Goal: Information Seeking & Learning: Learn about a topic

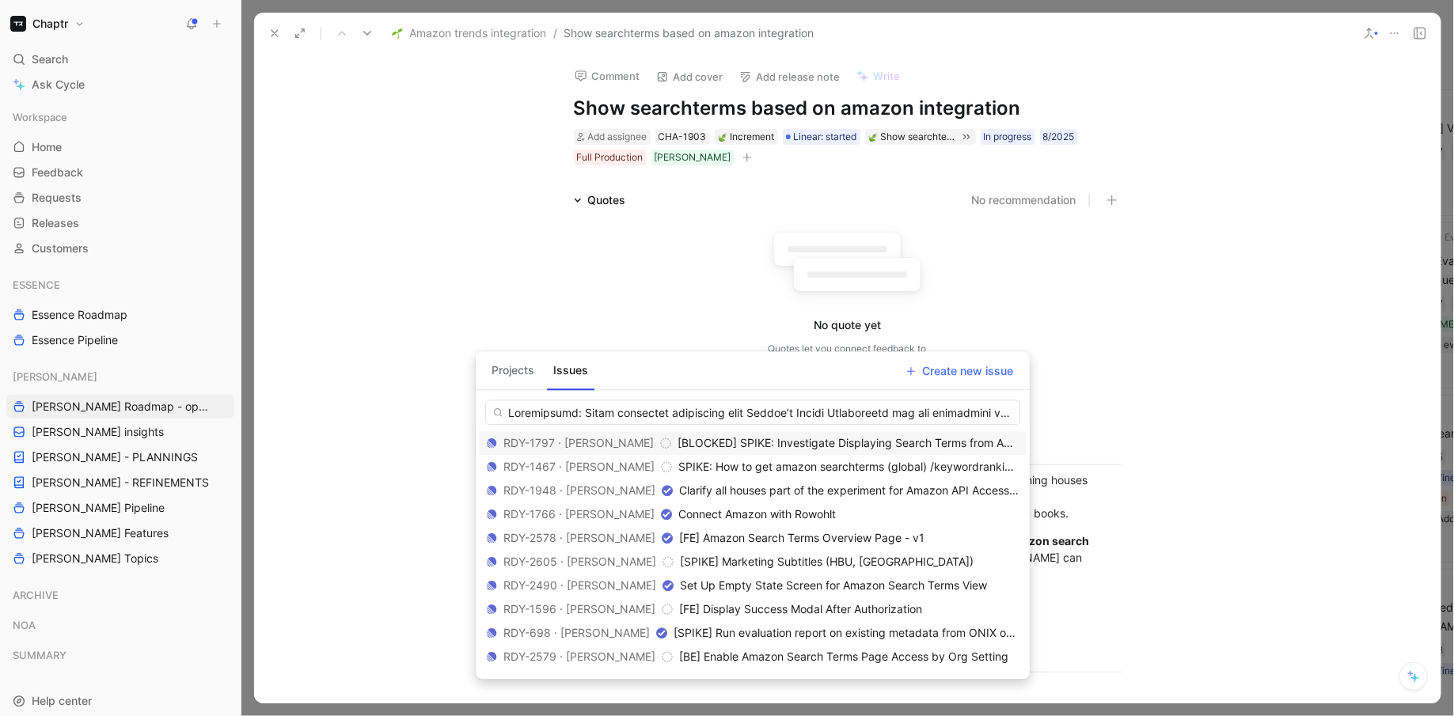
scroll to position [3557, 0]
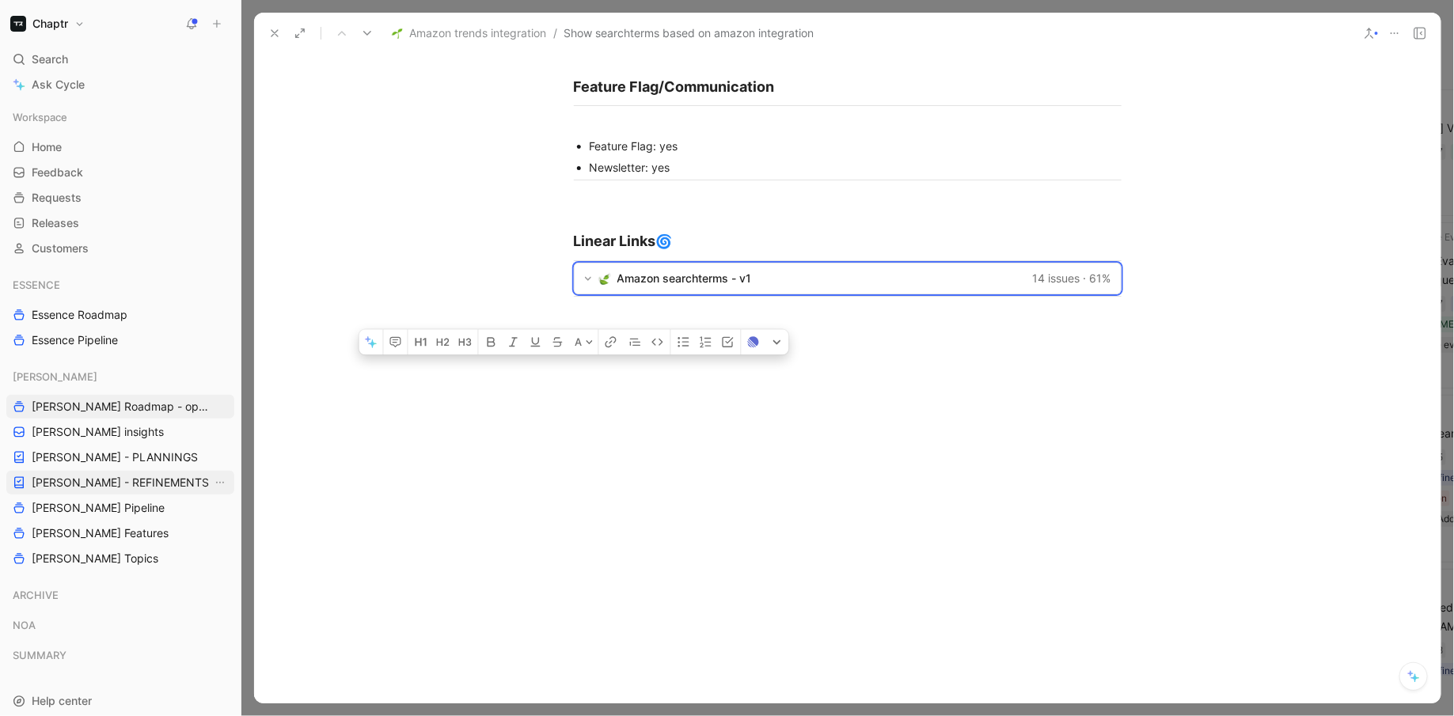
click at [90, 471] on link "[PERSON_NAME] - REFINEMENTS" at bounding box center [120, 483] width 228 height 24
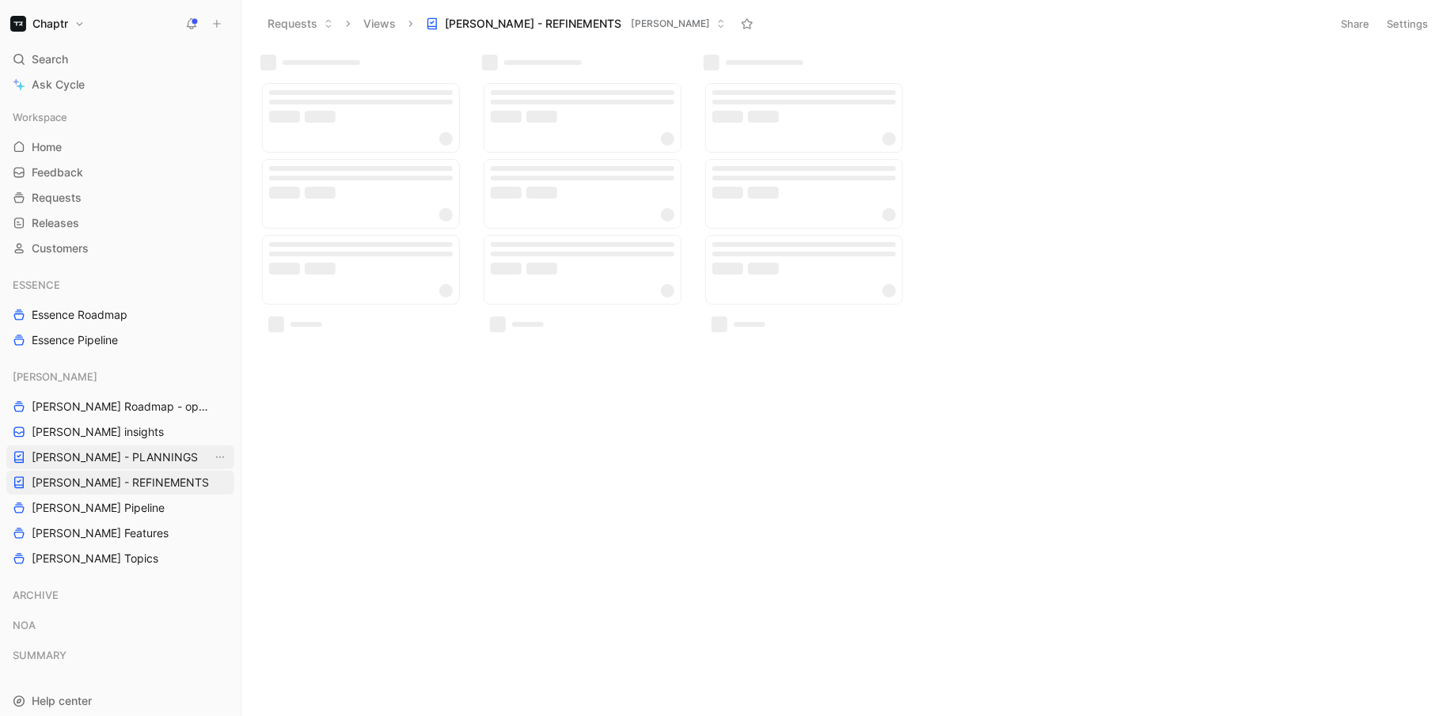
click at [88, 452] on span "[PERSON_NAME] - PLANNINGS" at bounding box center [115, 458] width 166 height 16
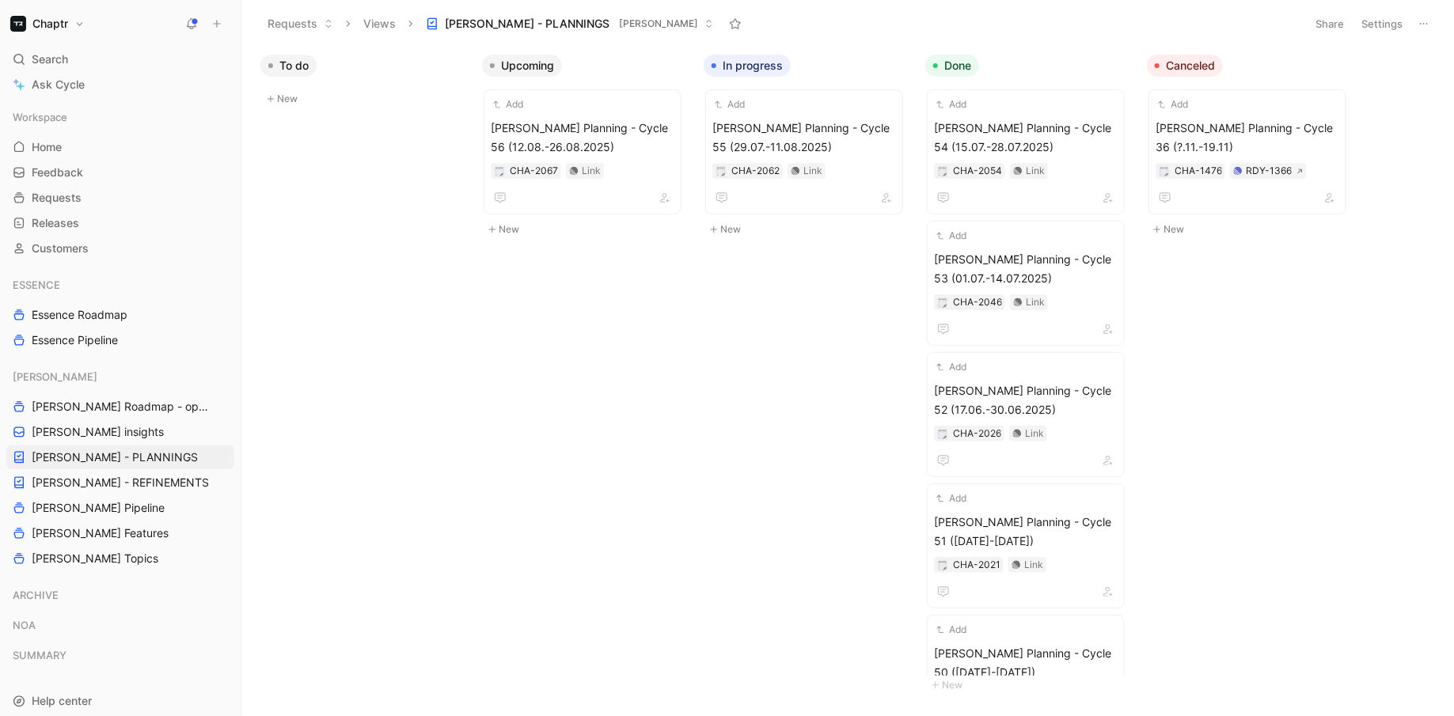
click at [497, 227] on button "New" at bounding box center [586, 229] width 209 height 19
click at [528, 420] on div "To do New Upcoming Add [PERSON_NAME] Planning - Cycle 56 (12.08.-26.08.2025) CH…" at bounding box center [847, 381] width 1213 height 669
click at [632, 144] on span "[PERSON_NAME] Planning - Cycle 56 (12.08.-26.08.2025)" at bounding box center [583, 138] width 184 height 38
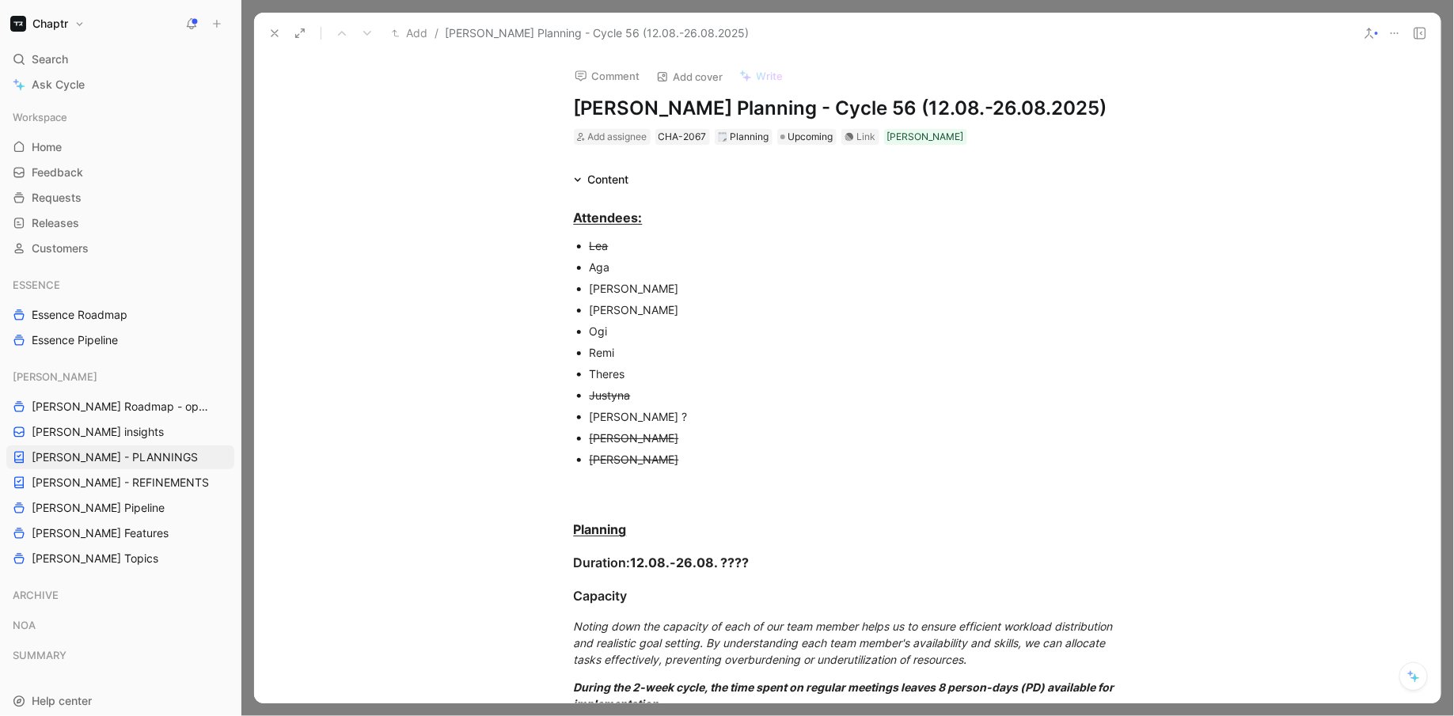
click at [628, 160] on div "Comment Add cover Write [PERSON_NAME] Planning - Cycle 56 (12.08.-26.08.2025) A…" at bounding box center [847, 379] width 1187 height 650
click at [754, 348] on div "Remi" at bounding box center [856, 352] width 532 height 17
click at [853, 640] on em "Noting down the capacity of each of our team member helps us to ensure efficien…" at bounding box center [845, 643] width 542 height 47
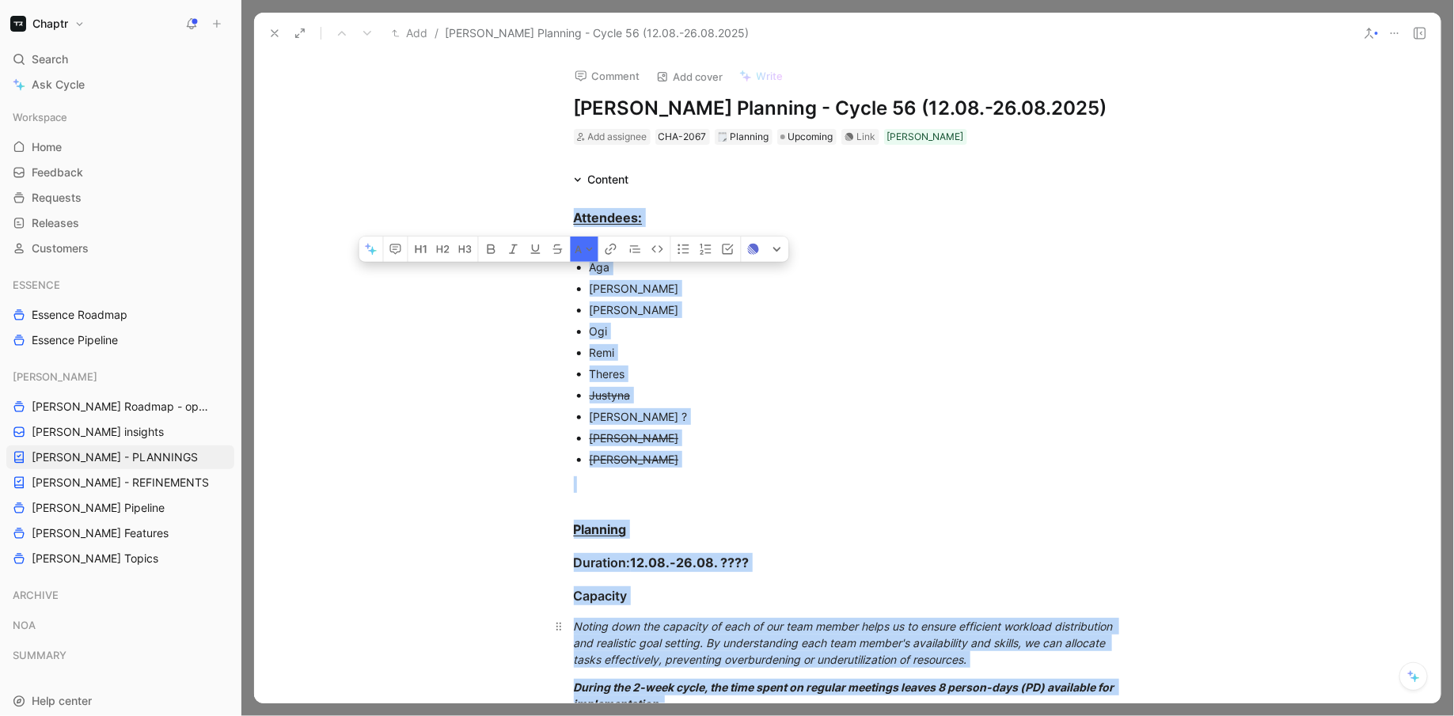
copy div "Loremipsu: Dol Sit Amet Conse Adi Elit Seddoe Tempori Utlab Etdolorema ? Aliq E…"
click at [272, 27] on icon at bounding box center [274, 33] width 13 height 13
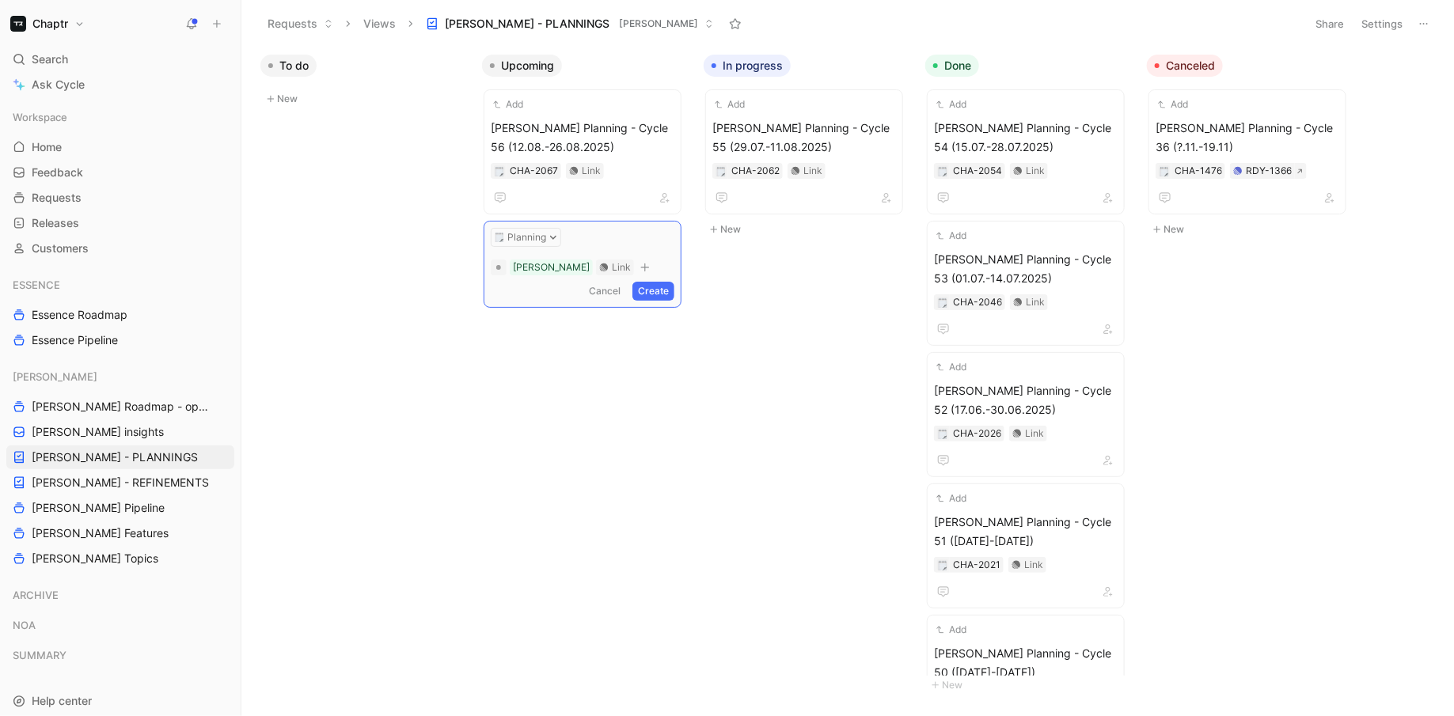
click at [603, 269] on div "[PERSON_NAME] Link" at bounding box center [582, 267] width 187 height 19
click at [636, 238] on div "Planning" at bounding box center [583, 237] width 184 height 19
click at [669, 293] on button "Create" at bounding box center [654, 291] width 42 height 19
click at [635, 258] on span "Untitled" at bounding box center [583, 259] width 184 height 19
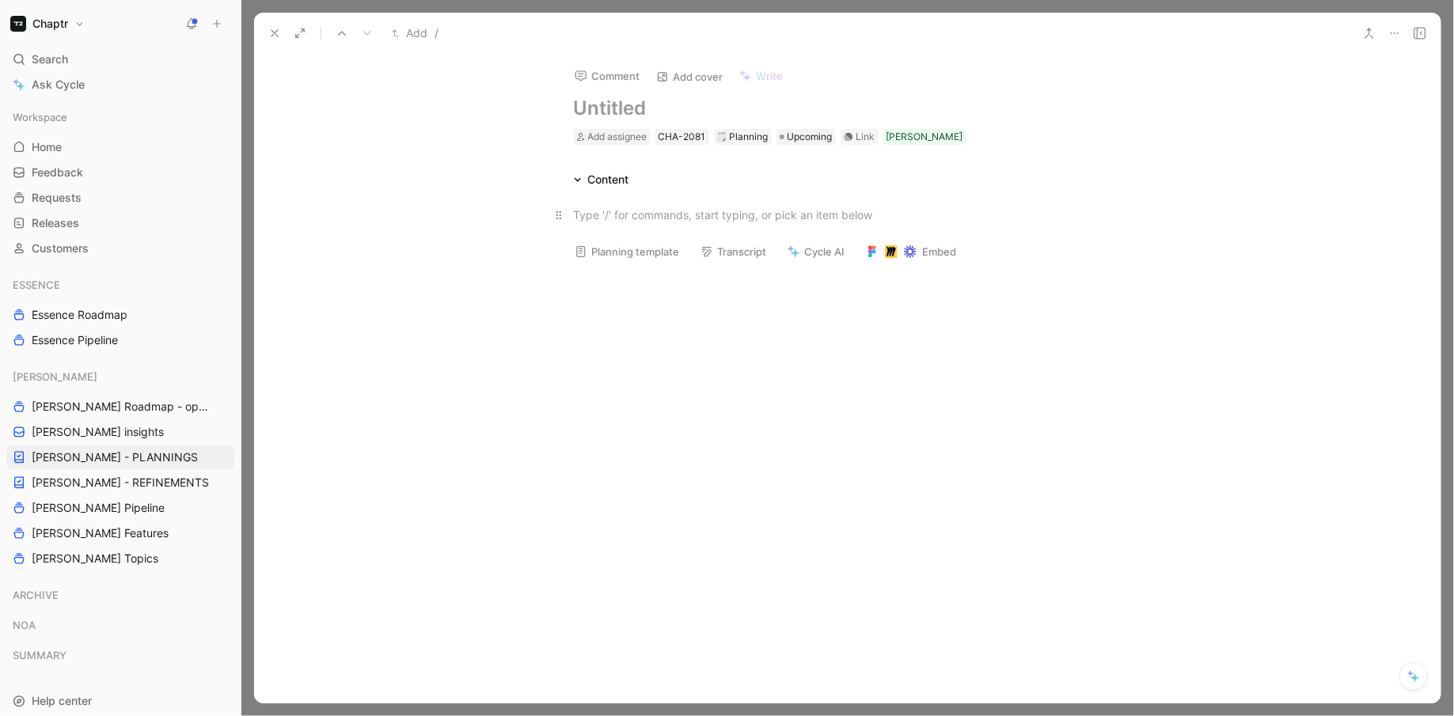
click at [591, 204] on p at bounding box center [848, 215] width 608 height 26
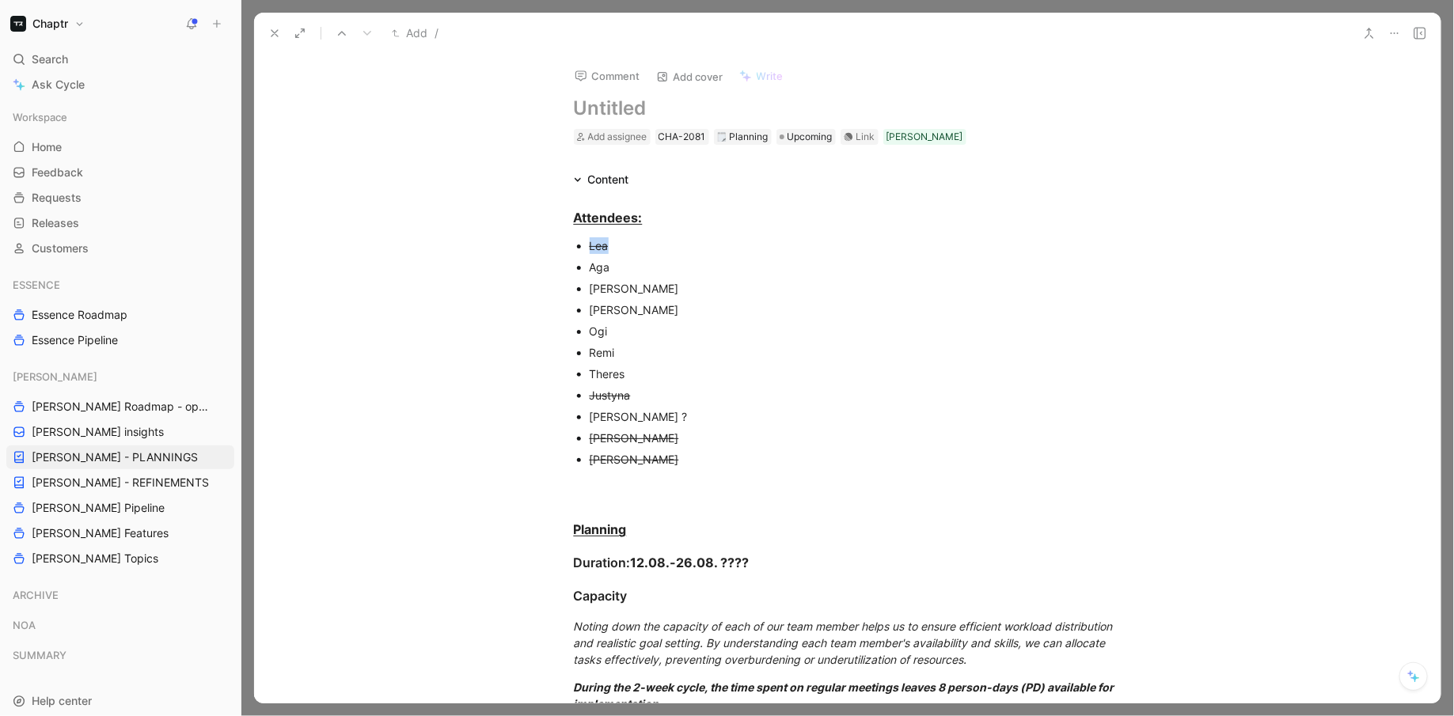
drag, startPoint x: 629, startPoint y: 245, endPoint x: 546, endPoint y: 245, distance: 83.1
click at [546, 245] on ul "[PERSON_NAME] [PERSON_NAME] [PERSON_NAME] Remi Theres [PERSON_NAME] ? [PERSON_N…" at bounding box center [848, 352] width 608 height 235
click at [587, 265] on button "button" at bounding box center [584, 277] width 24 height 25
drag, startPoint x: 624, startPoint y: 282, endPoint x: 563, endPoint y: 282, distance: 61.0
click at [563, 282] on ul "[PERSON_NAME] [PERSON_NAME] [PERSON_NAME] Remi Theres [PERSON_NAME] ? [PERSON_N…" at bounding box center [848, 352] width 608 height 235
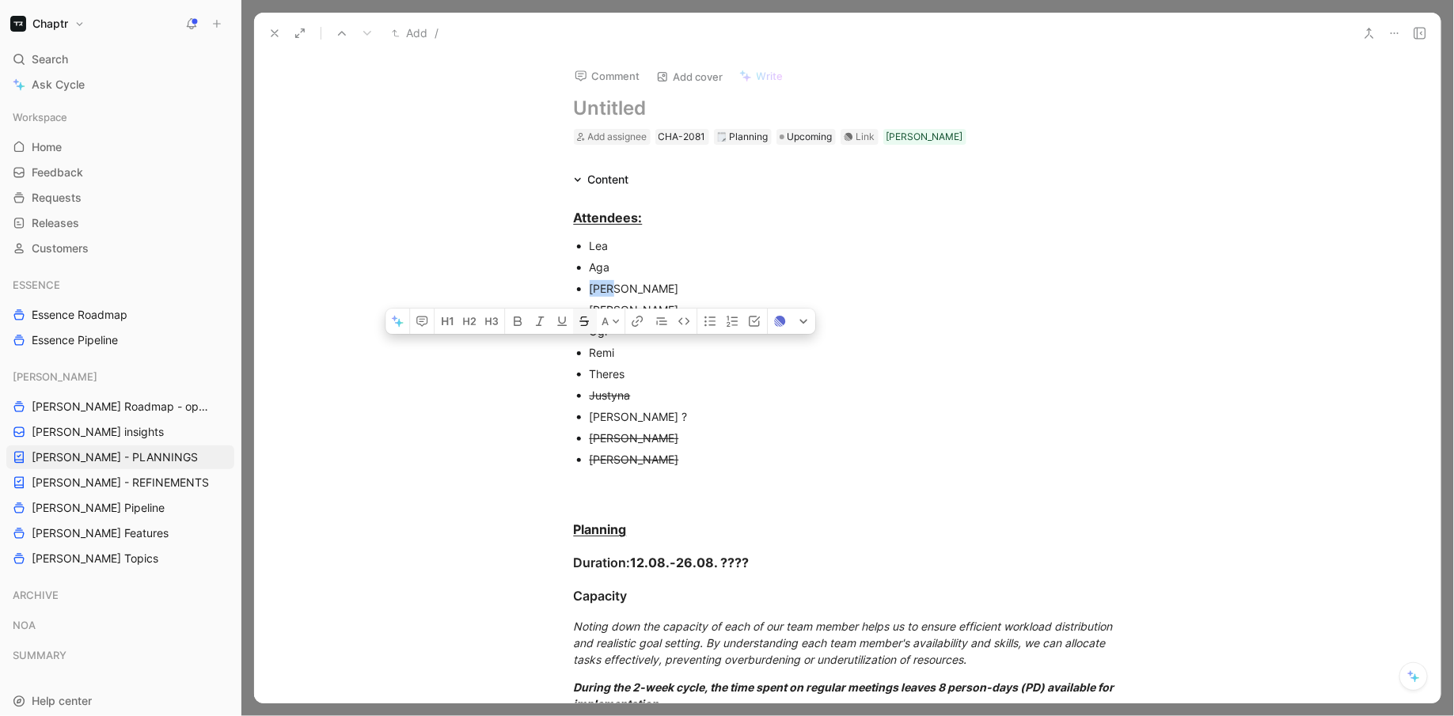
click at [582, 317] on icon "button" at bounding box center [583, 321] width 9 height 9
click at [587, 317] on icon "button" at bounding box center [583, 321] width 9 height 9
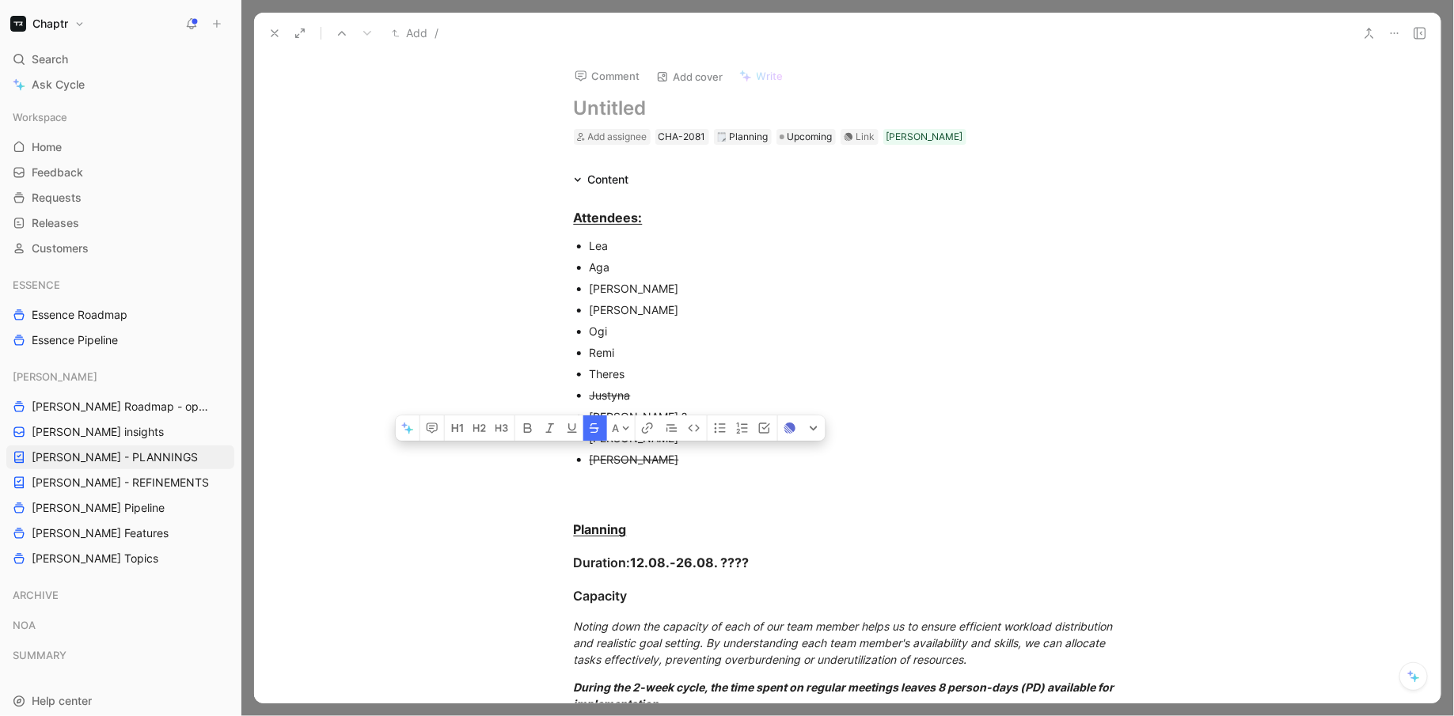
drag, startPoint x: 646, startPoint y: 390, endPoint x: 583, endPoint y: 389, distance: 63.3
click at [590, 389] on li "Justyna" at bounding box center [856, 395] width 532 height 21
click at [635, 418] on div "[PERSON_NAME] ?" at bounding box center [856, 416] width 532 height 17
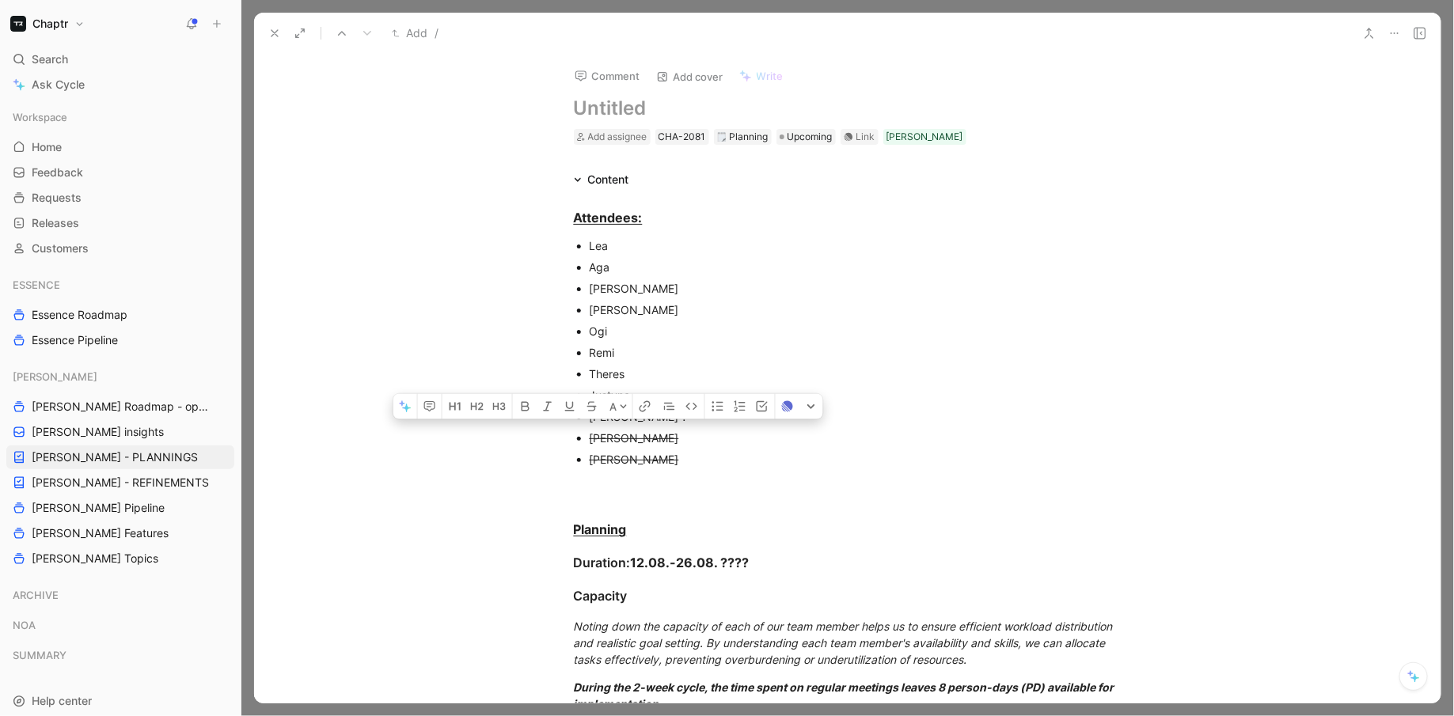
drag, startPoint x: 636, startPoint y: 379, endPoint x: 558, endPoint y: 379, distance: 78.4
click at [558, 379] on ul "[PERSON_NAME] [PERSON_NAME] [PERSON_NAME] Remi Theres [PERSON_NAME] ? [PERSON_N…" at bounding box center [848, 352] width 608 height 235
click at [590, 400] on icon "button" at bounding box center [592, 406] width 13 height 13
click at [712, 409] on div "[PERSON_NAME] ?" at bounding box center [856, 416] width 532 height 17
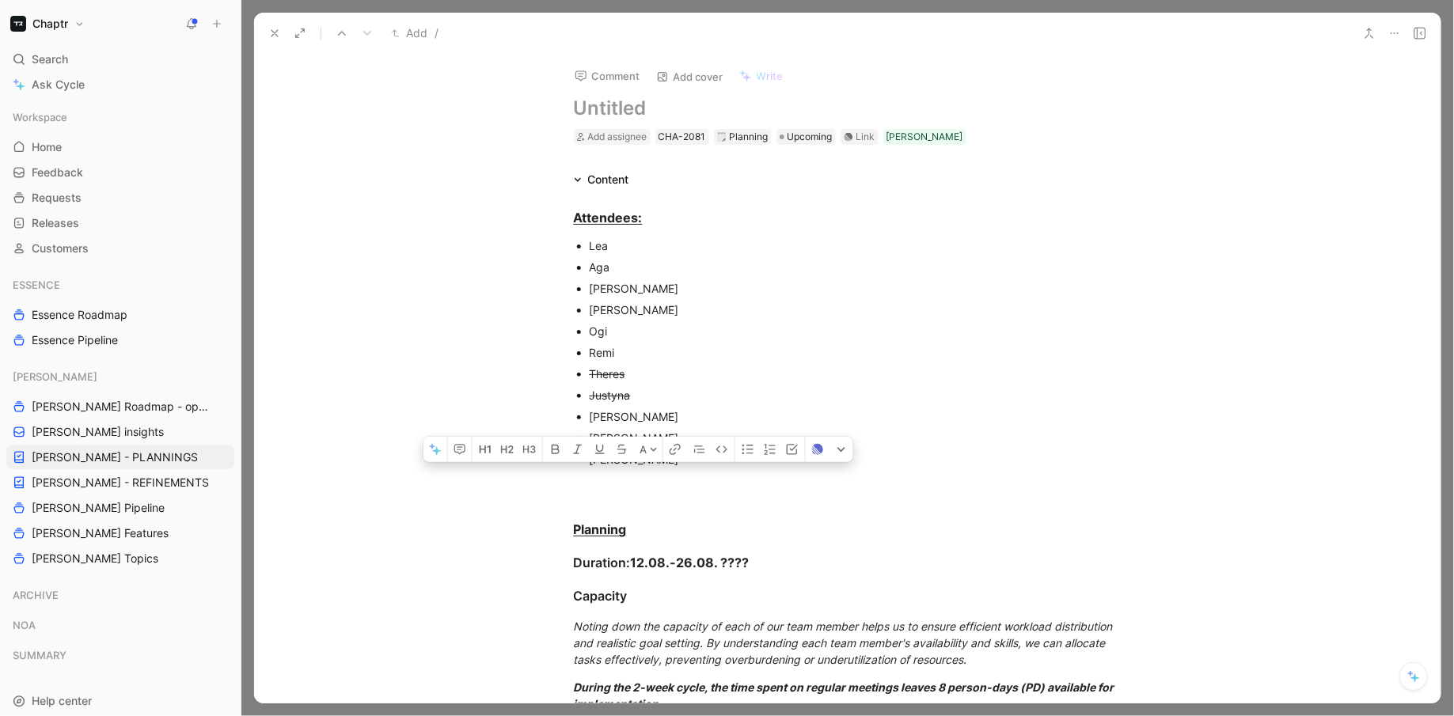
drag, startPoint x: 706, startPoint y: 410, endPoint x: 473, endPoint y: 410, distance: 233.5
click at [617, 443] on icon "button" at bounding box center [622, 449] width 13 height 13
click at [589, 97] on h1 at bounding box center [848, 108] width 548 height 25
paste h1
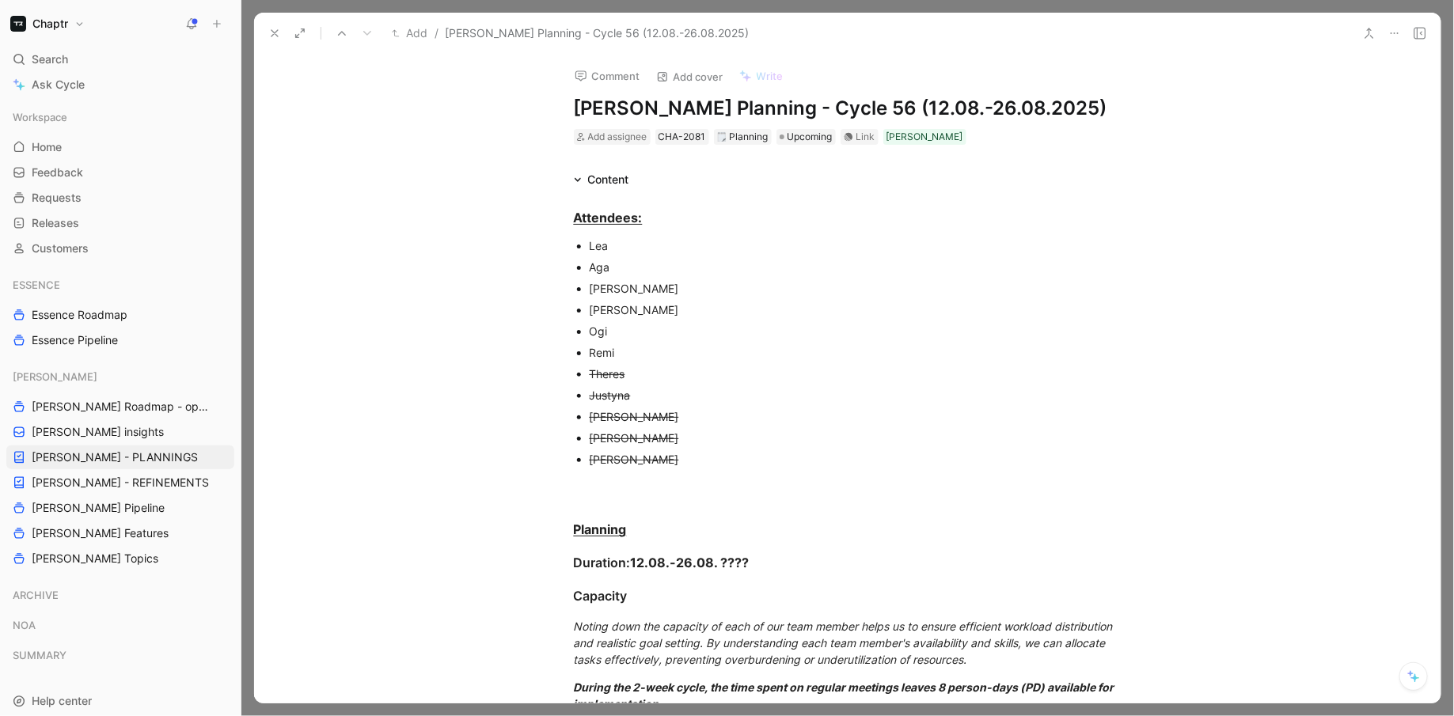
click at [812, 103] on h1 "[PERSON_NAME] Planning - Cycle 56 (12.08.-26.08.2025)" at bounding box center [848, 108] width 548 height 25
click at [844, 103] on h1 "[PERSON_NAME] Planning - Cycle 57 (12.08.-26.08.2025)" at bounding box center [848, 108] width 548 height 25
drag, startPoint x: 918, startPoint y: 105, endPoint x: 898, endPoint y: 103, distance: 20.7
click at [898, 103] on h1 "[PERSON_NAME] Planning - Cycle 57 (26.08.-26.08.2025)" at bounding box center [848, 108] width 548 height 25
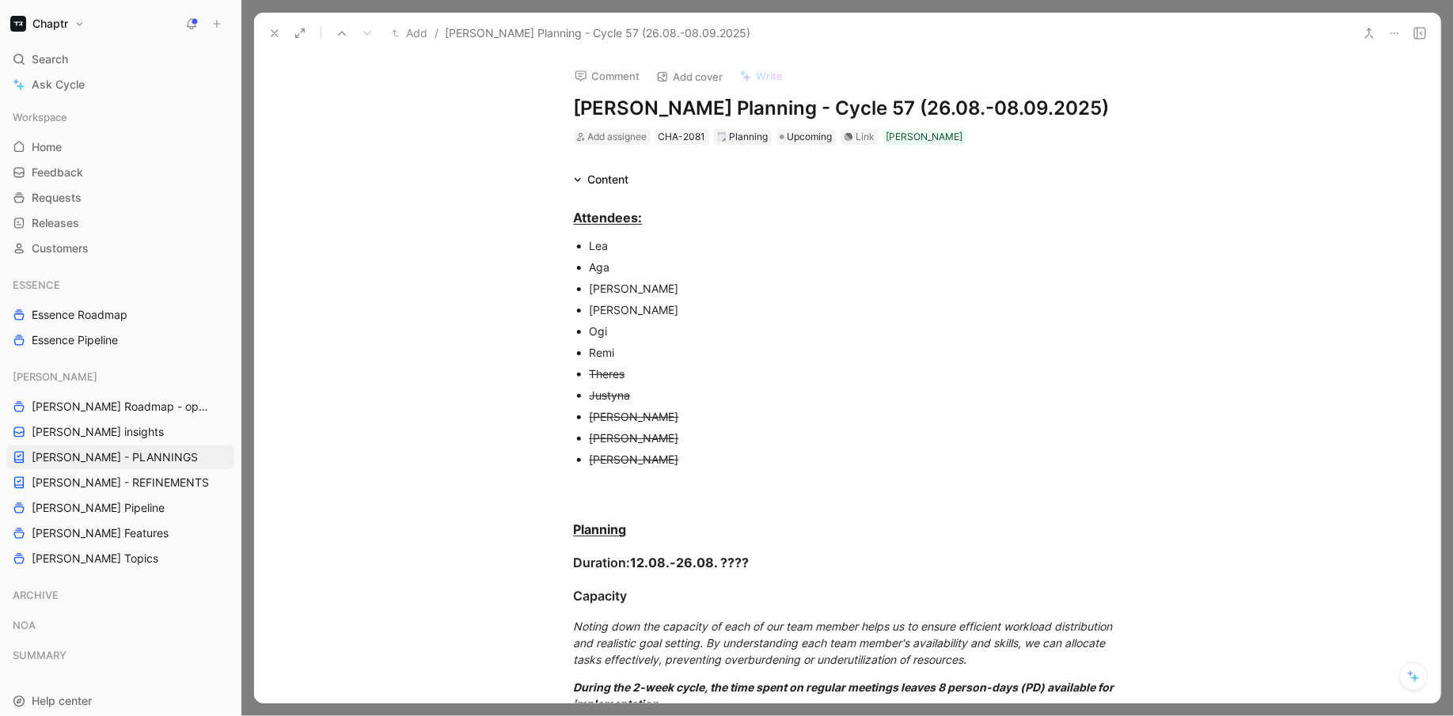
click at [269, 27] on icon at bounding box center [274, 33] width 13 height 13
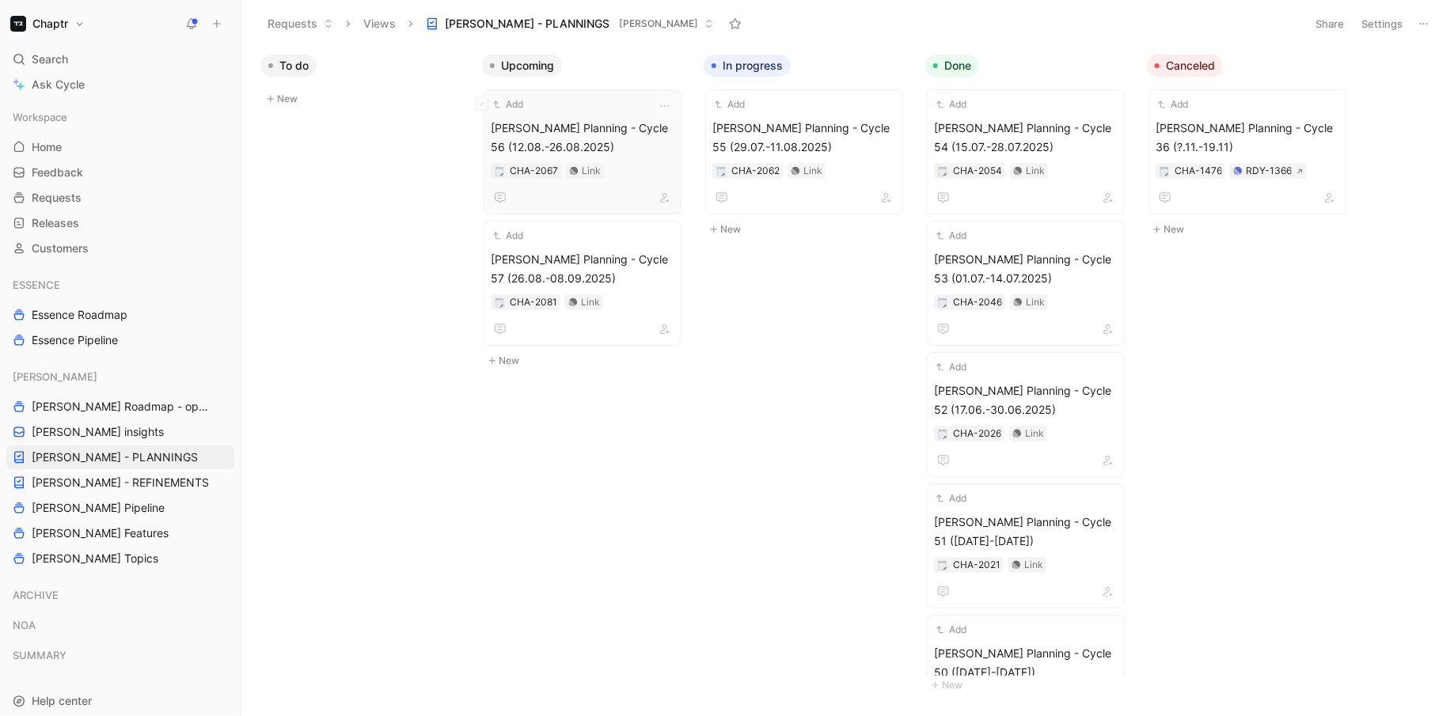
click at [636, 146] on span "[PERSON_NAME] Planning - Cycle 56 (12.08.-26.08.2025)" at bounding box center [583, 138] width 184 height 38
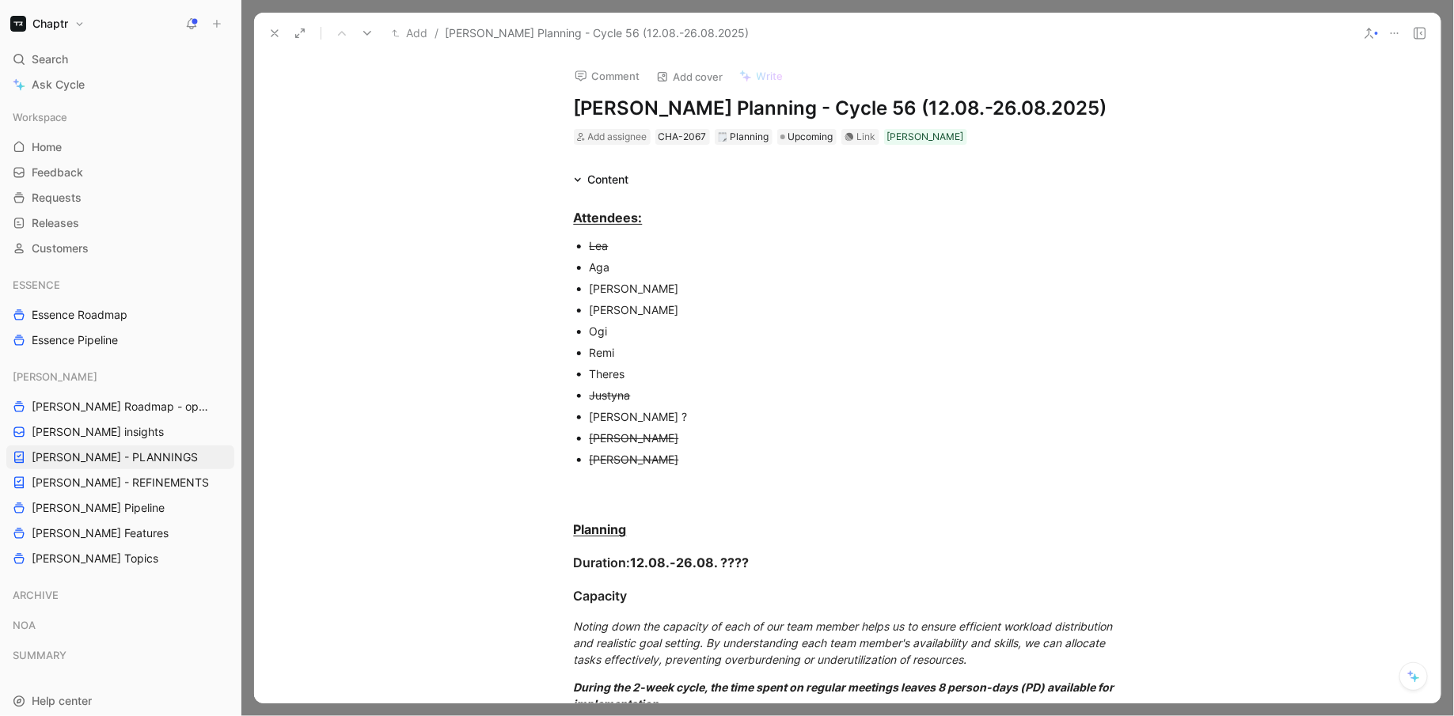
drag, startPoint x: 918, startPoint y: 104, endPoint x: 909, endPoint y: 104, distance: 9.5
click at [908, 104] on h1 "[PERSON_NAME] Planning - Cycle 56 (12.08.-26.08.2025)" at bounding box center [848, 108] width 548 height 25
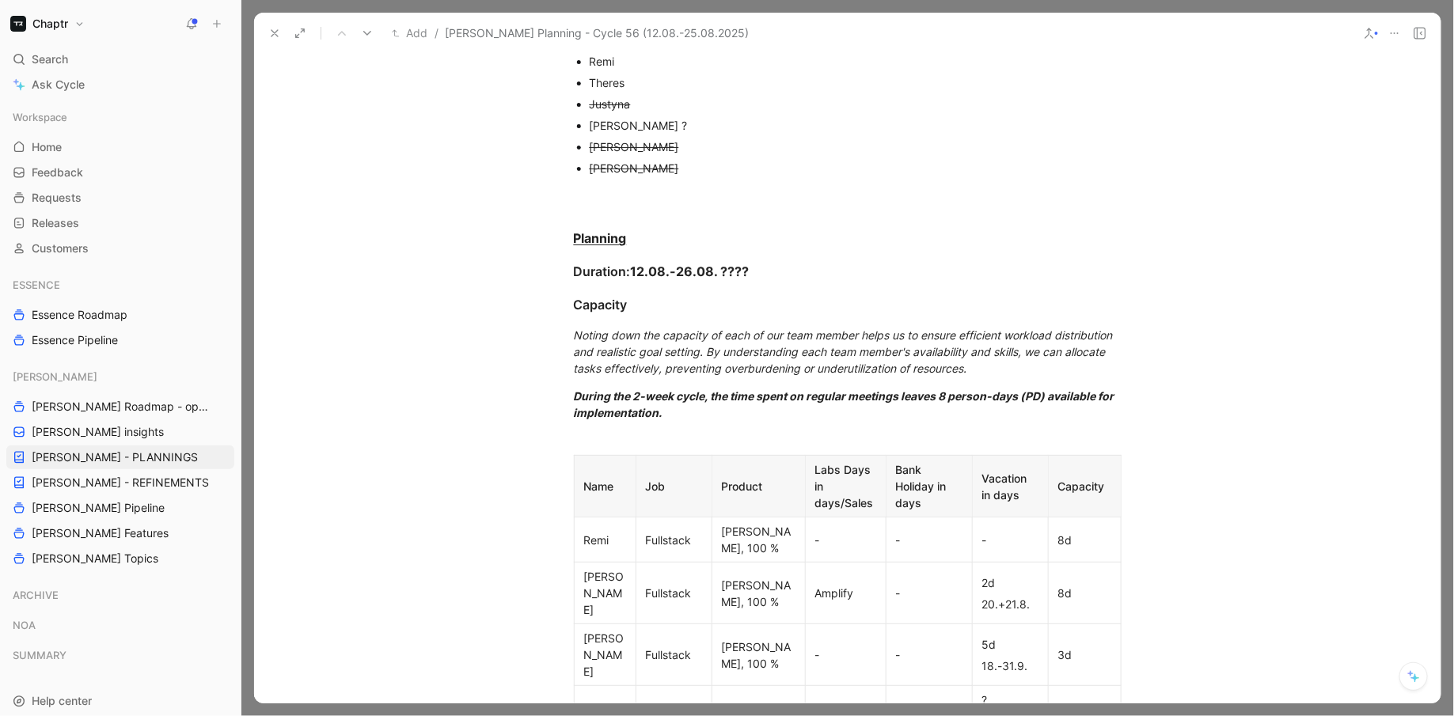
scroll to position [347, 0]
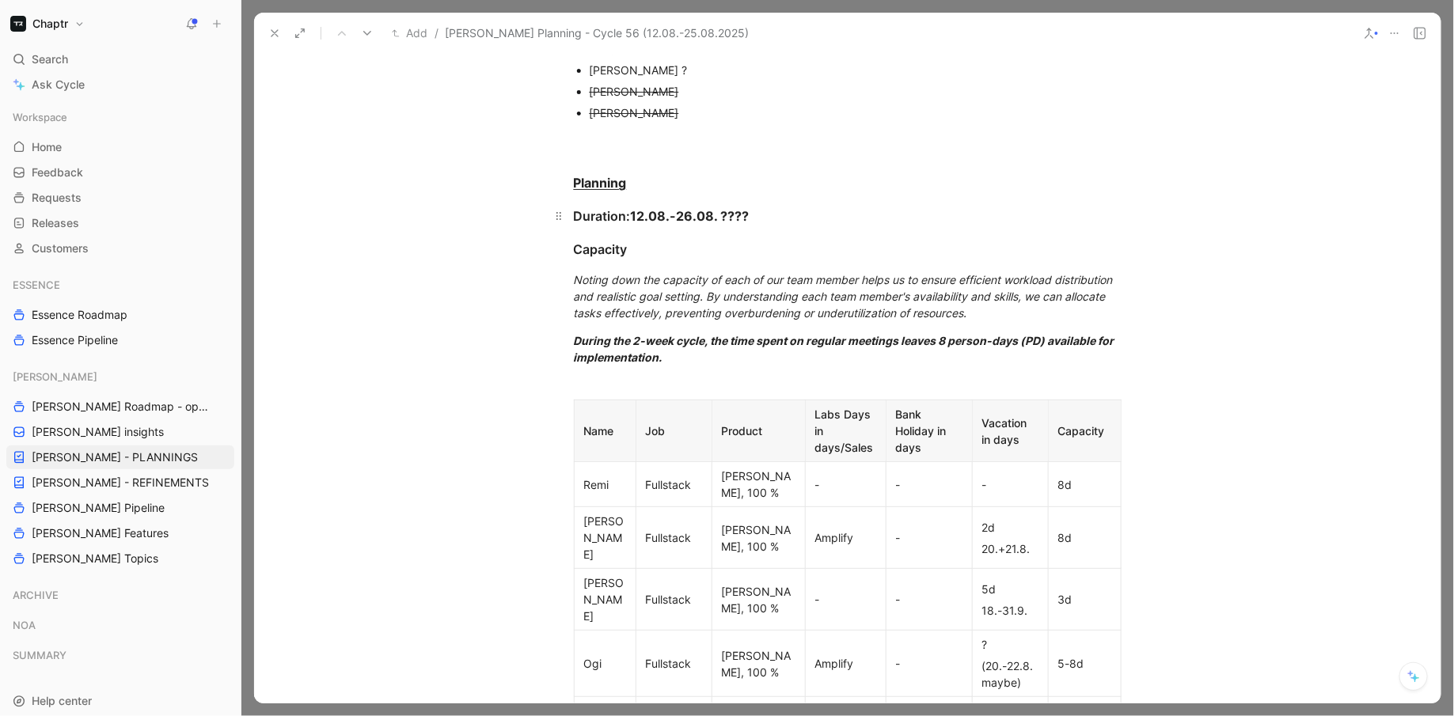
click at [769, 207] on div "Duration: 12.08.-26.08. ????" at bounding box center [848, 216] width 548 height 19
click at [690, 214] on strong "12.08.-26.08." at bounding box center [675, 216] width 88 height 16
click at [853, 240] on div "Capacity" at bounding box center [848, 249] width 548 height 19
click at [272, 30] on icon at bounding box center [274, 33] width 13 height 13
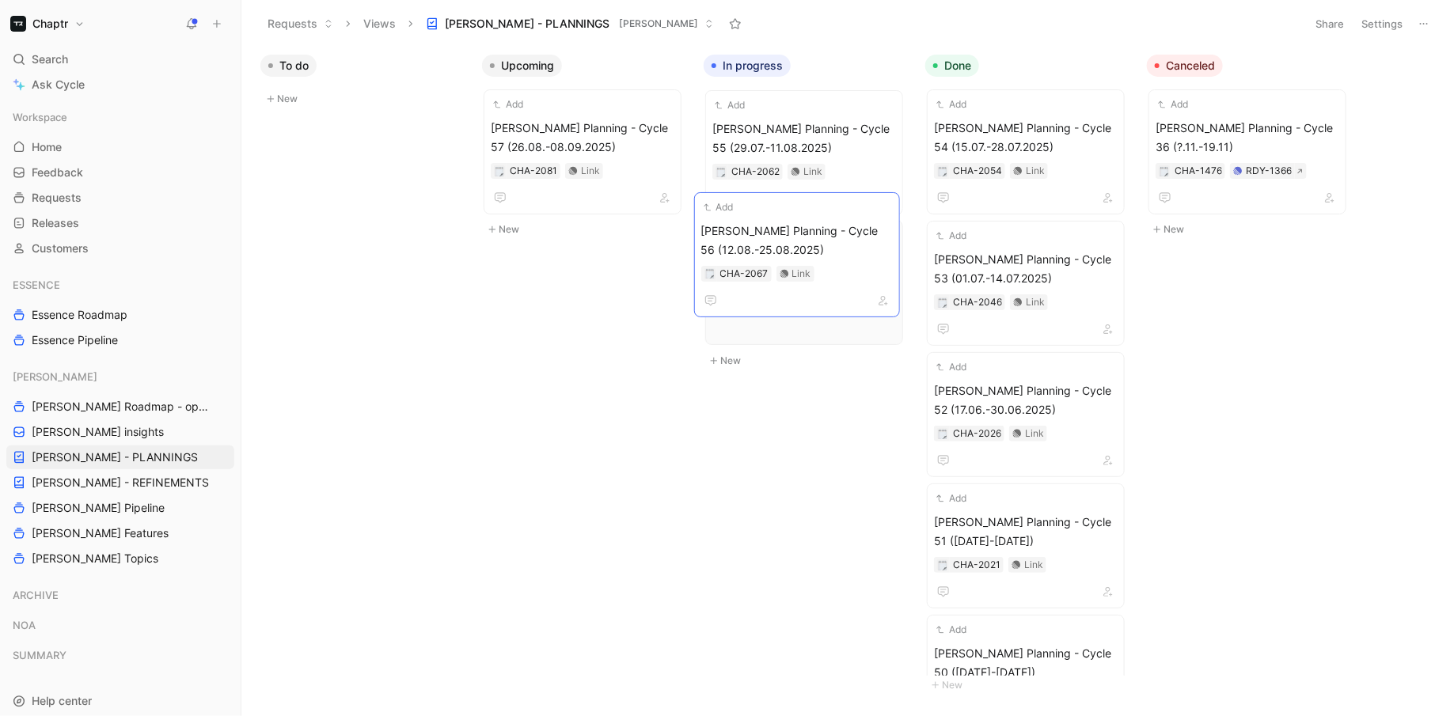
drag, startPoint x: 618, startPoint y: 120, endPoint x: 829, endPoint y: 223, distance: 234.4
click at [614, 138] on span "[PERSON_NAME] Planning - Cycle 57 (26.08.-08.09.2025)" at bounding box center [583, 138] width 184 height 38
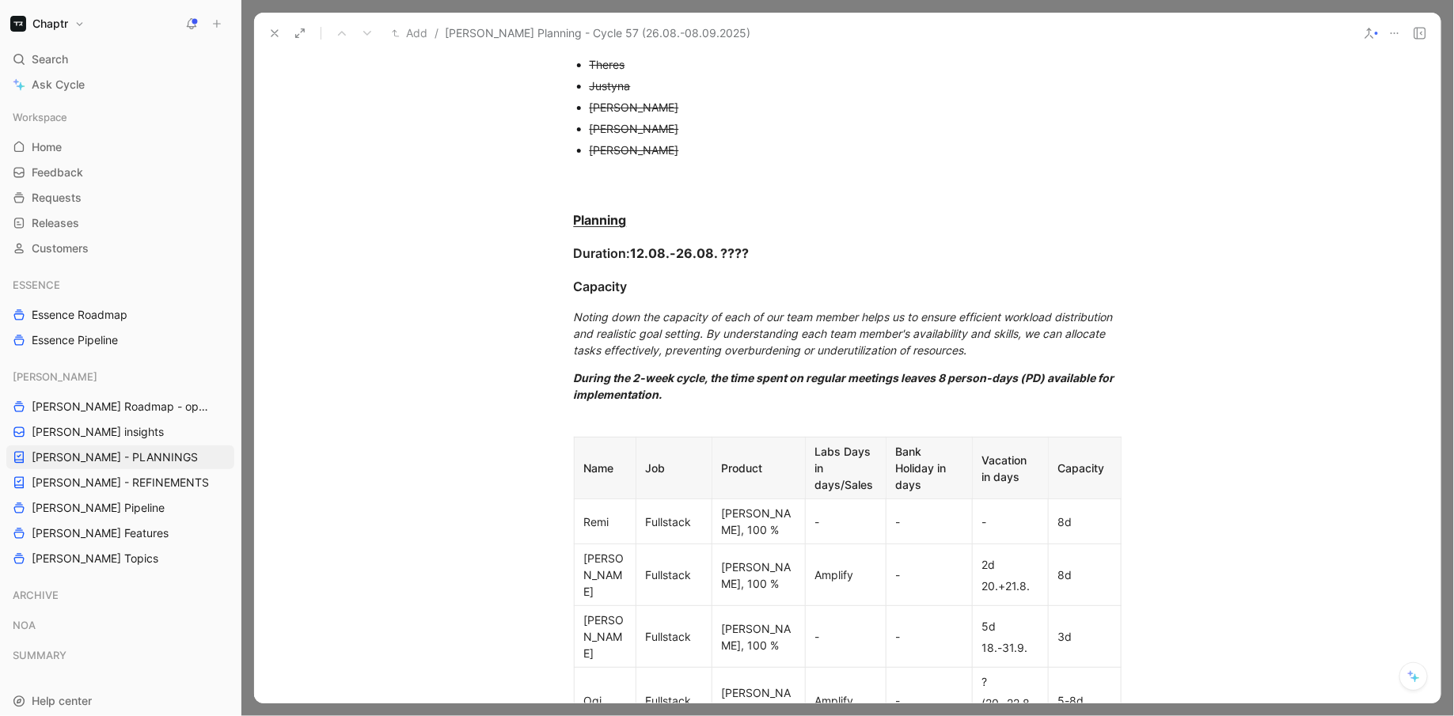
scroll to position [309, 0]
click at [759, 248] on div "Duration: 12.08.-26.08. ????" at bounding box center [848, 254] width 548 height 19
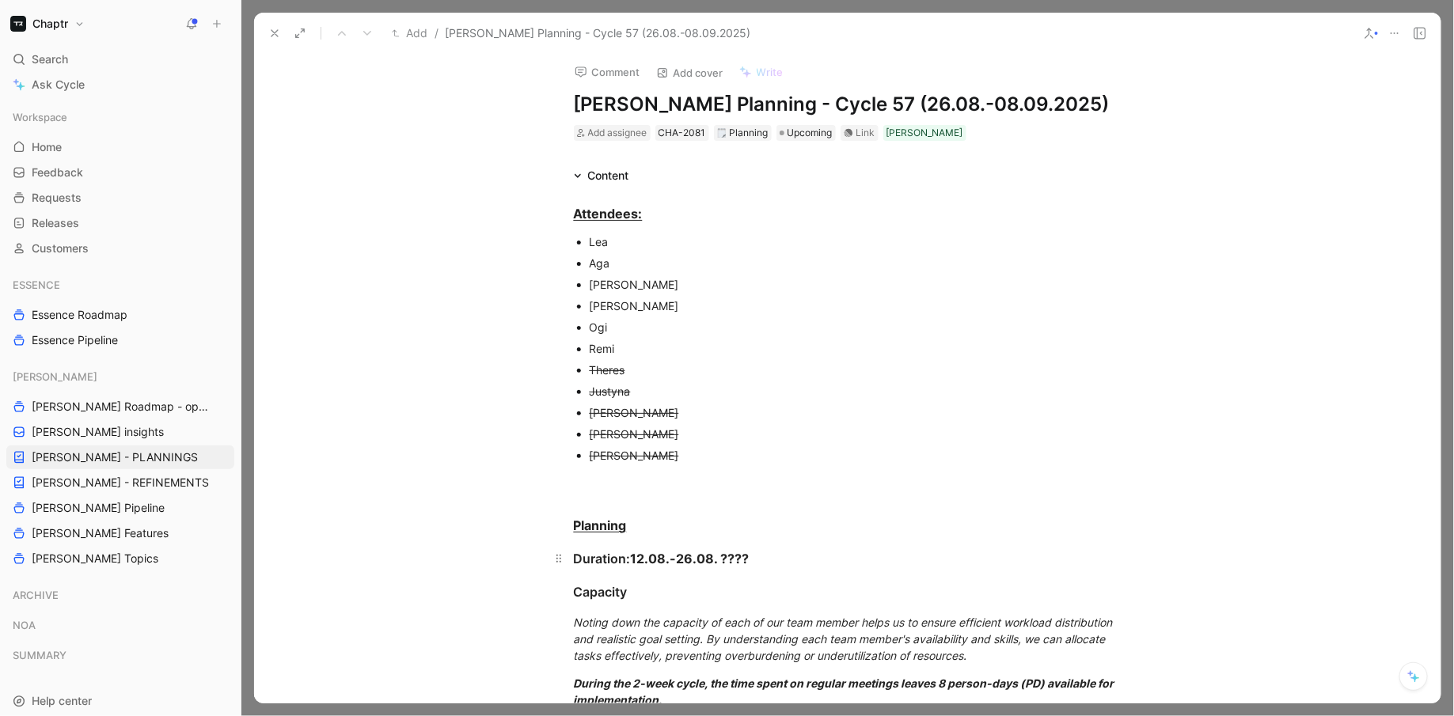
scroll to position [0, 0]
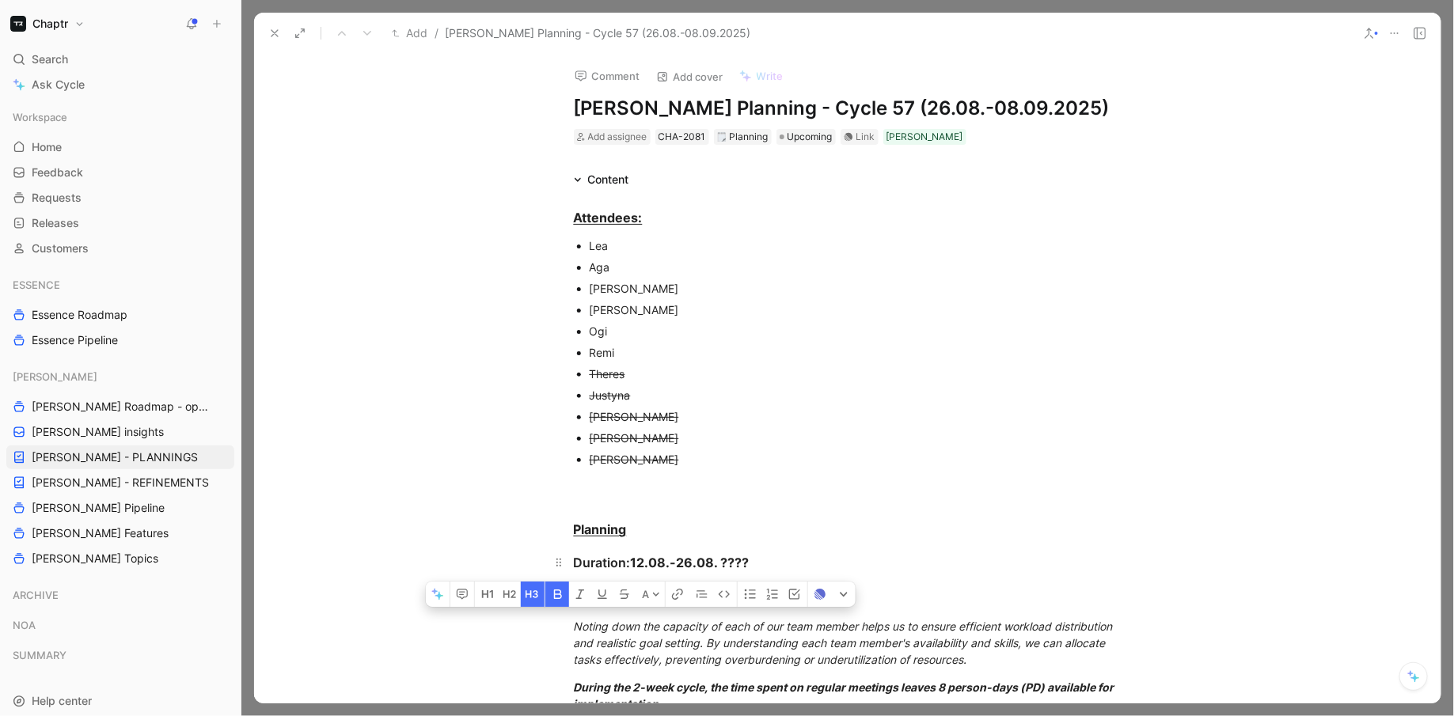
drag, startPoint x: 646, startPoint y: 561, endPoint x: 633, endPoint y: 561, distance: 12.7
click at [633, 561] on strong "12.08.-26.08. ????" at bounding box center [690, 563] width 119 height 16
drag, startPoint x: 756, startPoint y: 560, endPoint x: 681, endPoint y: 559, distance: 75.2
click at [681, 559] on div "Duration: 26.08.-26.08. ????" at bounding box center [848, 562] width 548 height 19
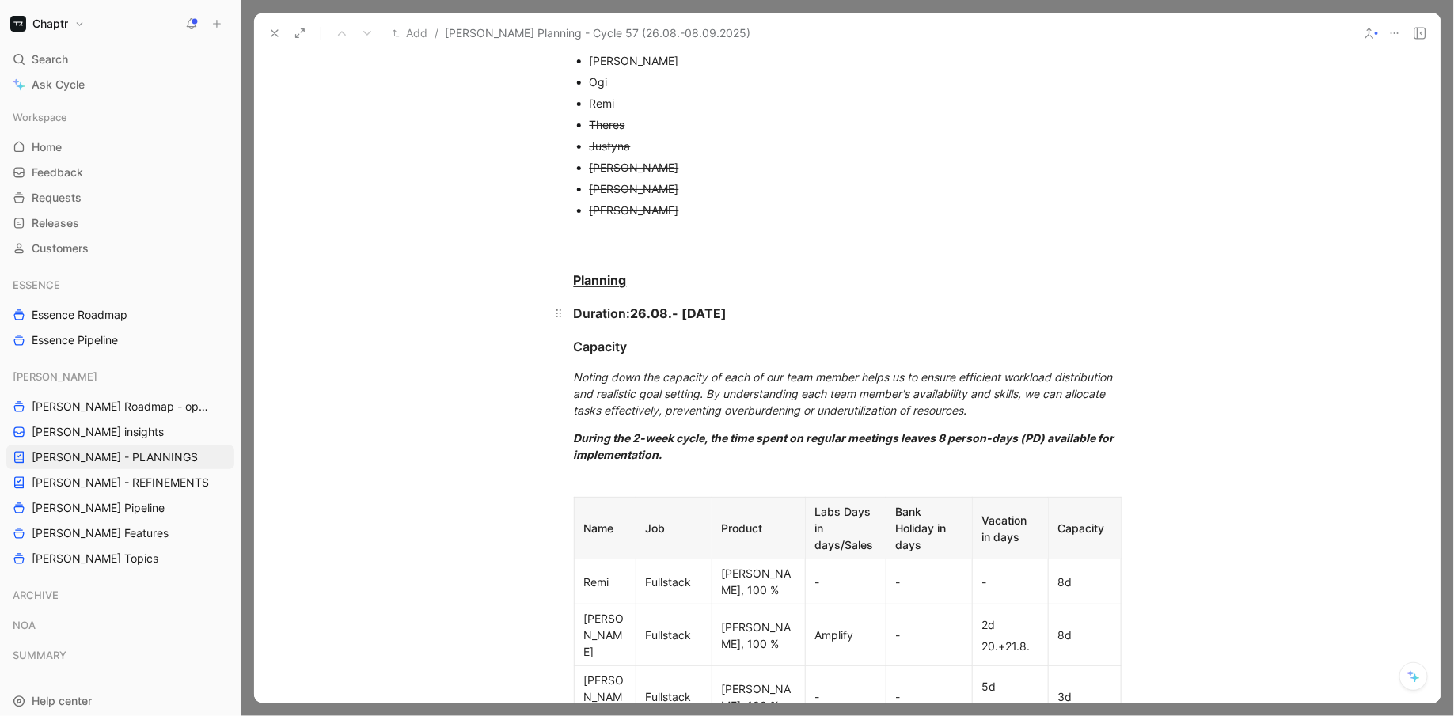
scroll to position [537, 0]
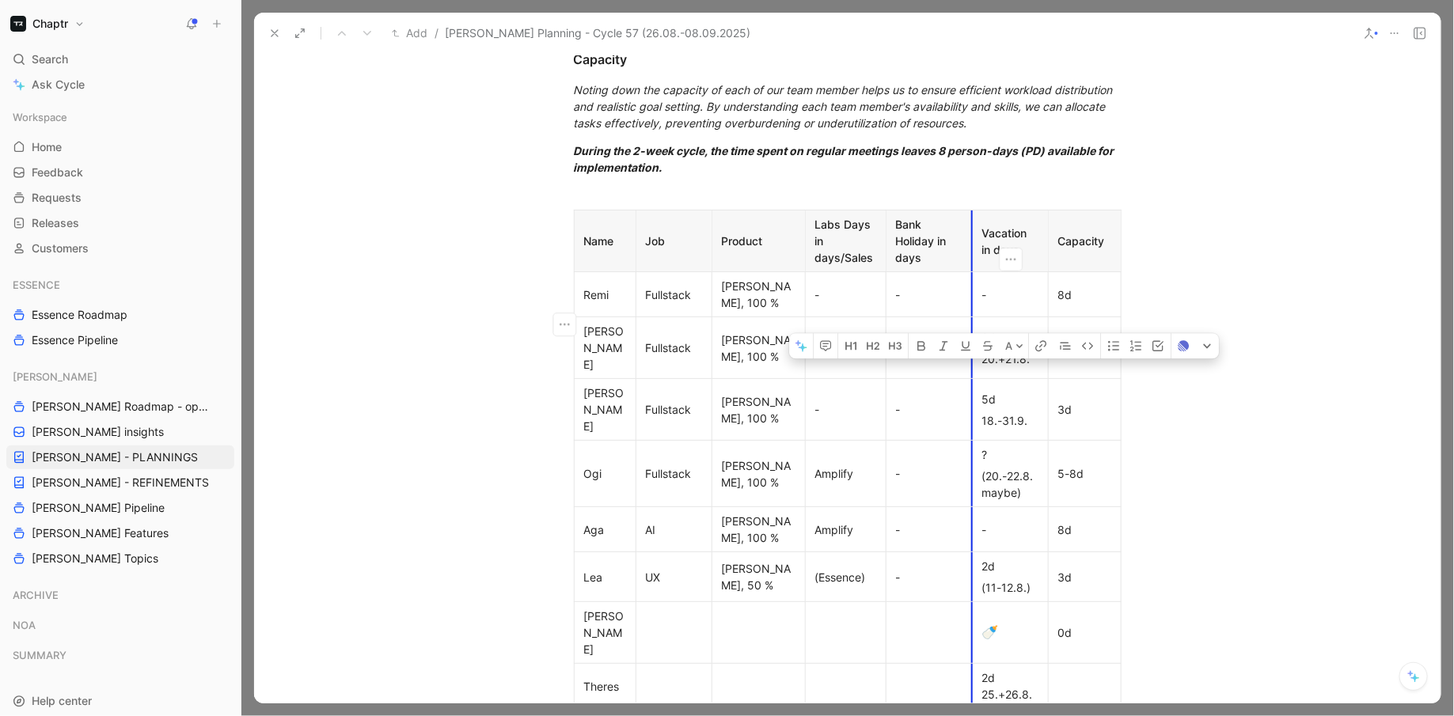
drag, startPoint x: 1027, startPoint y: 336, endPoint x: 978, endPoint y: 309, distance: 56.0
click at [978, 317] on td "2d 20.+21.8." at bounding box center [1010, 348] width 76 height 62
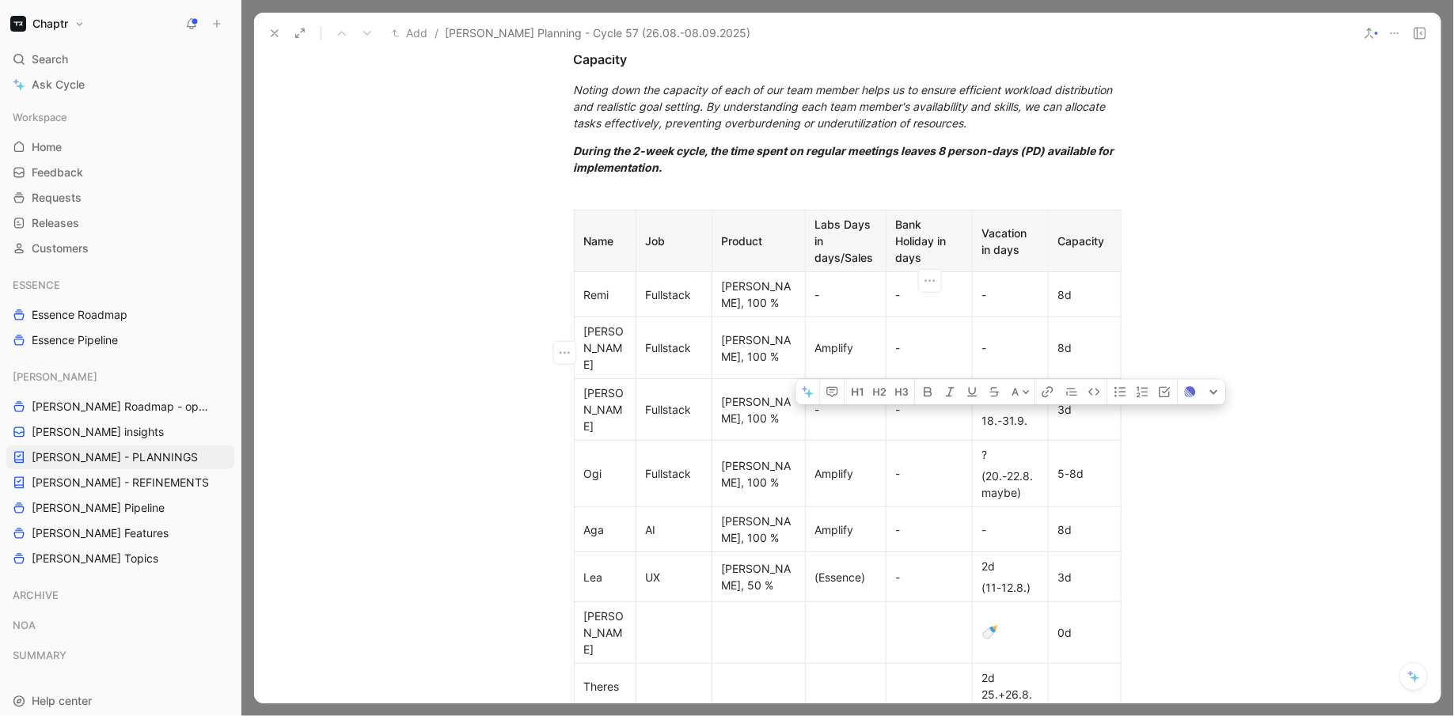
drag, startPoint x: 1033, startPoint y: 366, endPoint x: 981, endPoint y: 335, distance: 60.7
click at [980, 379] on td "5d 18.-31.9." at bounding box center [1010, 410] width 76 height 62
click at [981, 389] on p "5d" at bounding box center [1010, 399] width 69 height 21
drag, startPoint x: 982, startPoint y: 335, endPoint x: 1040, endPoint y: 361, distance: 64.1
click at [1040, 379] on td "5d 18.-31.9." at bounding box center [1010, 410] width 76 height 62
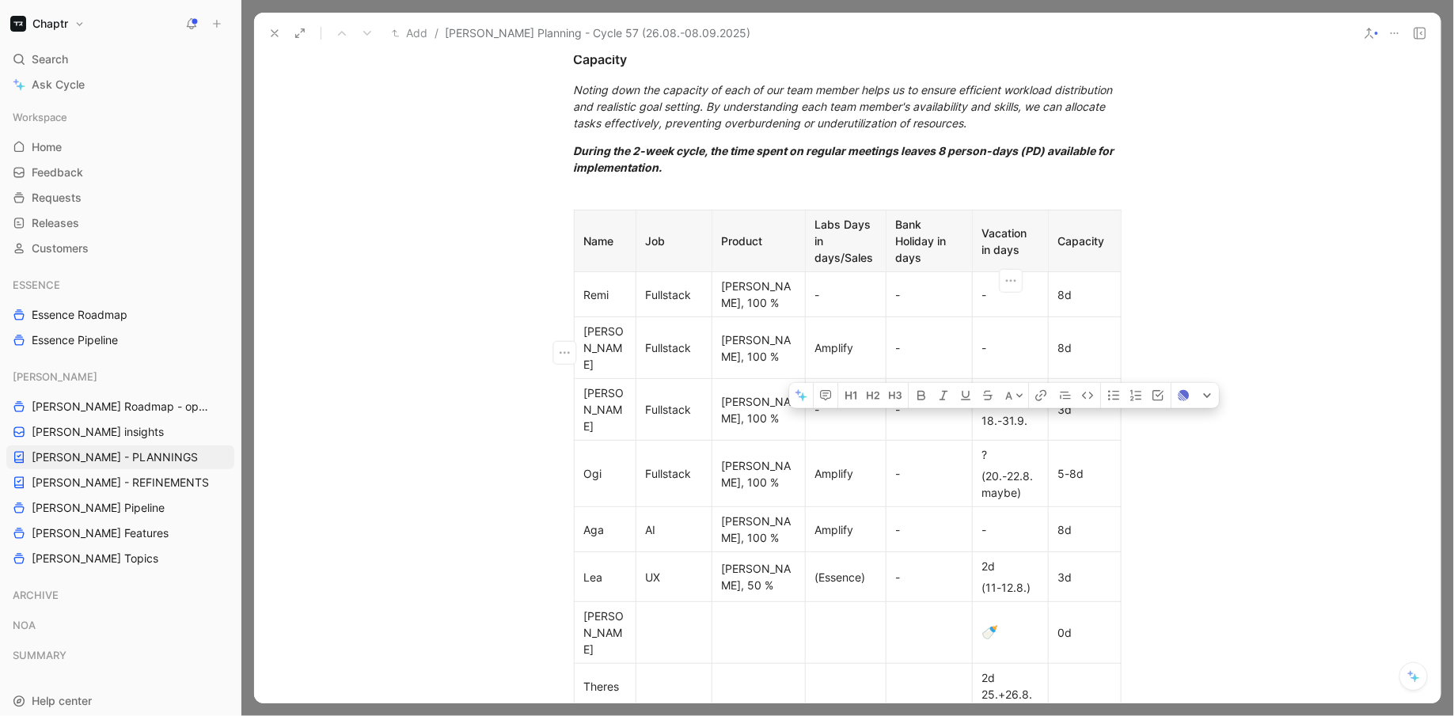
click at [990, 391] on div "5d" at bounding box center [1010, 399] width 56 height 17
click at [1060, 401] on div "3d" at bounding box center [1084, 409] width 53 height 17
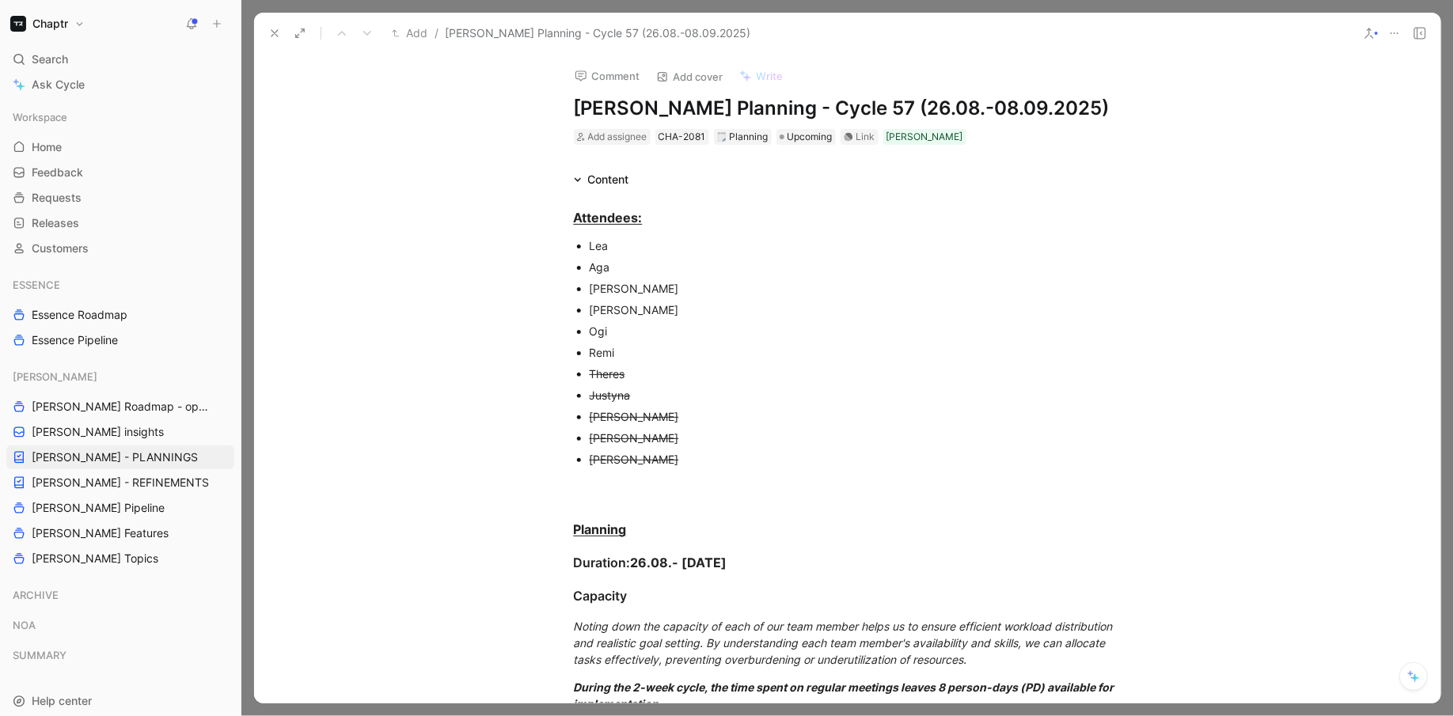
click at [599, 293] on div "[PERSON_NAME]" at bounding box center [856, 288] width 532 height 17
click at [583, 336] on icon "button" at bounding box center [584, 342] width 13 height 13
click at [751, 442] on div "[PERSON_NAME]" at bounding box center [856, 438] width 532 height 17
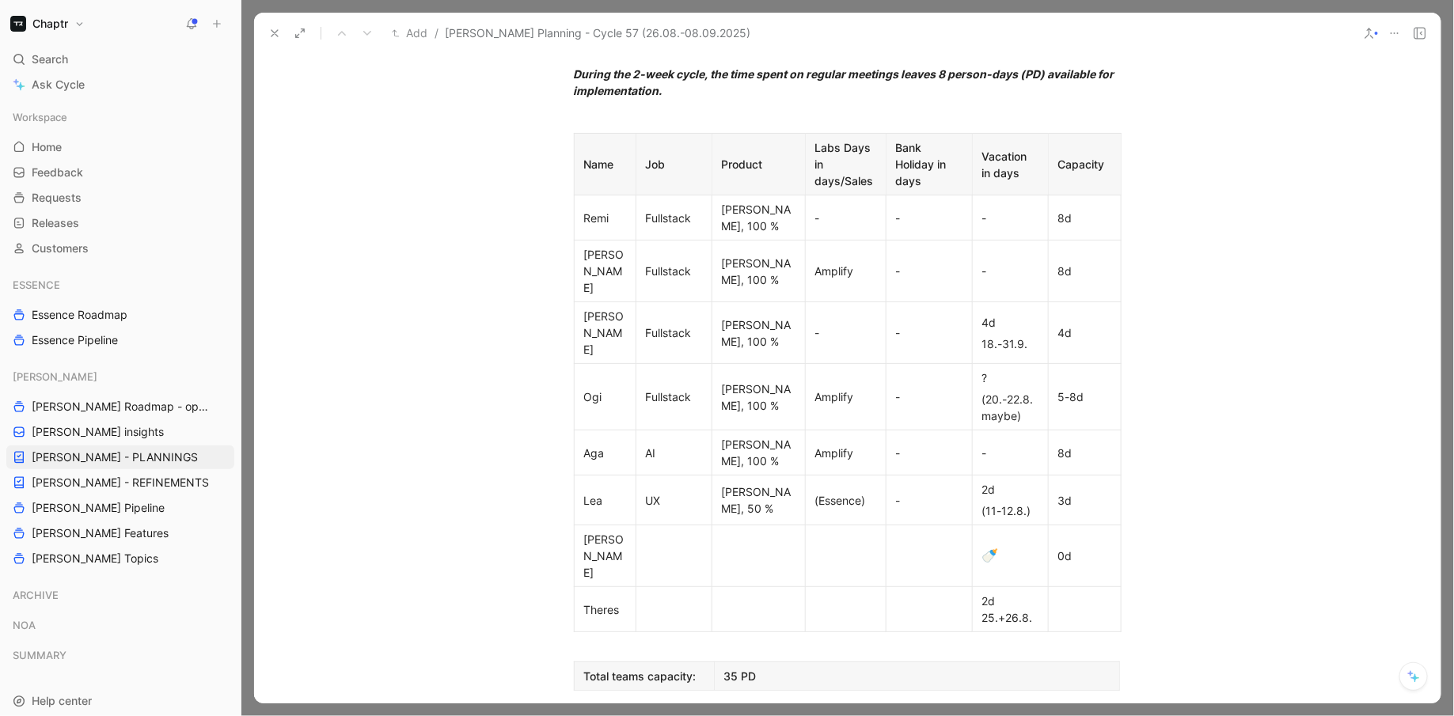
scroll to position [607, 0]
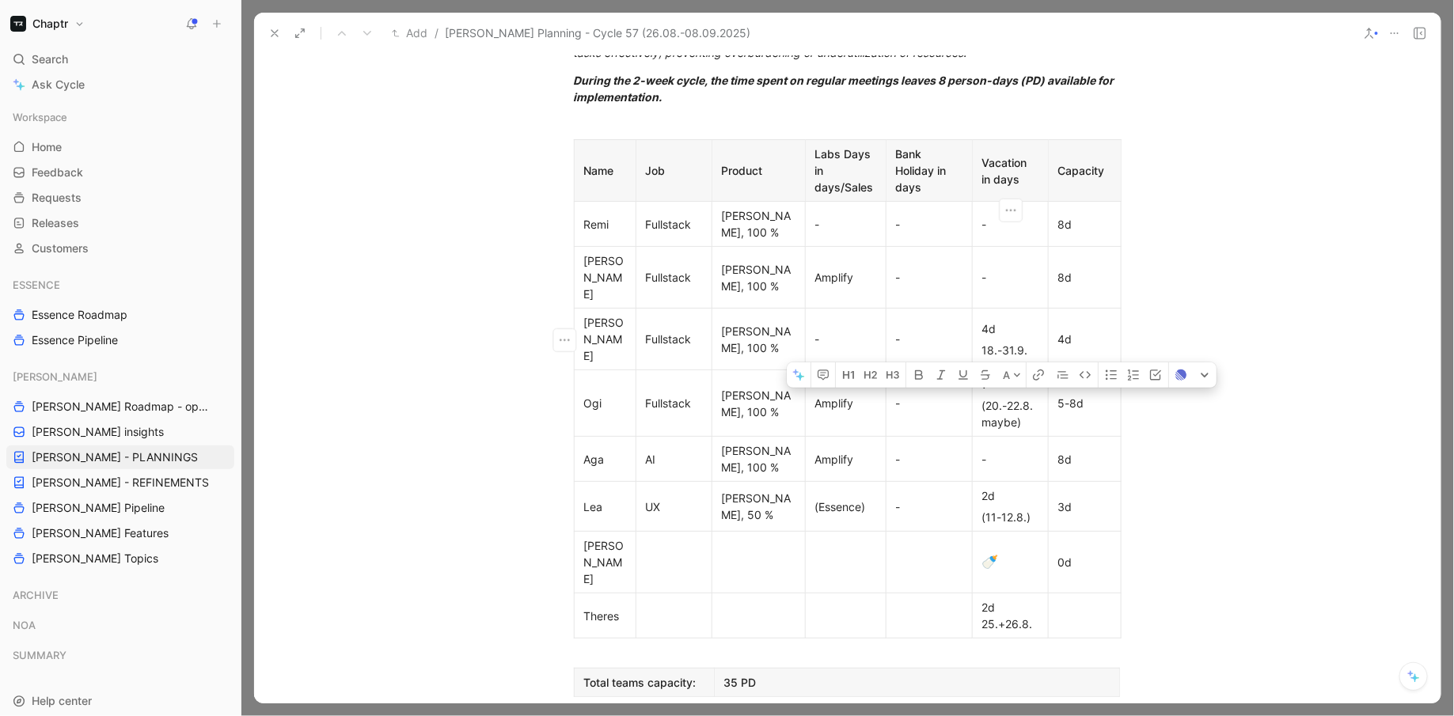
drag, startPoint x: 1024, startPoint y: 354, endPoint x: 981, endPoint y: 321, distance: 54.2
click at [981, 370] on td "? (20.-22.8. maybe)" at bounding box center [1010, 403] width 76 height 66
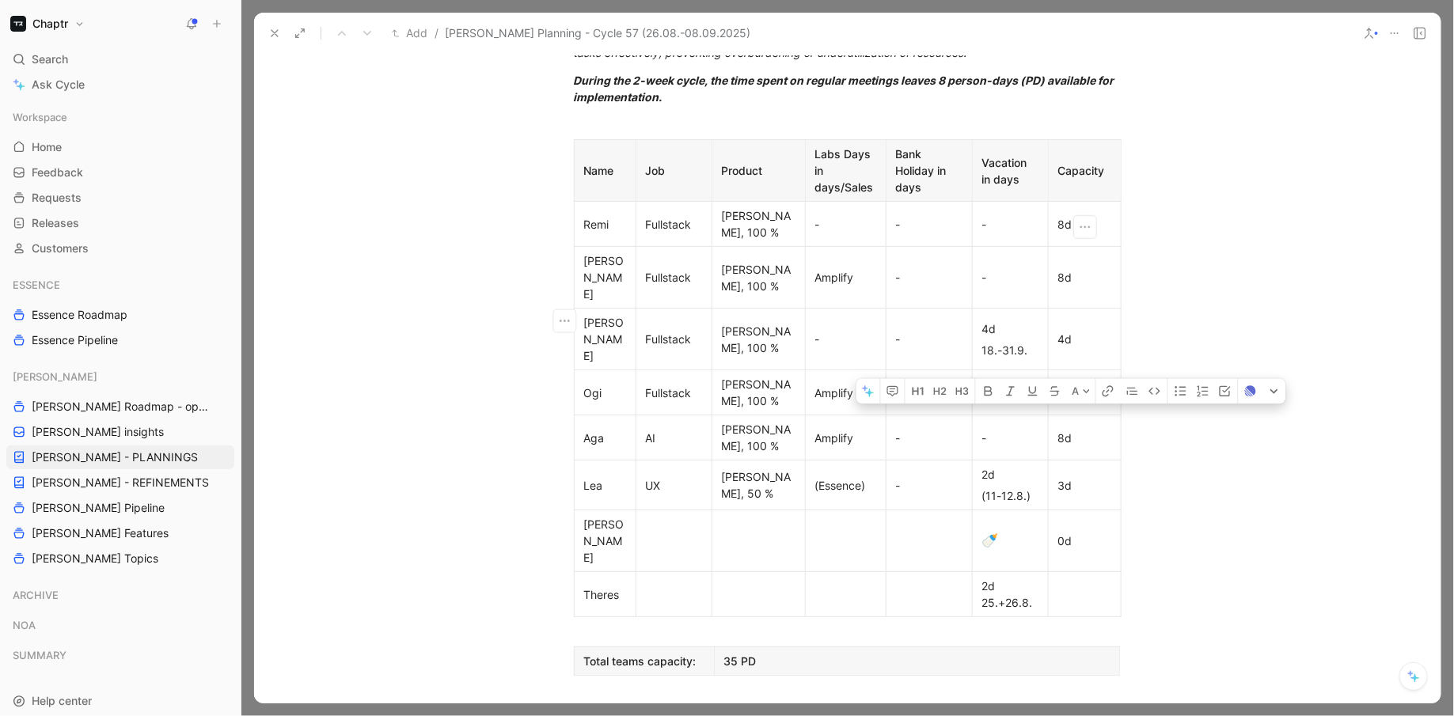
drag, startPoint x: 1081, startPoint y: 316, endPoint x: 1055, endPoint y: 316, distance: 26.1
click at [1055, 382] on p "5-8d" at bounding box center [1085, 392] width 66 height 21
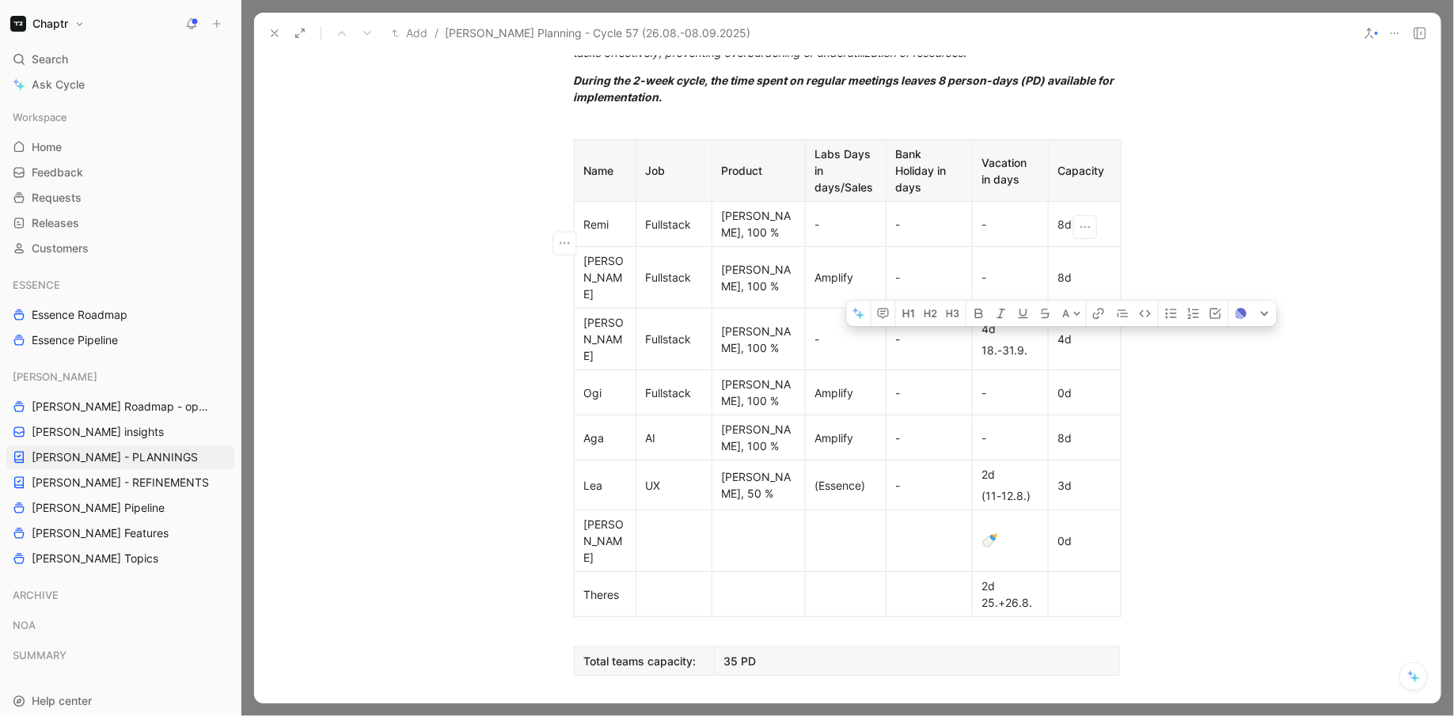
click at [1062, 269] on div "8d" at bounding box center [1084, 277] width 53 height 17
click at [1063, 385] on div "0d" at bounding box center [1084, 393] width 53 height 17
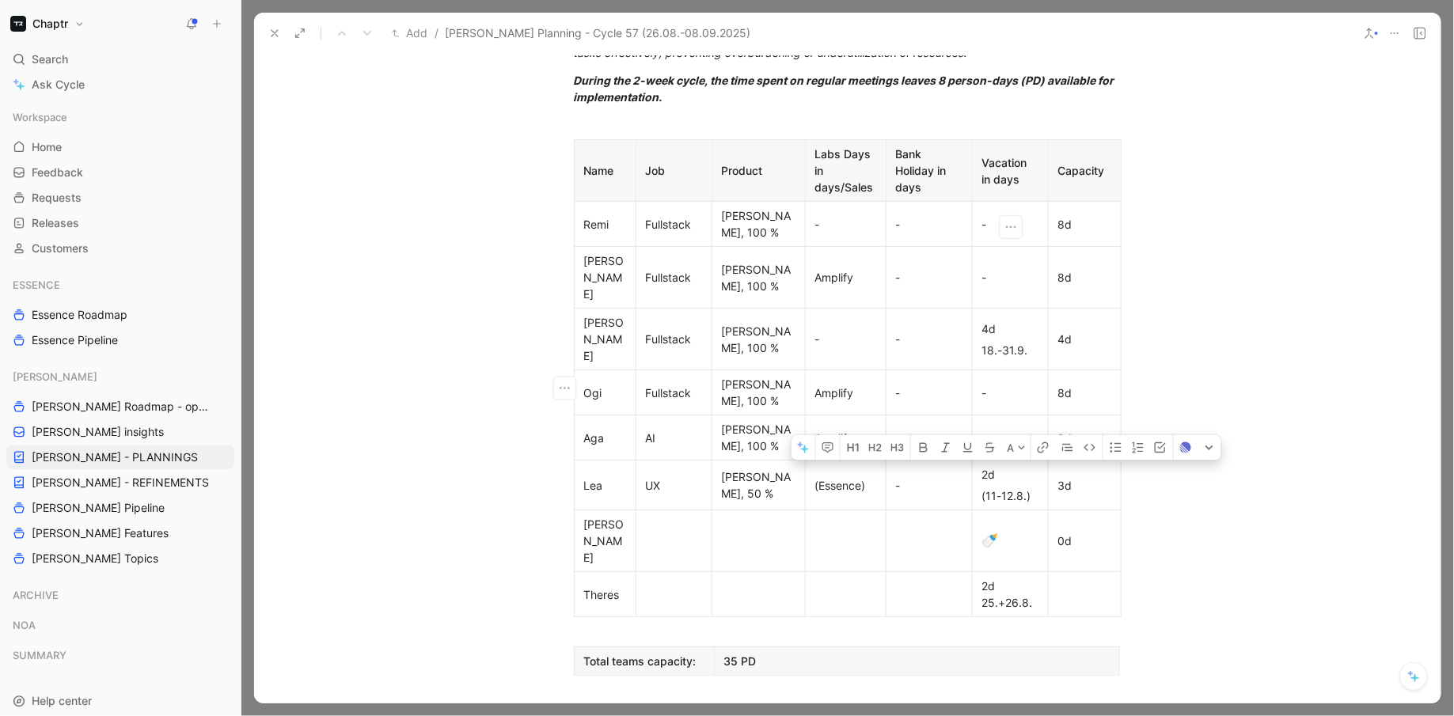
drag, startPoint x: 1031, startPoint y: 400, endPoint x: 982, endPoint y: 373, distance: 56.0
click at [982, 461] on td "2d (11-12.8.)" at bounding box center [1010, 486] width 76 height 50
click at [1062, 475] on div "3d" at bounding box center [1084, 483] width 53 height 17
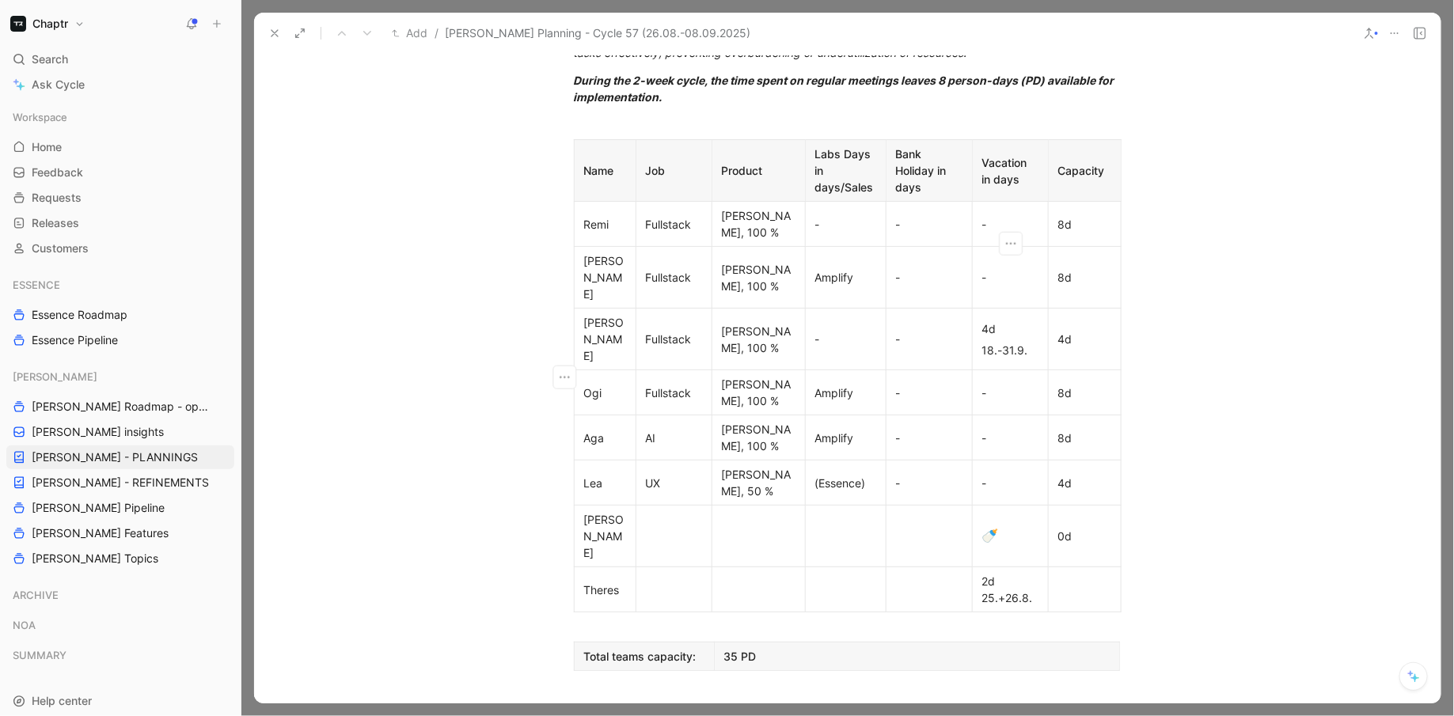
click at [1006, 473] on p "-" at bounding box center [1010, 483] width 69 height 21
click at [1006, 526] on div "🍼" at bounding box center [1010, 536] width 56 height 21
click at [1006, 573] on div "2d 25.+26.8." at bounding box center [1010, 589] width 56 height 33
drag, startPoint x: 1036, startPoint y: 451, endPoint x: 1000, endPoint y: 449, distance: 36.5
click at [1000, 573] on div "2d 25.+26.8." at bounding box center [1010, 589] width 56 height 33
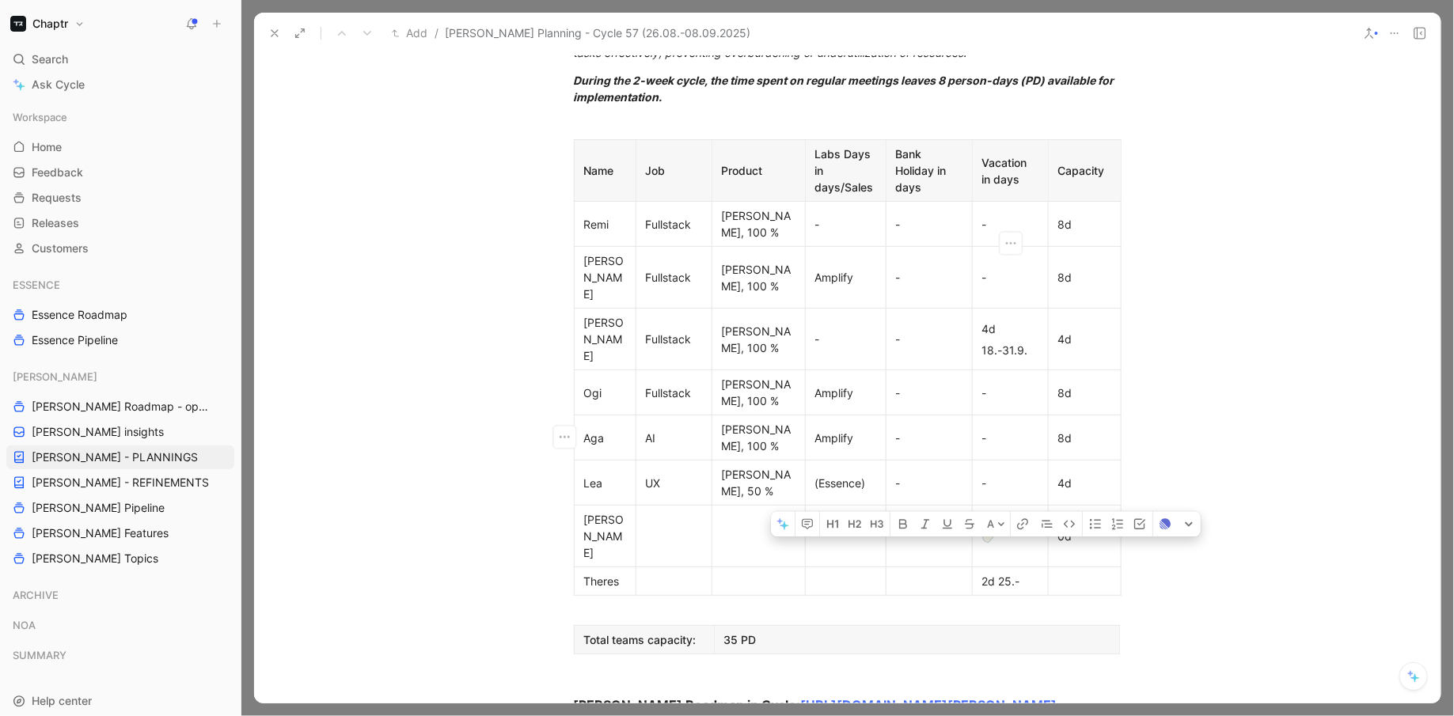
drag, startPoint x: 987, startPoint y: 436, endPoint x: 978, endPoint y: 436, distance: 9.5
click at [978, 571] on p "2d 25.-" at bounding box center [1010, 581] width 69 height 21
drag, startPoint x: 1017, startPoint y: 436, endPoint x: 979, endPoint y: 436, distance: 38.0
click at [979, 571] on p "2d 25.-" at bounding box center [1010, 581] width 69 height 21
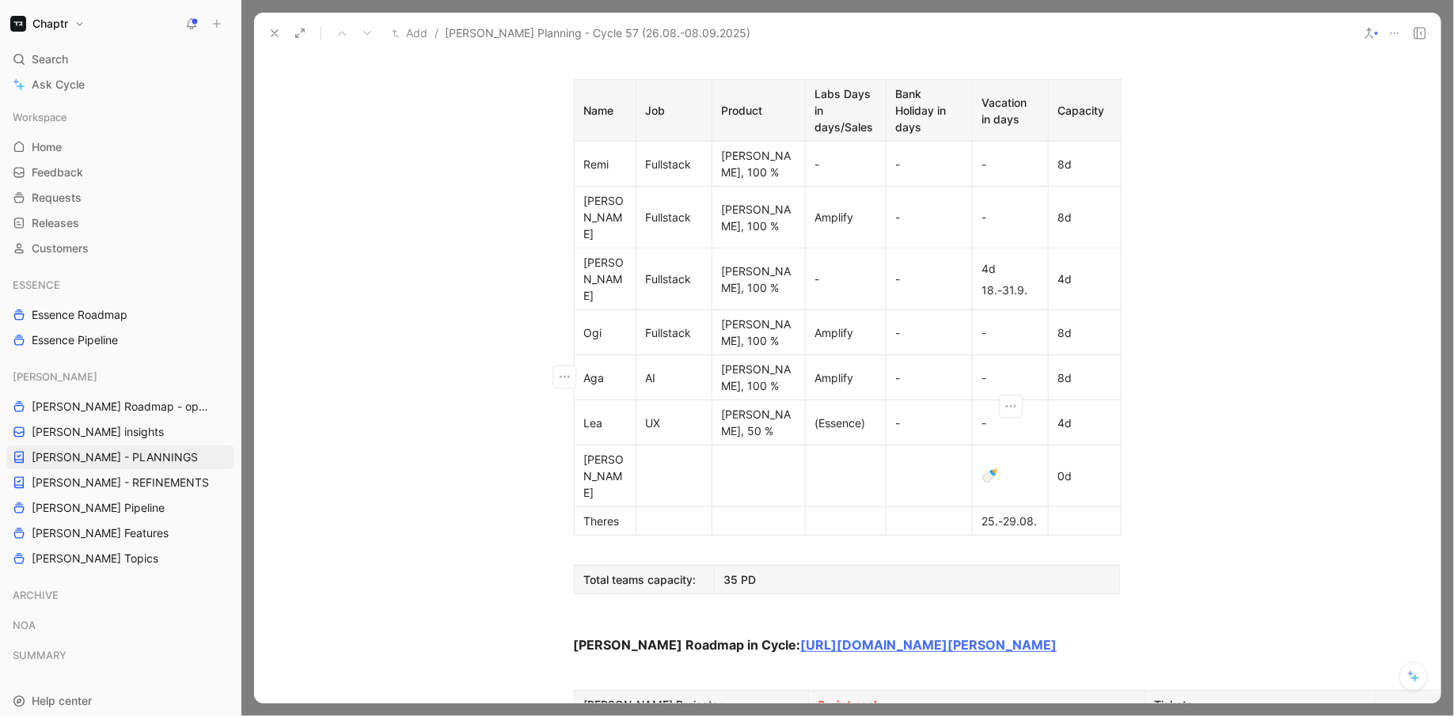
scroll to position [677, 0]
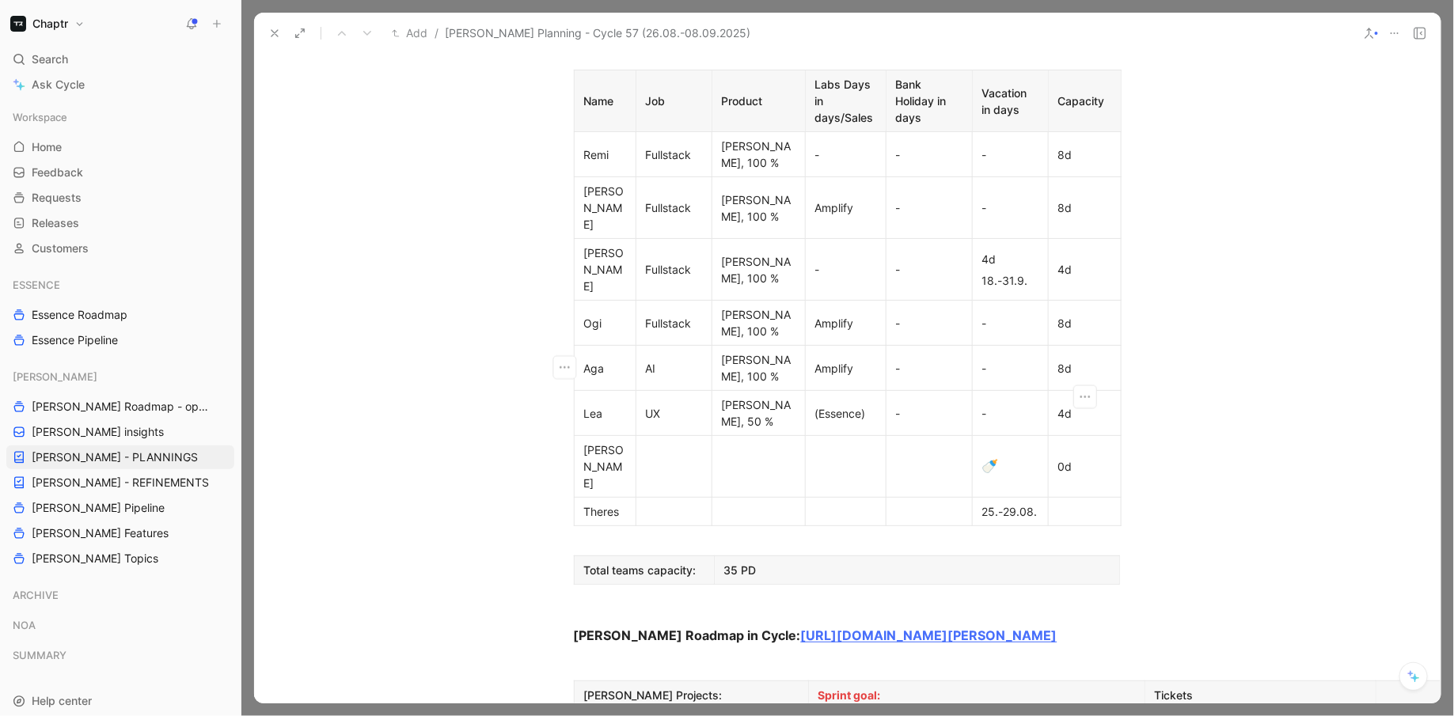
click at [1091, 503] on div at bounding box center [1084, 511] width 53 height 17
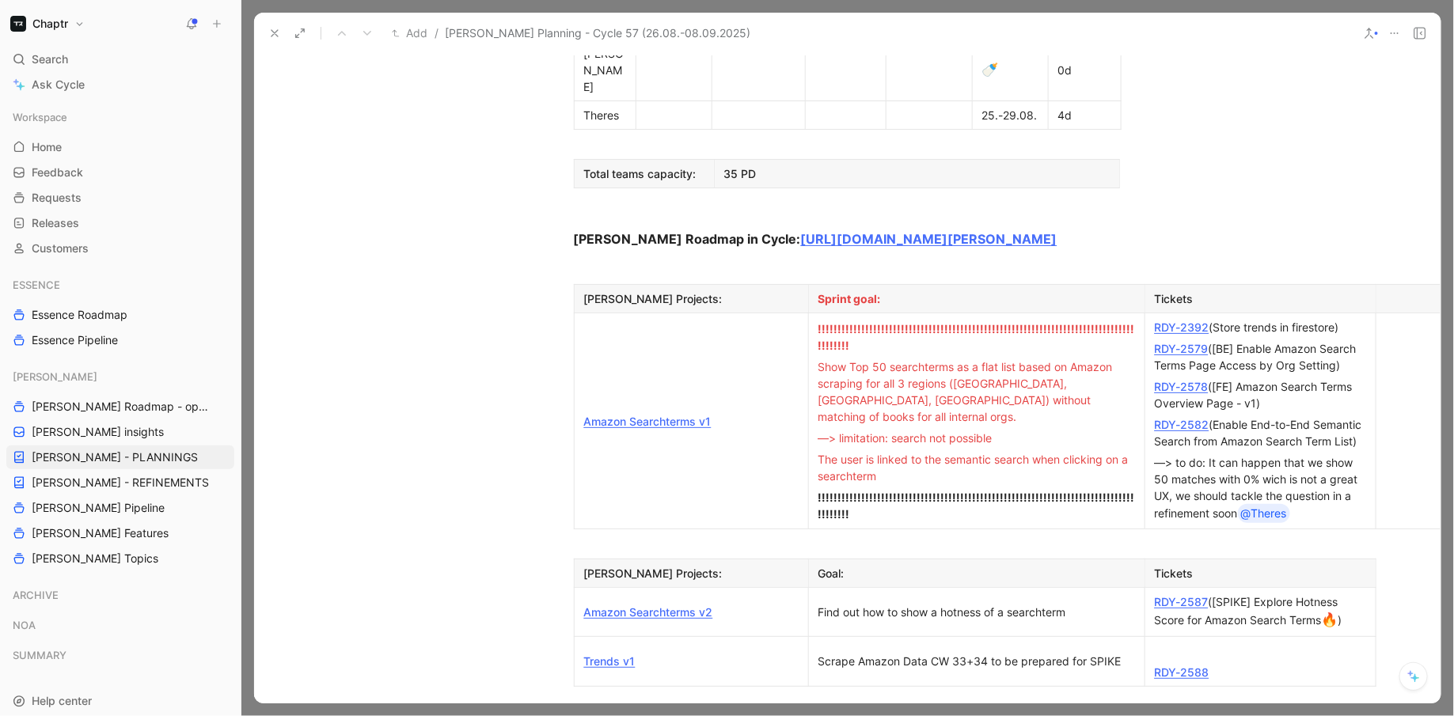
scroll to position [1070, 0]
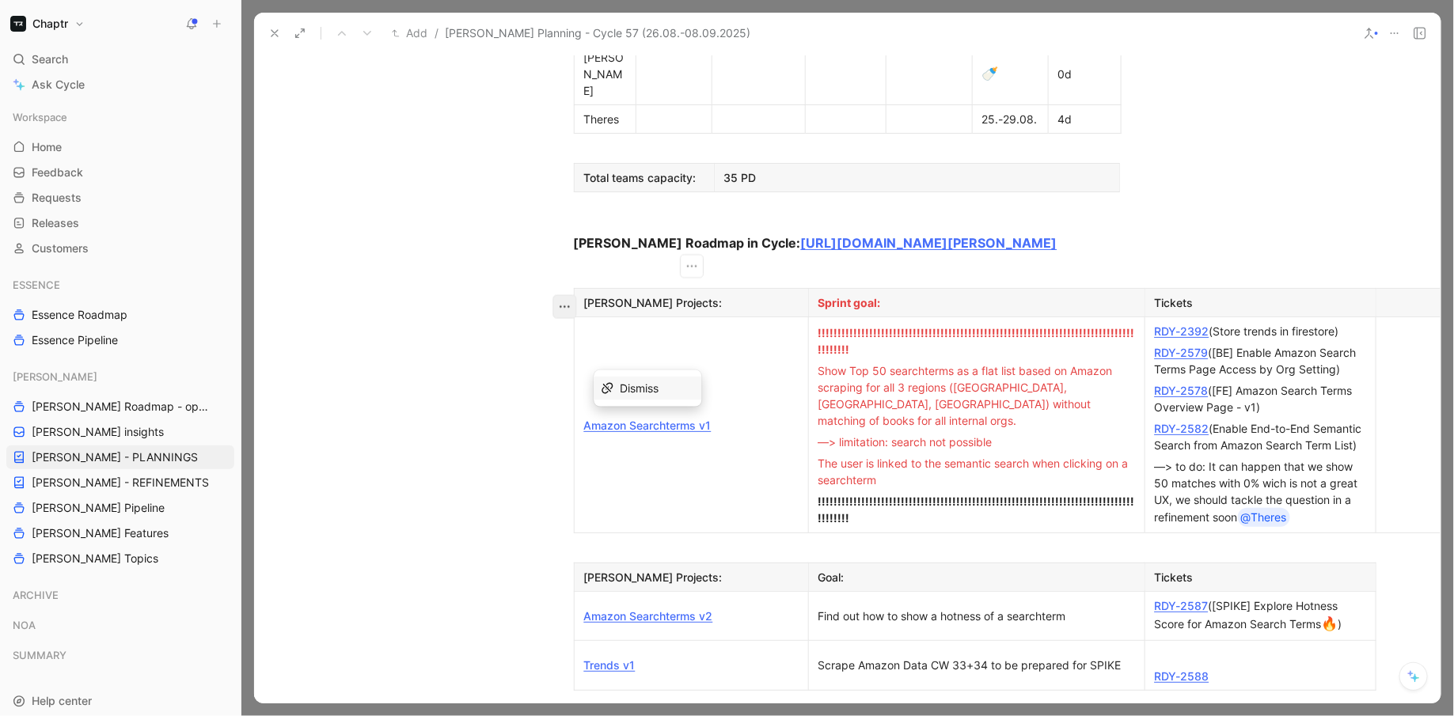
drag, startPoint x: 720, startPoint y: 302, endPoint x: 576, endPoint y: 299, distance: 143.3
click at [576, 317] on td "Amazon Searchterms v1" at bounding box center [691, 425] width 234 height 216
copy link "Amazon Searchterms v1"
drag, startPoint x: 742, startPoint y: 508, endPoint x: 578, endPoint y: 503, distance: 163.9
click at [578, 606] on p "Amazon Searchterms v2" at bounding box center [691, 616] width 227 height 21
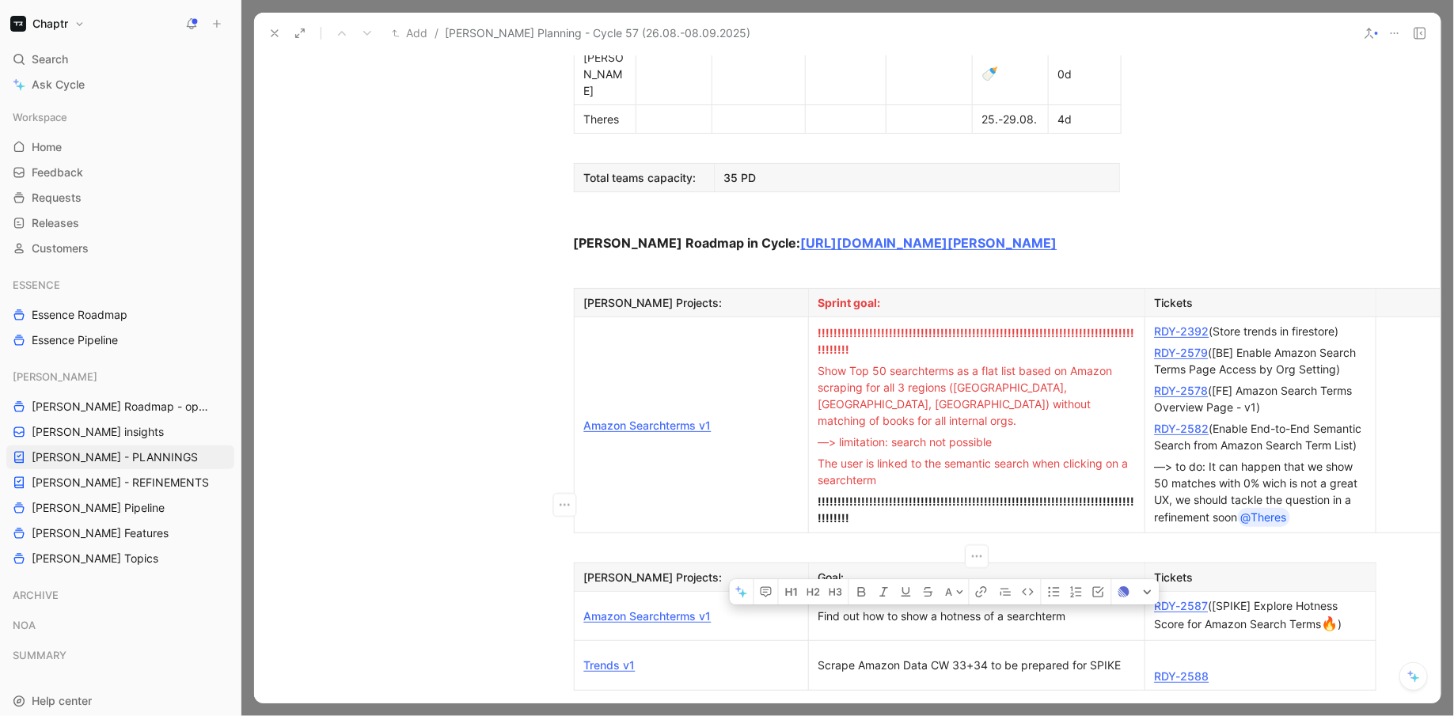
drag, startPoint x: 1102, startPoint y: 497, endPoint x: 837, endPoint y: 495, distance: 265.2
click at [836, 606] on p "Find out how to show a hotness of a searchterm" at bounding box center [976, 616] width 329 height 21
click at [847, 608] on div "Show rank and" at bounding box center [977, 616] width 317 height 17
click at [994, 608] on div "Show position and amazon rank and" at bounding box center [977, 616] width 317 height 17
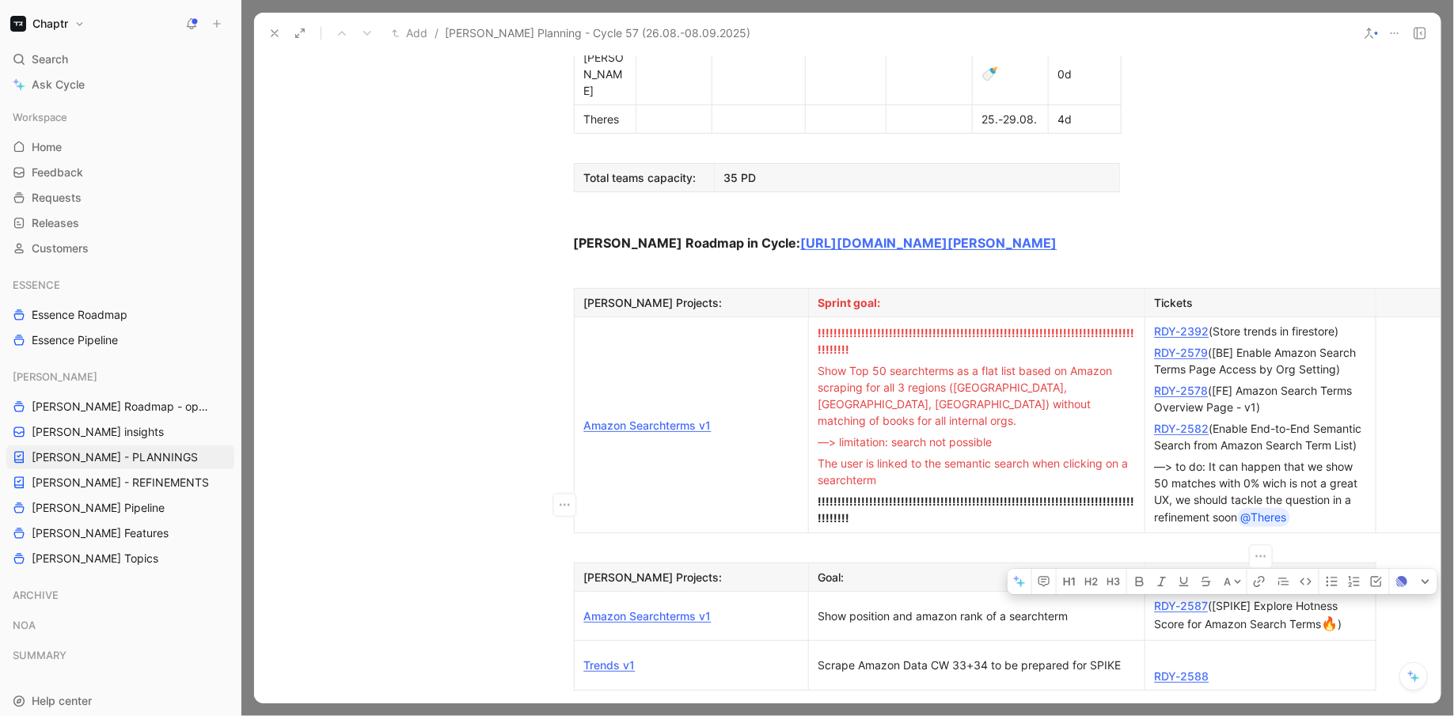
drag, startPoint x: 1358, startPoint y: 511, endPoint x: 1152, endPoint y: 487, distance: 208.0
click at [1152, 595] on p "RDY-2587 ([SPIKE] Explore Hotness Score for Amazon Search Terms 🔥 )" at bounding box center [1261, 616] width 224 height 42
click at [1308, 598] on div "RDY-2587 ([SPIKE] Explore Hotness Score for Amazon Search Terms 🔥 )" at bounding box center [1260, 616] width 211 height 37
drag, startPoint x: 1209, startPoint y: 488, endPoint x: 1200, endPoint y: 488, distance: 8.7
click at [1200, 598] on div "RDY-2587 ([SPIKE] Explore Hotness Score for Amazon Search Terms 🔥 )" at bounding box center [1260, 616] width 211 height 37
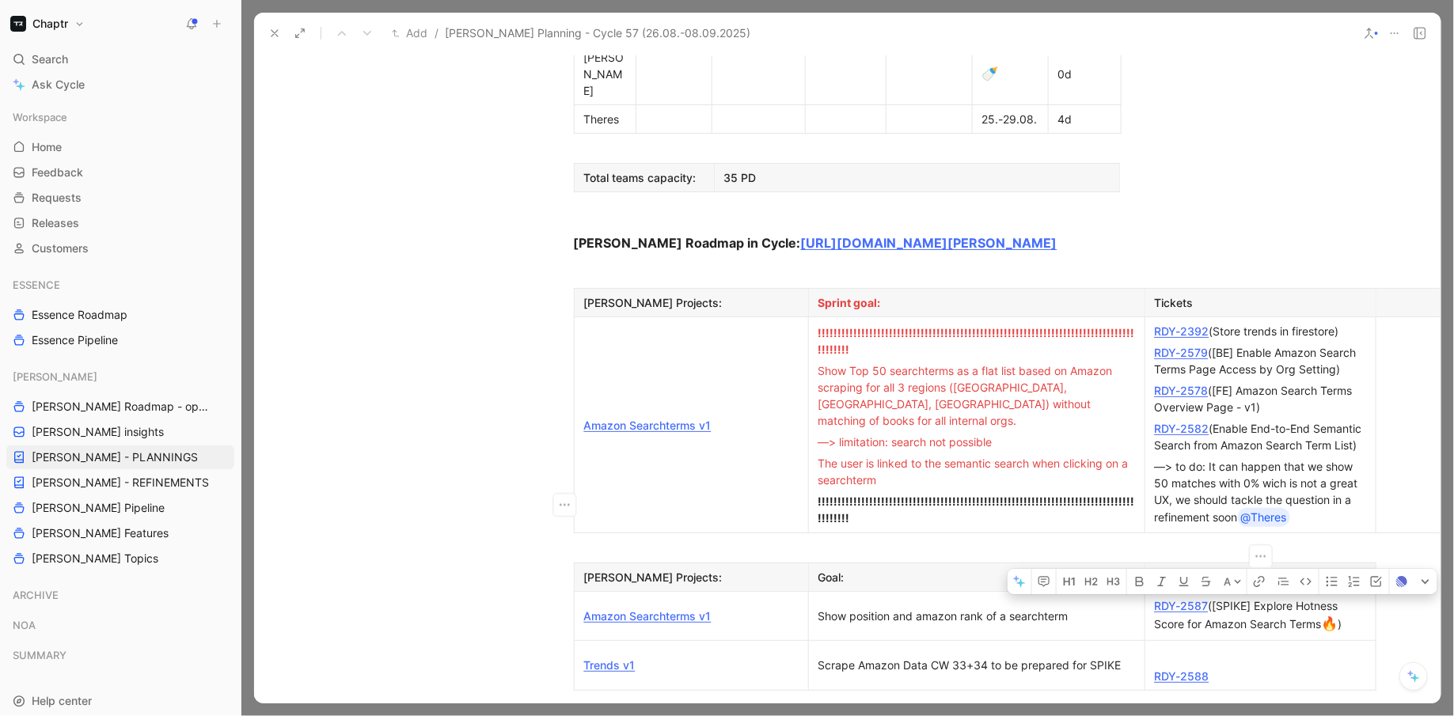
drag, startPoint x: 1345, startPoint y: 514, endPoint x: 1153, endPoint y: 487, distance: 194.2
click at [1152, 595] on p "RDY-2587 ([SPIKE] Explore Hotness Score for Amazon Search Terms 🔥 )" at bounding box center [1261, 616] width 224 height 42
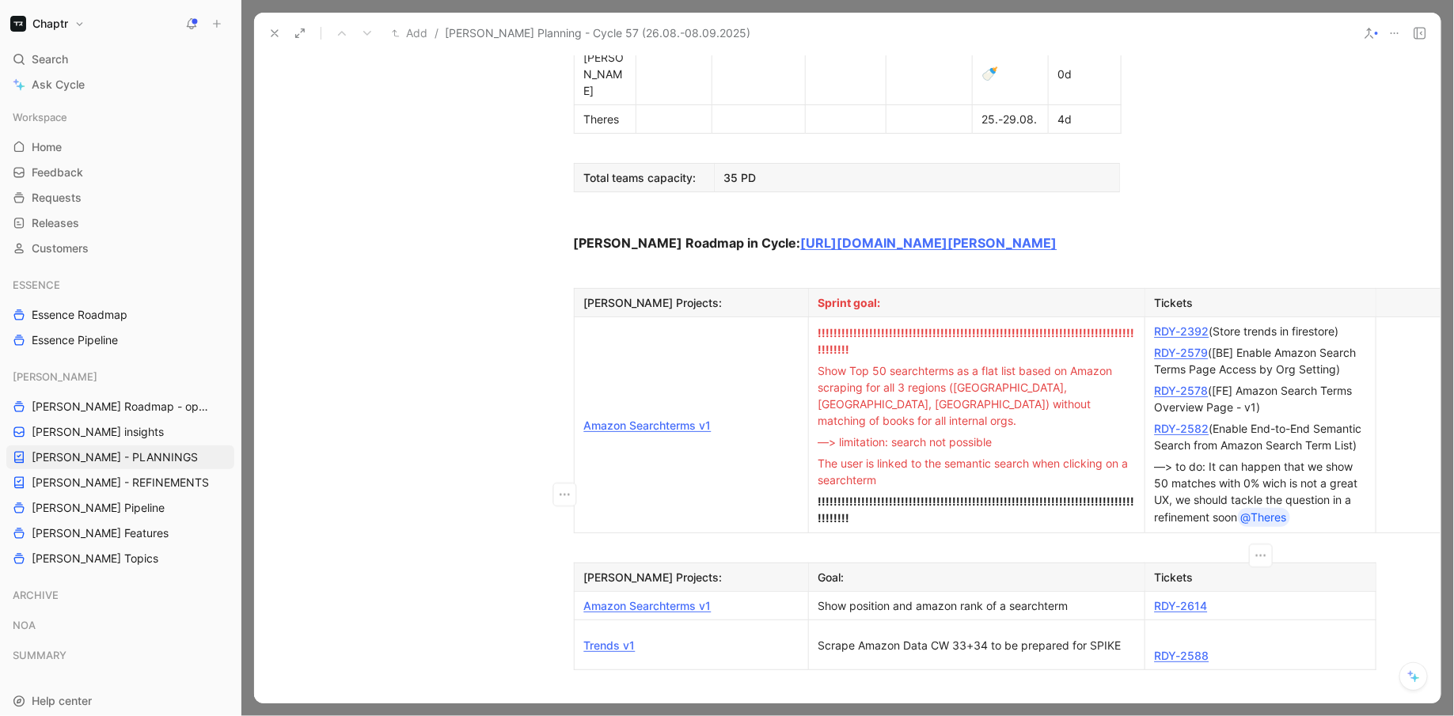
click at [1186, 599] on link "RDY-2614" at bounding box center [1181, 605] width 53 height 13
drag, startPoint x: 1231, startPoint y: 492, endPoint x: 1148, endPoint y: 492, distance: 83.1
click at [1149, 595] on p "RDY-2614" at bounding box center [1261, 605] width 224 height 21
click at [1167, 569] on span "Dismiss" at bounding box center [1172, 575] width 39 height 13
click at [1229, 598] on div "RDY-2614" at bounding box center [1260, 606] width 211 height 17
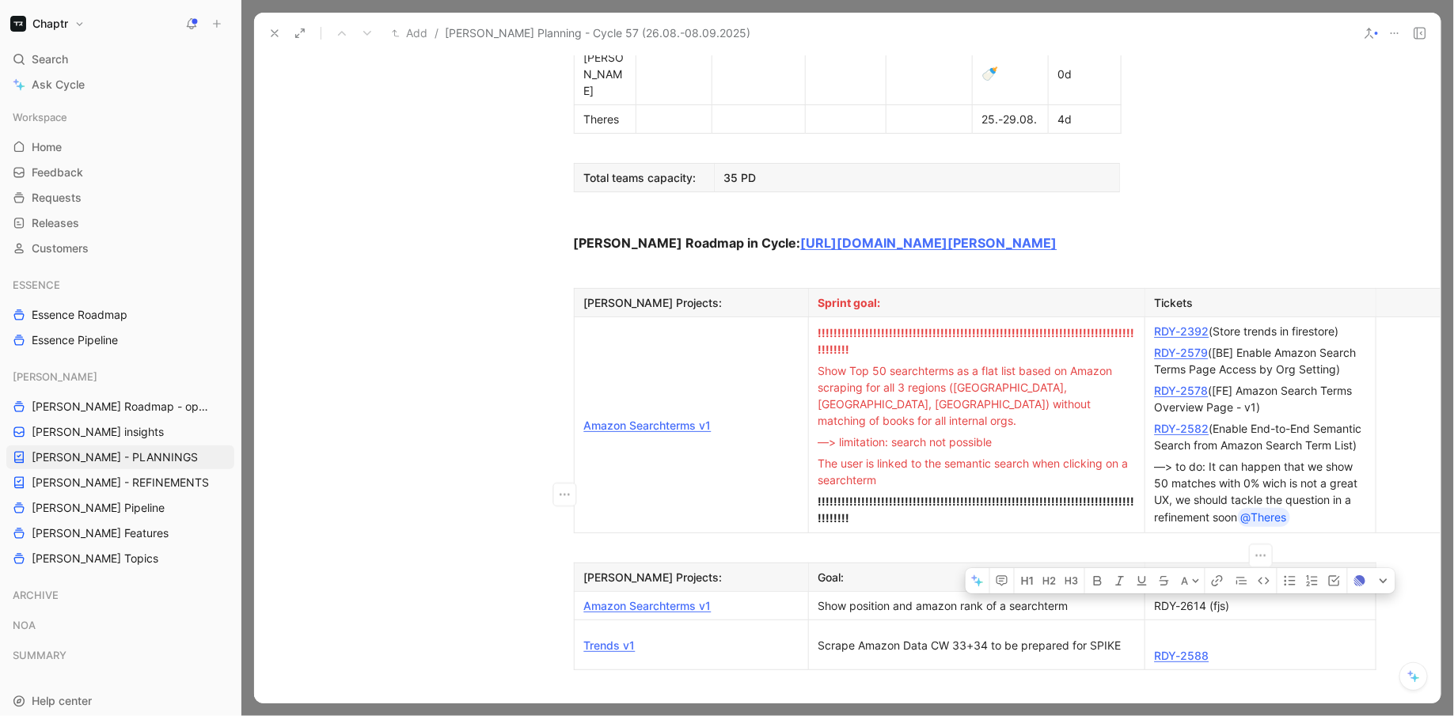
drag, startPoint x: 1206, startPoint y: 493, endPoint x: 1153, endPoint y: 492, distance: 53.1
click at [1153, 595] on p "RDY-2614 (fjs)" at bounding box center [1261, 605] width 224 height 21
click at [1218, 598] on div "RDY-2614 (fjs)" at bounding box center [1260, 606] width 211 height 17
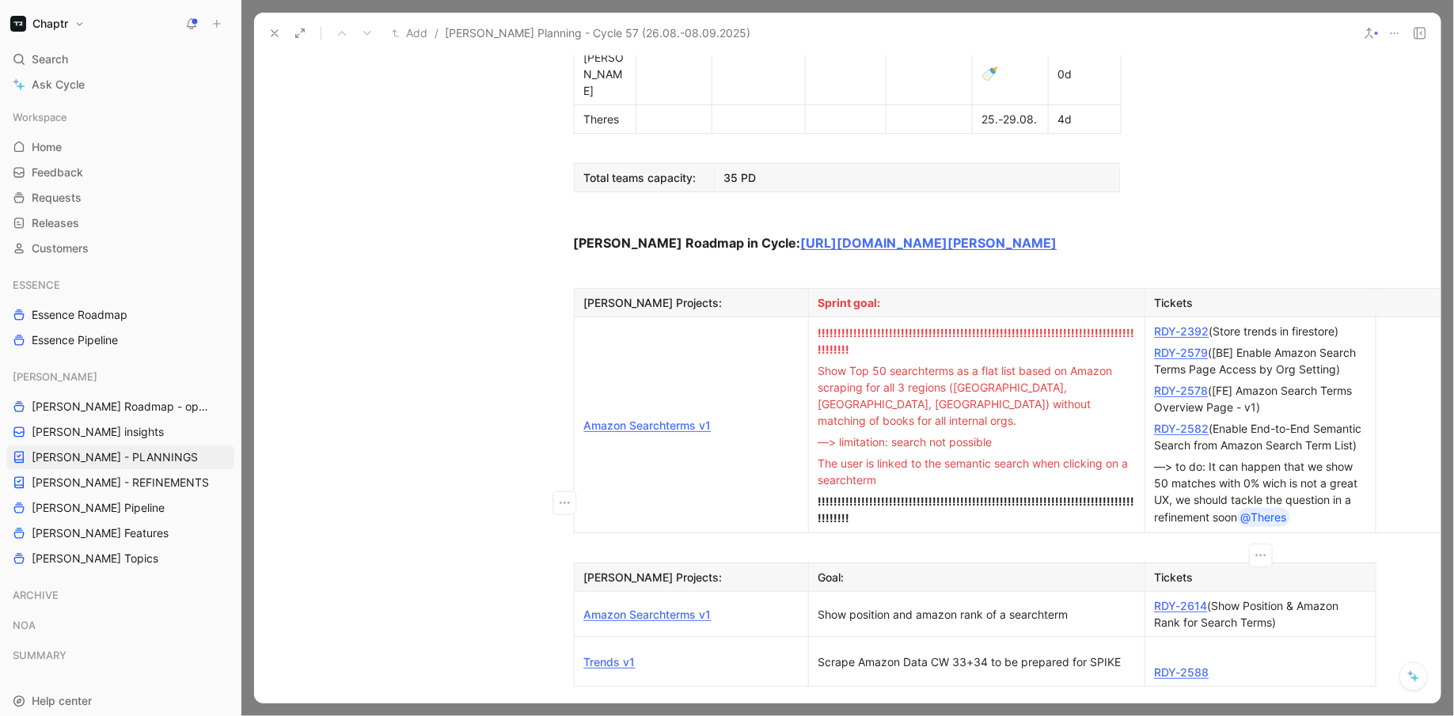
click at [1295, 598] on div "RDY-2614 (Show Position & Amazon Rank for Search Terms)" at bounding box center [1260, 614] width 211 height 33
click at [1297, 643] on div at bounding box center [1260, 651] width 211 height 17
click at [694, 654] on div "Trends v1" at bounding box center [691, 662] width 215 height 17
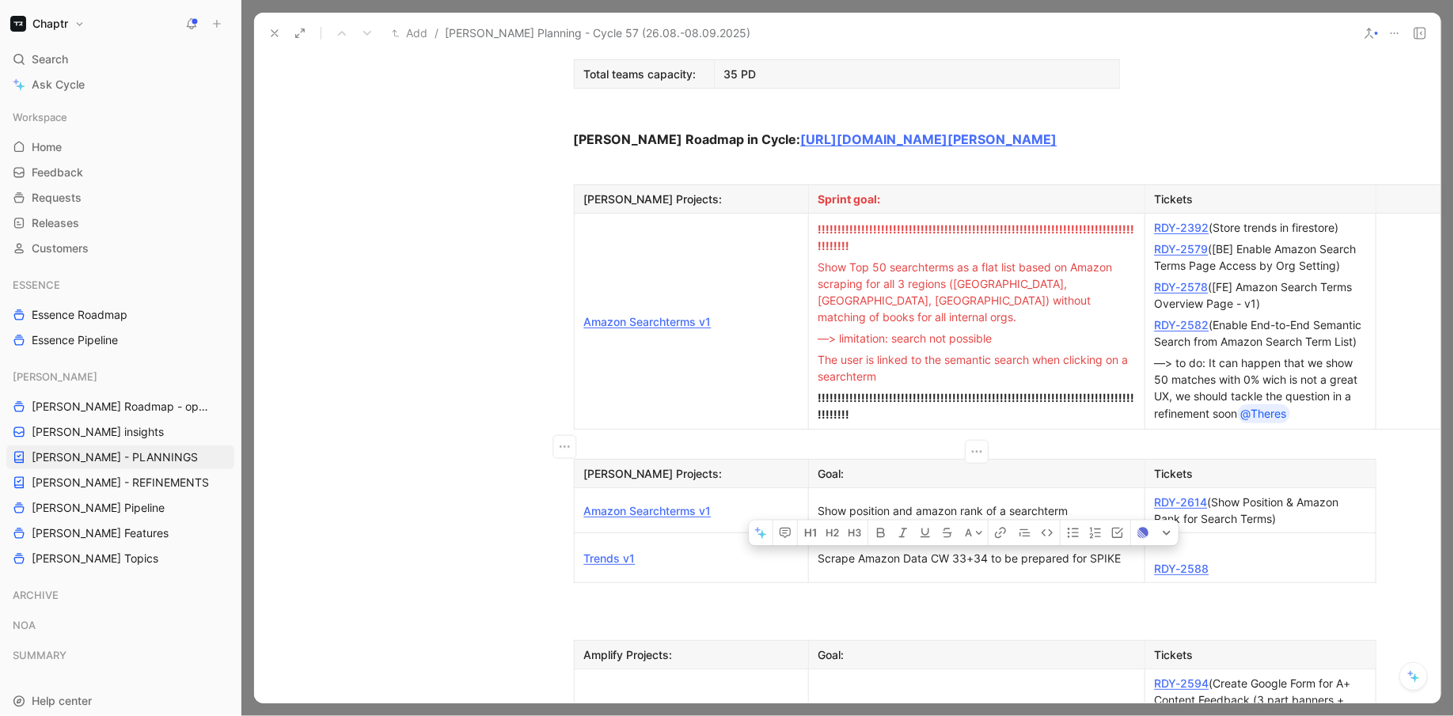
click at [967, 550] on div "Scrape Amazon Data CW 33+34 to be prepared for SPIKE" at bounding box center [977, 558] width 317 height 17
click at [982, 550] on div "Scrape Amazon Data CW 35+34 to be prepared for SPIKE" at bounding box center [977, 558] width 317 height 17
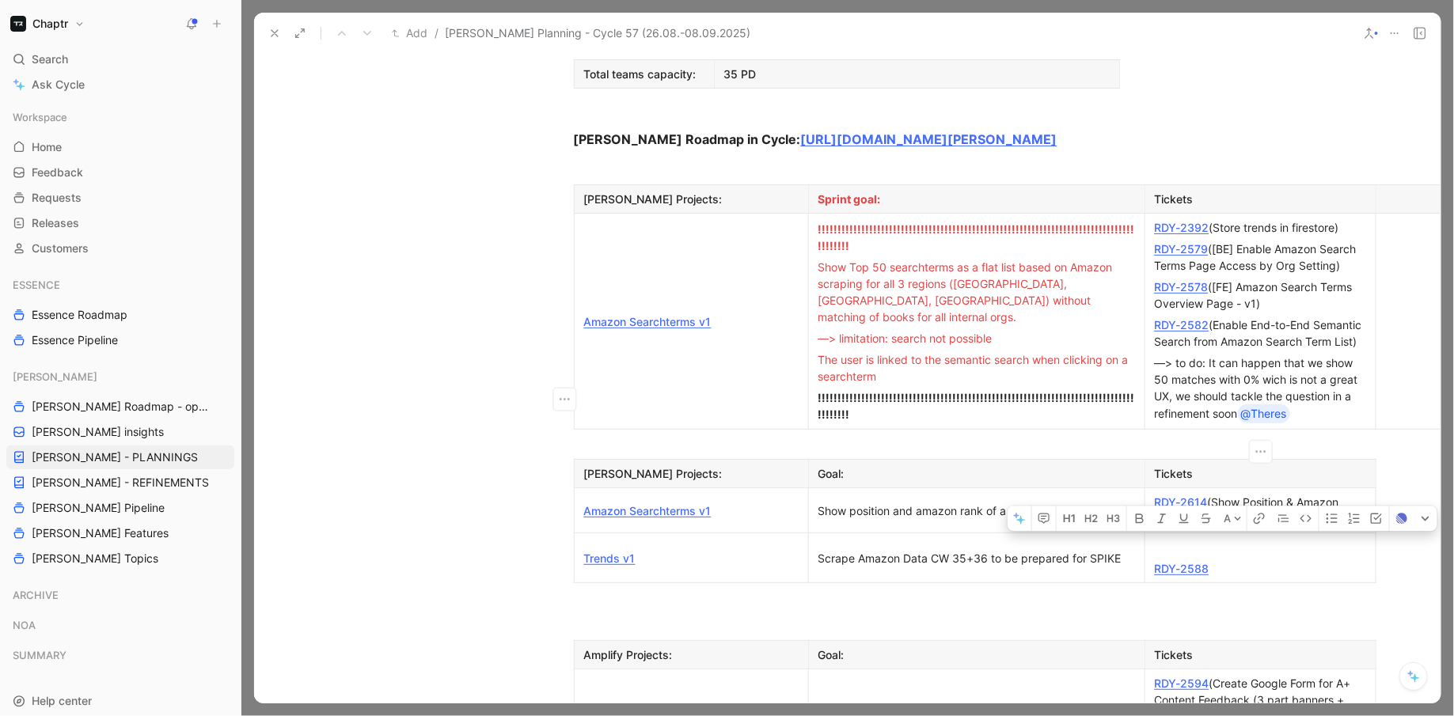
drag, startPoint x: 1227, startPoint y: 459, endPoint x: 1159, endPoint y: 434, distance: 72.6
click at [1159, 534] on td "RDY-2588" at bounding box center [1260, 559] width 231 height 50
click at [1159, 539] on div at bounding box center [1260, 547] width 211 height 17
drag, startPoint x: 1159, startPoint y: 434, endPoint x: 1228, endPoint y: 461, distance: 73.9
click at [1228, 534] on td "RDY-2588" at bounding box center [1260, 559] width 231 height 50
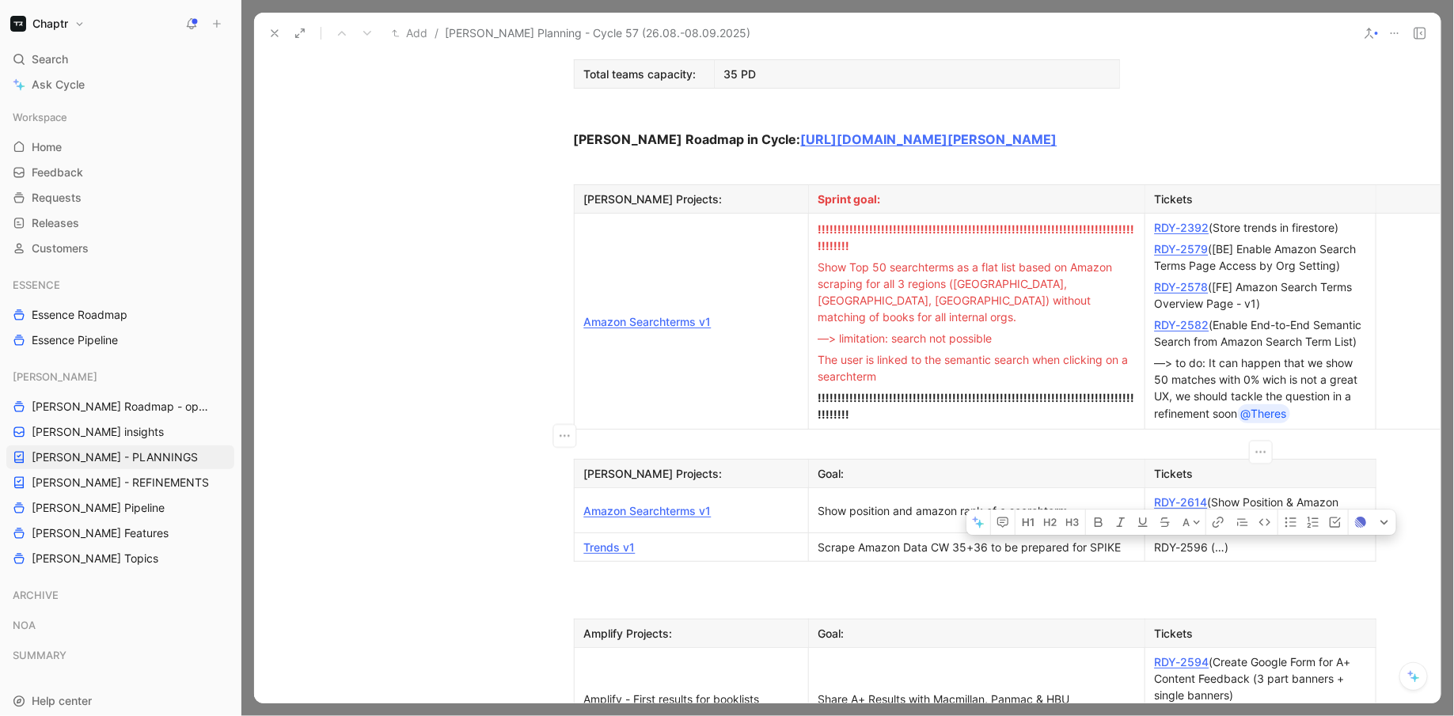
drag, startPoint x: 1207, startPoint y: 438, endPoint x: 1156, endPoint y: 437, distance: 51.5
click at [1156, 539] on div "RDY-2596 (…)" at bounding box center [1260, 547] width 211 height 17
click at [1216, 539] on div "RDY-2596 (…)" at bounding box center [1260, 547] width 211 height 17
click at [1225, 539] on div "RDY-2596 (…)" at bounding box center [1260, 547] width 211 height 17
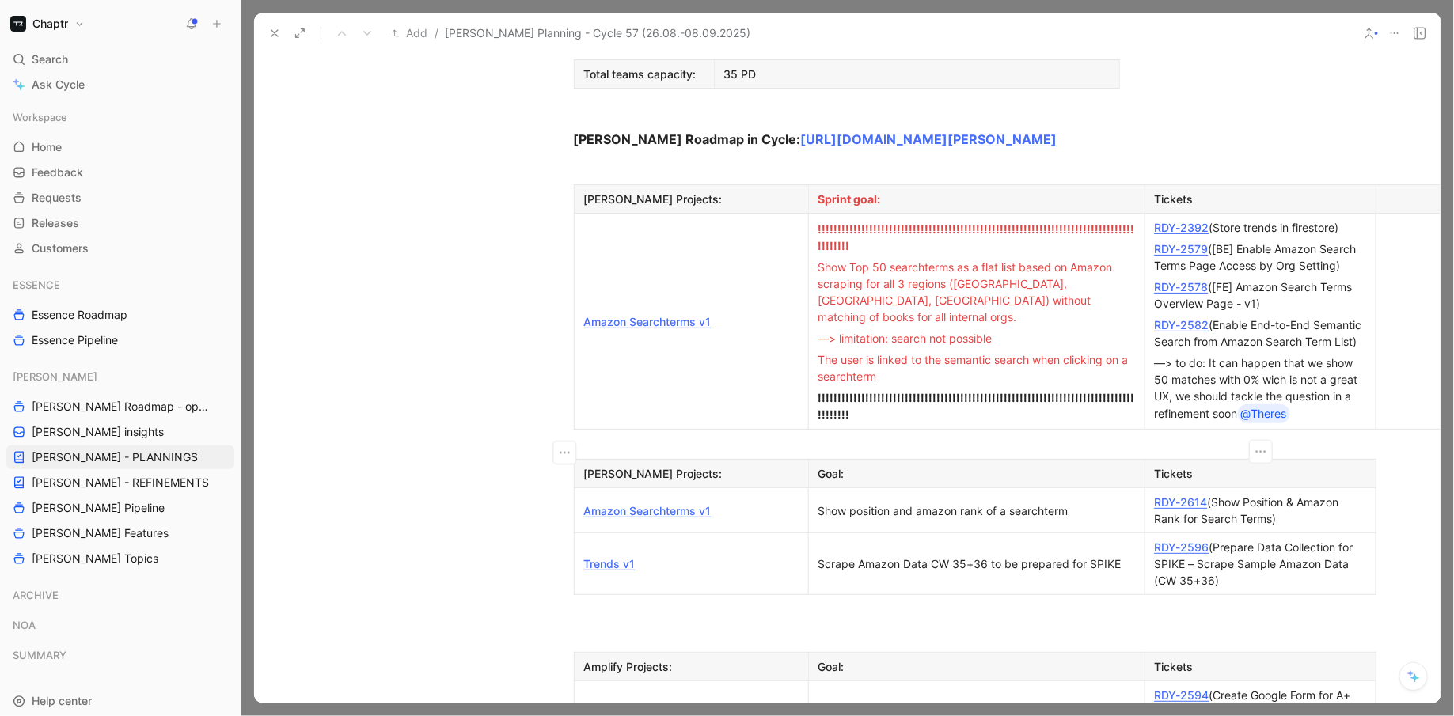
click at [1289, 539] on div "RDY-2596 (Prepare Data Collection for SPIKE – Scrape Sample Amazon Data (CW 35+…" at bounding box center [1260, 564] width 211 height 50
click at [1127, 556] on div "Scrape Amazon Data CW 35+36 to be prepared for SPIKE" at bounding box center [977, 564] width 317 height 17
click at [1265, 539] on div "RDY-2596 (Prepare Data Collection for SPIKE – Scrape Sample Amazon Data (CW 35+…" at bounding box center [1260, 564] width 211 height 50
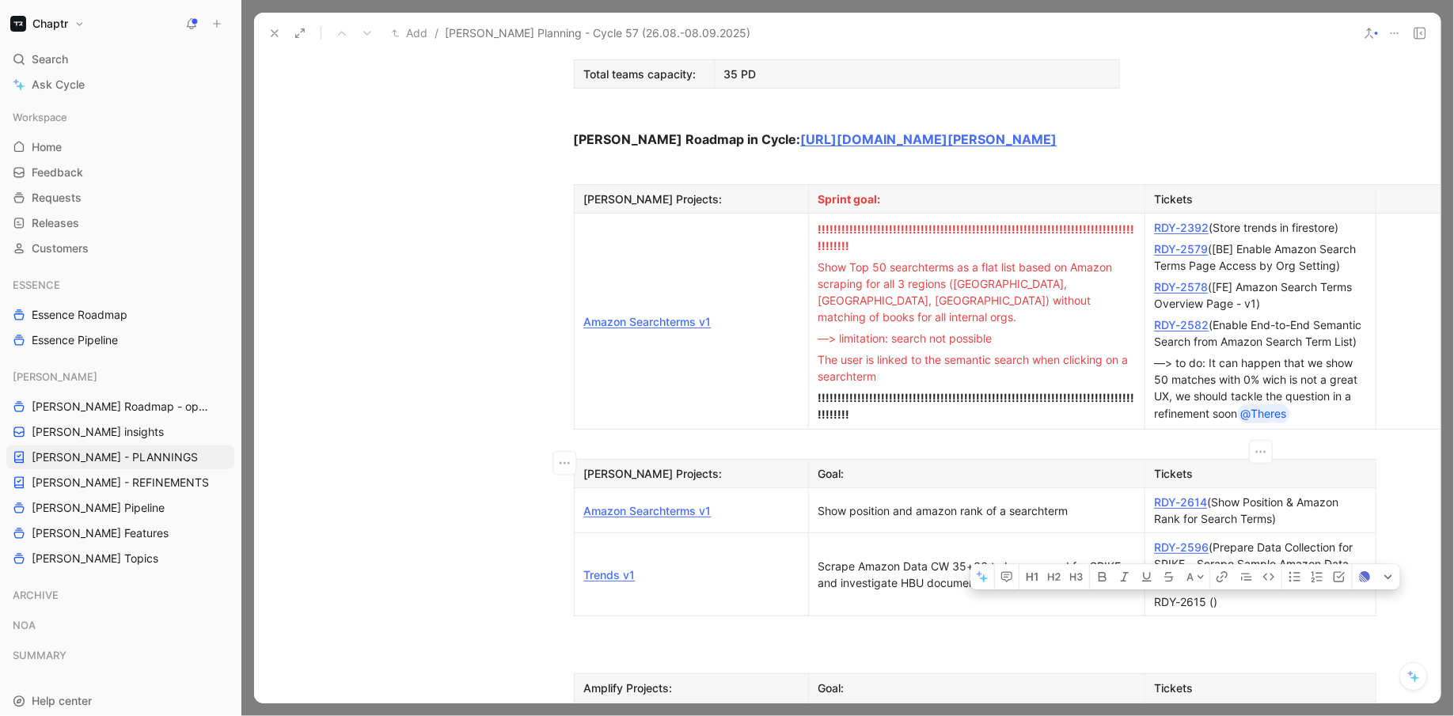
drag, startPoint x: 1207, startPoint y: 492, endPoint x: 1163, endPoint y: 488, distance: 44.5
click at [1162, 594] on div "RDY-2615 ()" at bounding box center [1260, 602] width 211 height 17
click at [1163, 594] on div "RDY-2615 ()" at bounding box center [1260, 602] width 211 height 17
drag, startPoint x: 1154, startPoint y: 488, endPoint x: 1205, endPoint y: 487, distance: 50.7
click at [1205, 594] on div "RDY-2615 ()" at bounding box center [1260, 602] width 211 height 17
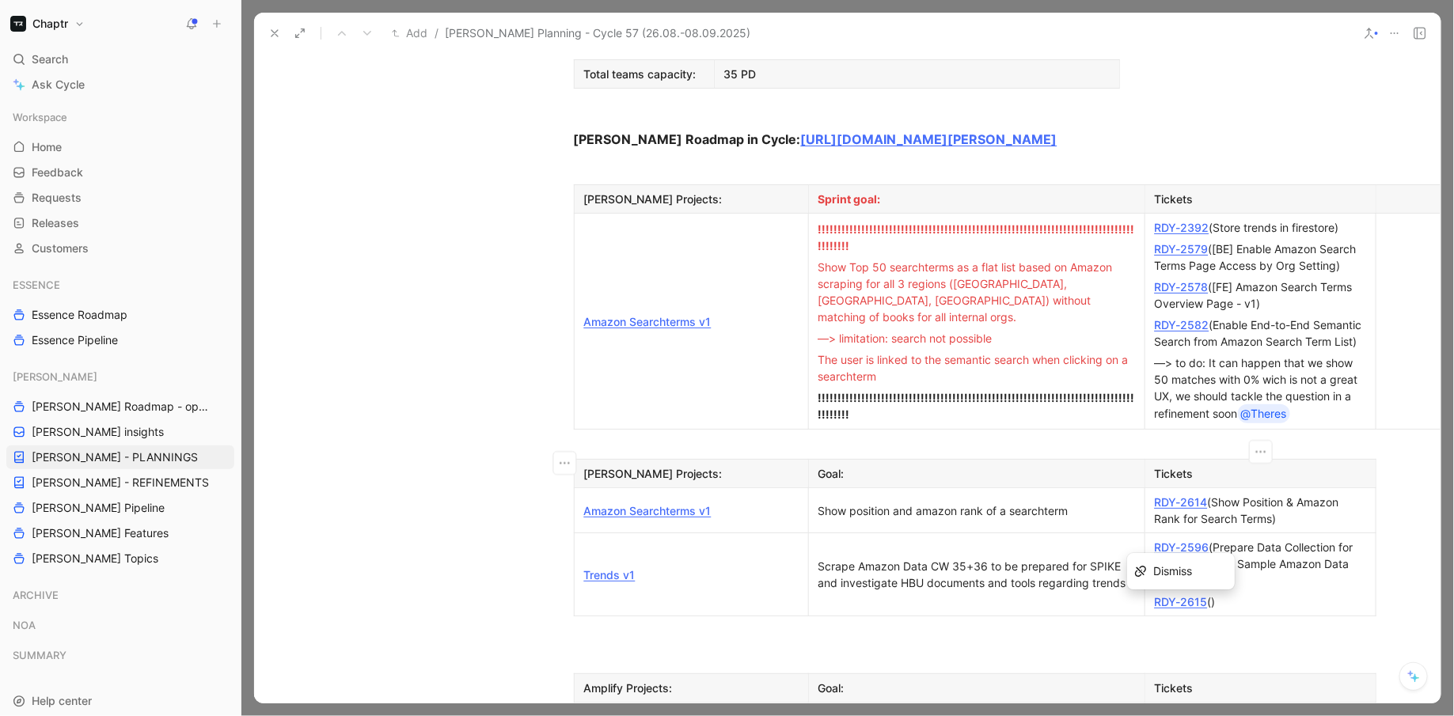
click at [1247, 594] on div "RDY-2615 ()" at bounding box center [1260, 602] width 211 height 17
click at [1213, 594] on div "RDY-2615 ()" at bounding box center [1260, 602] width 211 height 17
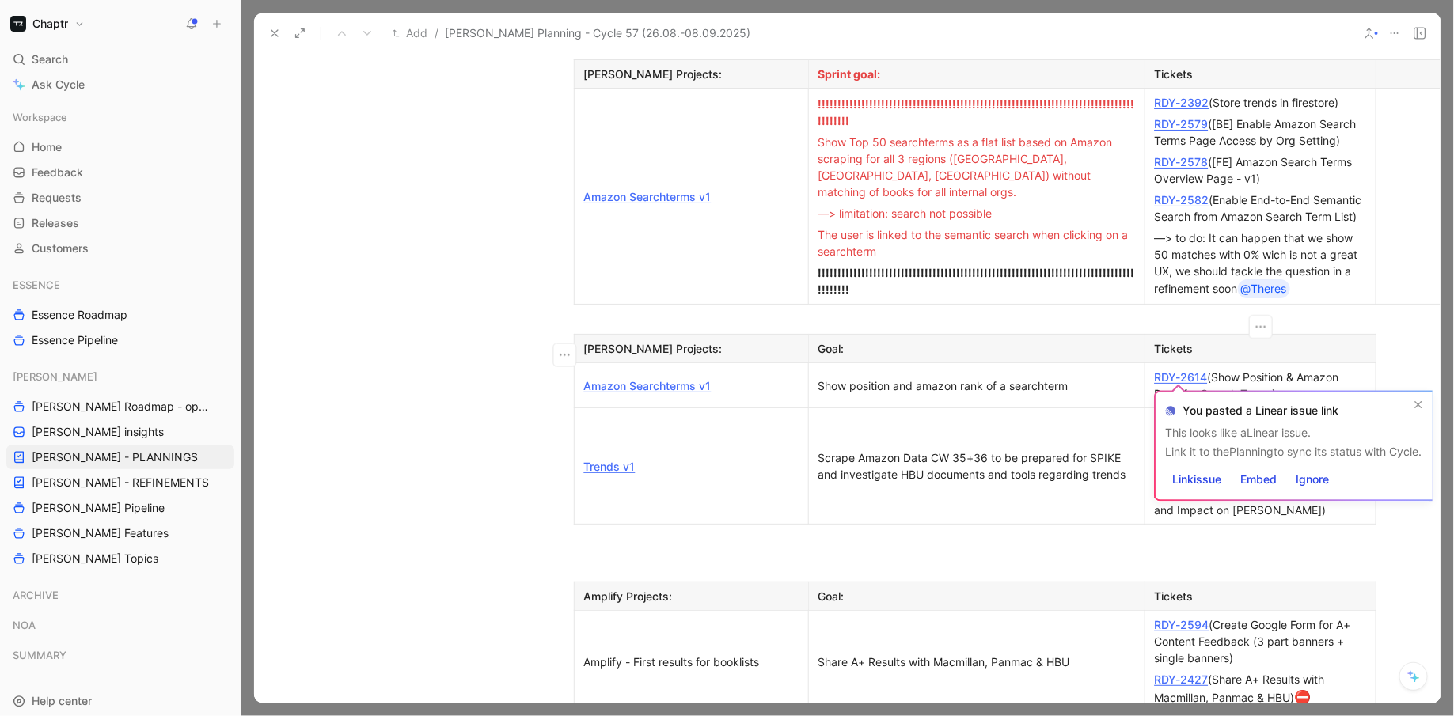
scroll to position [1299, 0]
click at [1348, 468] on div "RDY-2615 ([SPIKE] Analyze HBU’s Approach to Amazon Trend Research and Impact on…" at bounding box center [1260, 493] width 211 height 50
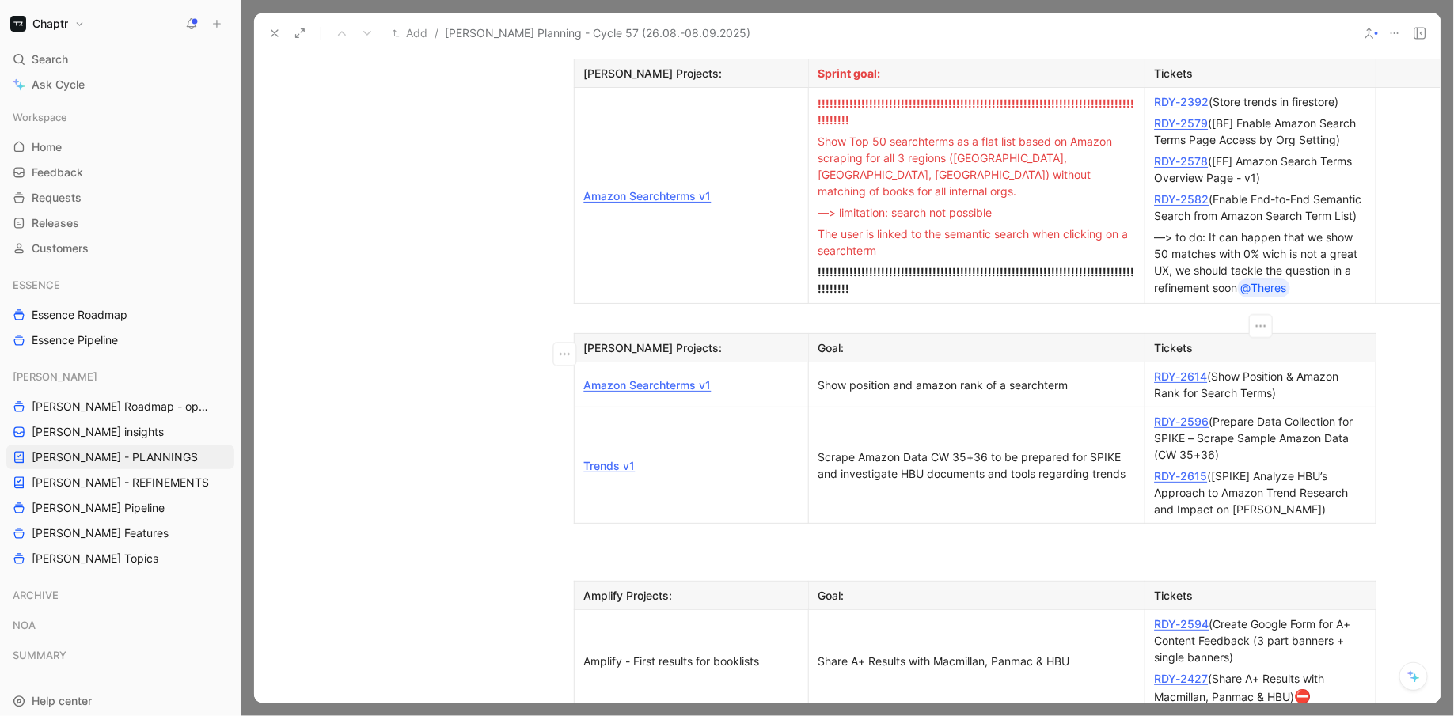
click at [1279, 468] on div "RDY-2615 ([SPIKE] Analyze HBU’s Approach to Amazon Trend Research and Impact on…" at bounding box center [1260, 493] width 211 height 50
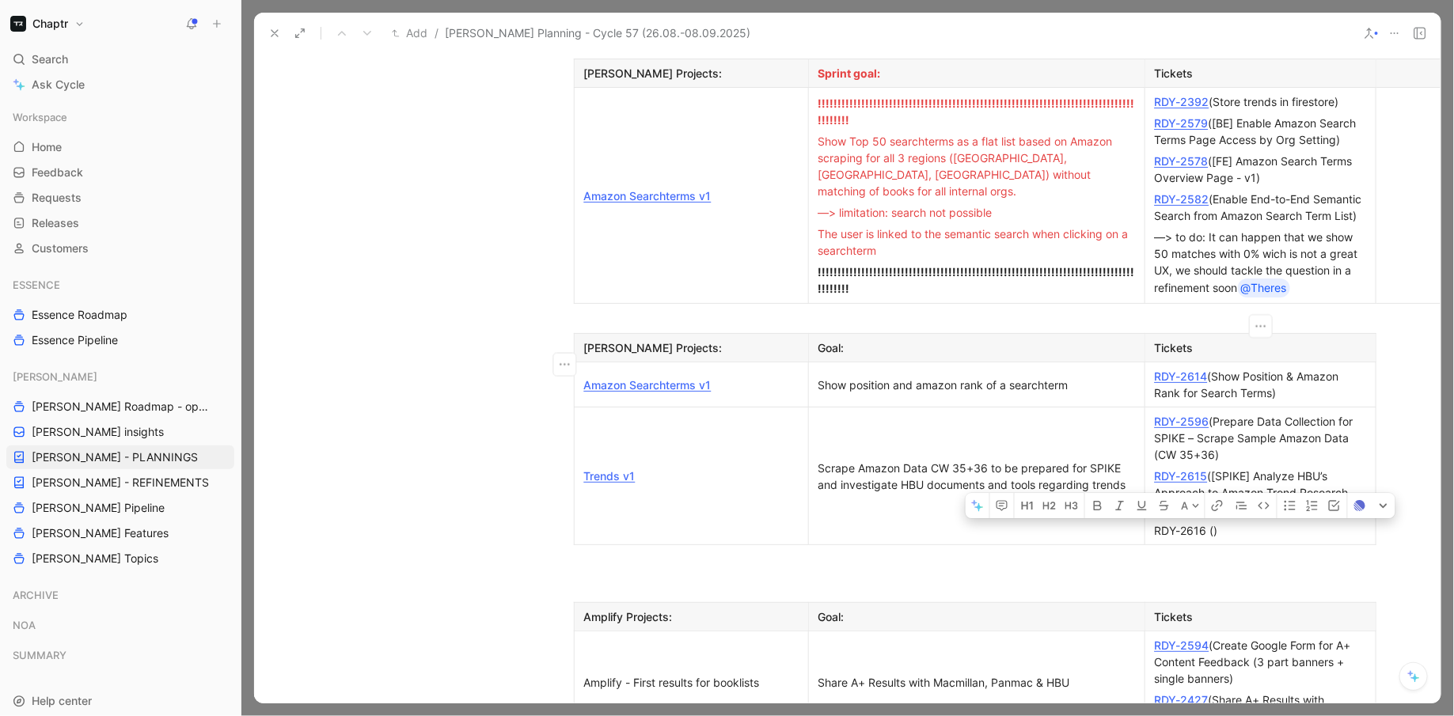
drag, startPoint x: 1205, startPoint y: 412, endPoint x: 1150, endPoint y: 412, distance: 54.6
click at [1150, 520] on p "RDY-2616 ()" at bounding box center [1261, 530] width 224 height 21
click at [1238, 468] on div "RDY-2615 ([SPIKE] Analyze HBU’s Approach to Amazon Trend Research and Impact on…" at bounding box center [1260, 493] width 211 height 50
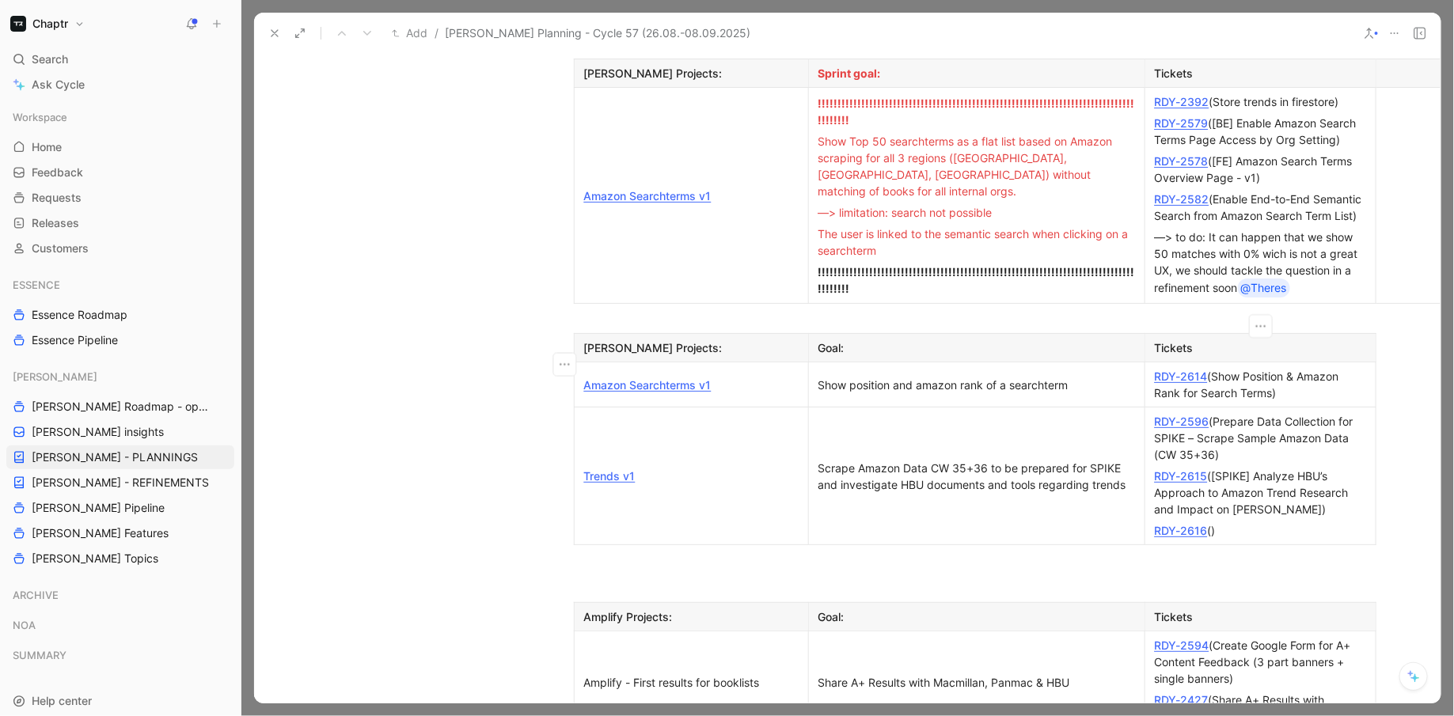
click at [1215, 522] on div "RDY-2616 ()" at bounding box center [1260, 530] width 211 height 17
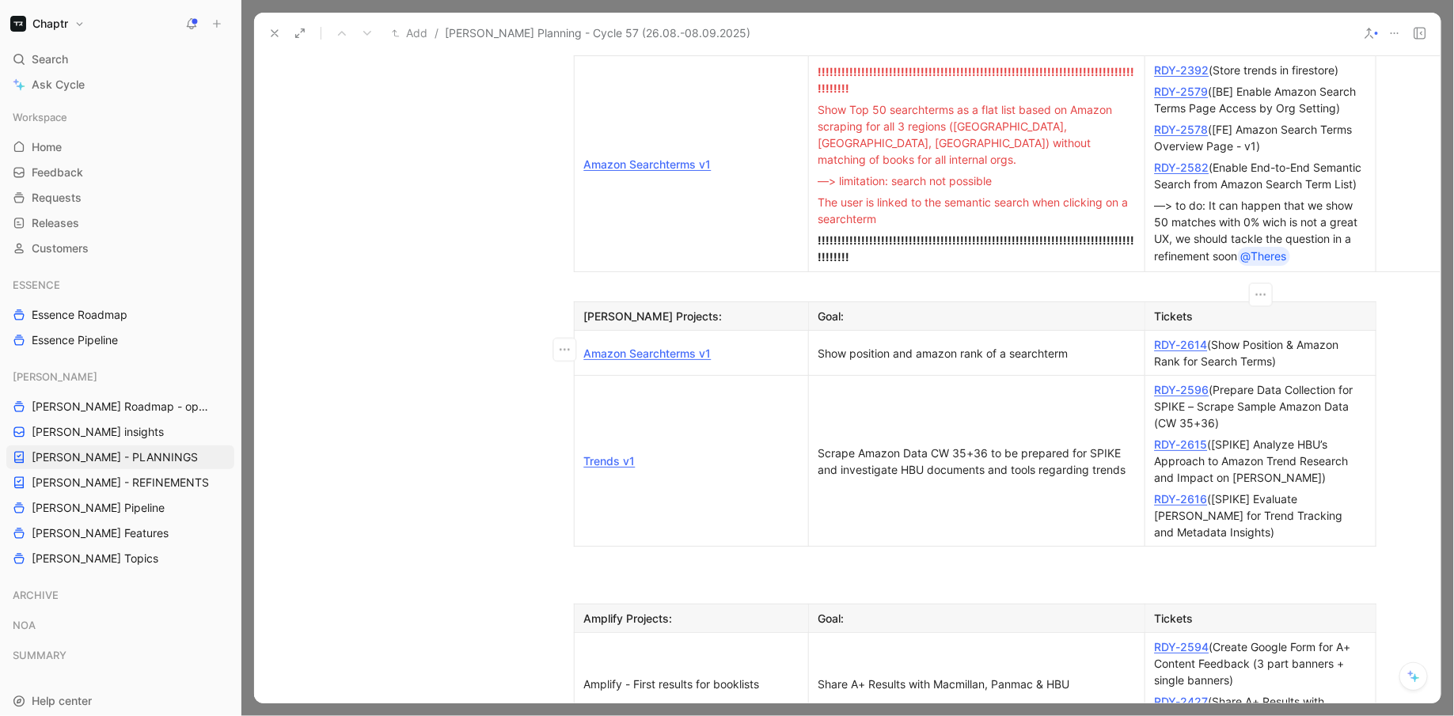
scroll to position [1328, 0]
drag, startPoint x: 1124, startPoint y: 340, endPoint x: 990, endPoint y: 340, distance: 134.6
click at [990, 447] on div "Scrape Amazon Data CW 35+36 to be prepared for SPIKE and investigate HBU docume…" at bounding box center [977, 463] width 317 height 33
click at [1047, 447] on div "Scrape Amazon Data CW 35+36 and investigate HBU documents and tools regarding t…" at bounding box center [977, 463] width 317 height 33
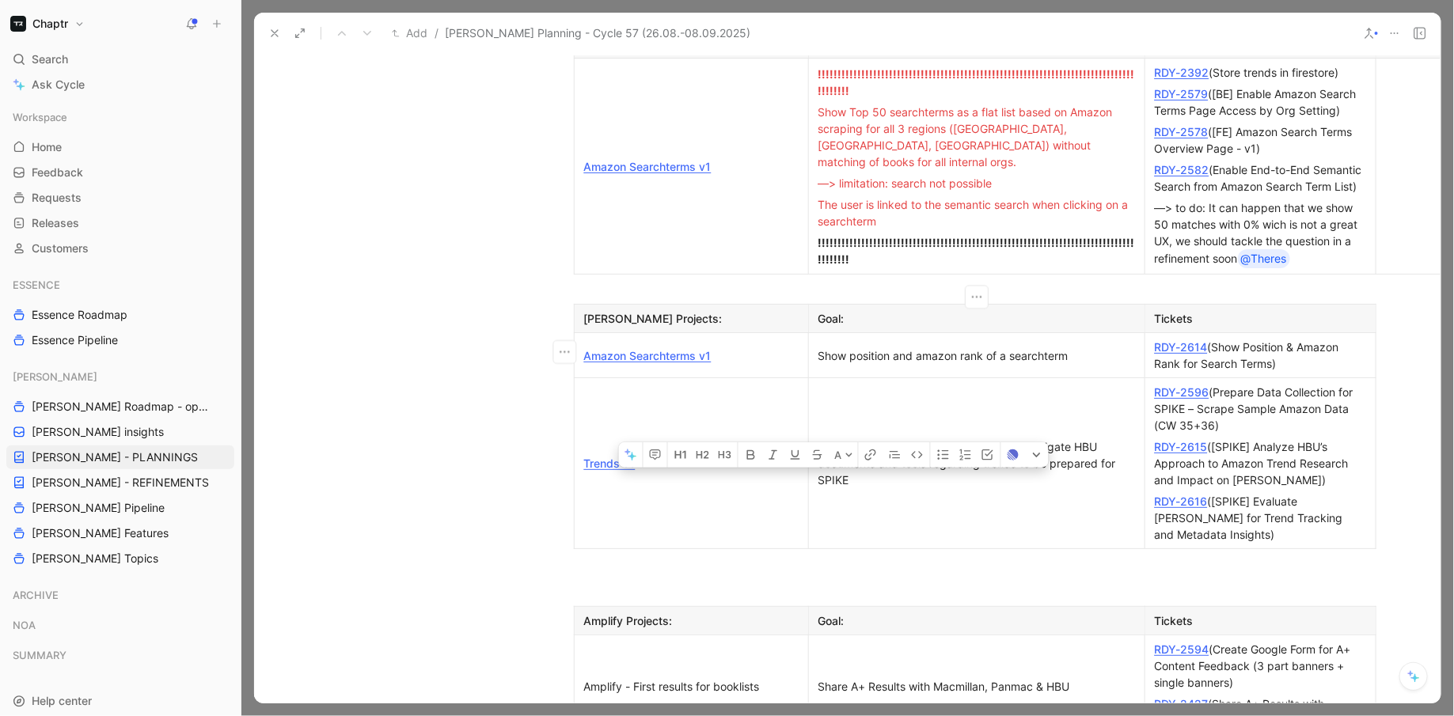
drag, startPoint x: 846, startPoint y: 370, endPoint x: 812, endPoint y: 370, distance: 34.0
click at [812, 436] on p "Scrape Amazon Data CW 35+36 and investigate HBU documents and tools regarding t…" at bounding box center [976, 463] width 329 height 55
click at [647, 390] on td "Trends v1" at bounding box center [691, 463] width 234 height 171
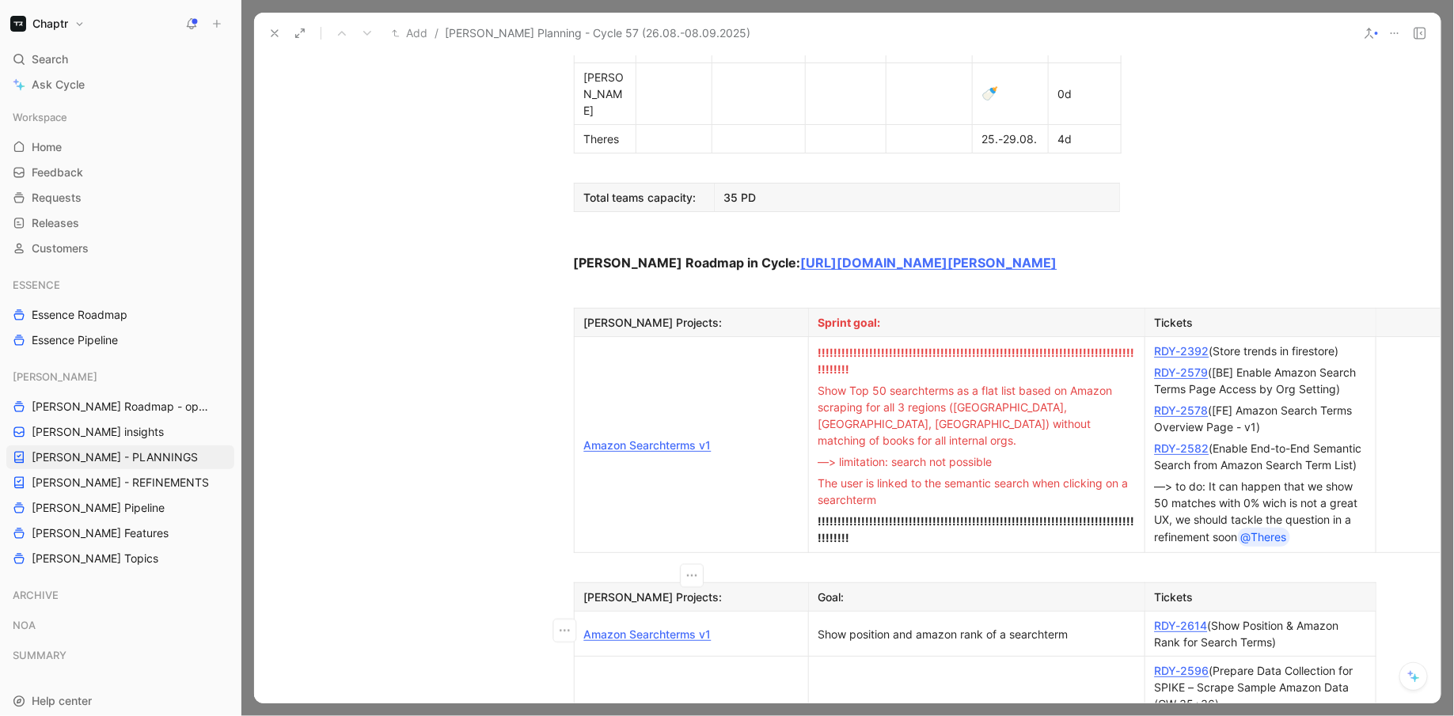
scroll to position [1034, 0]
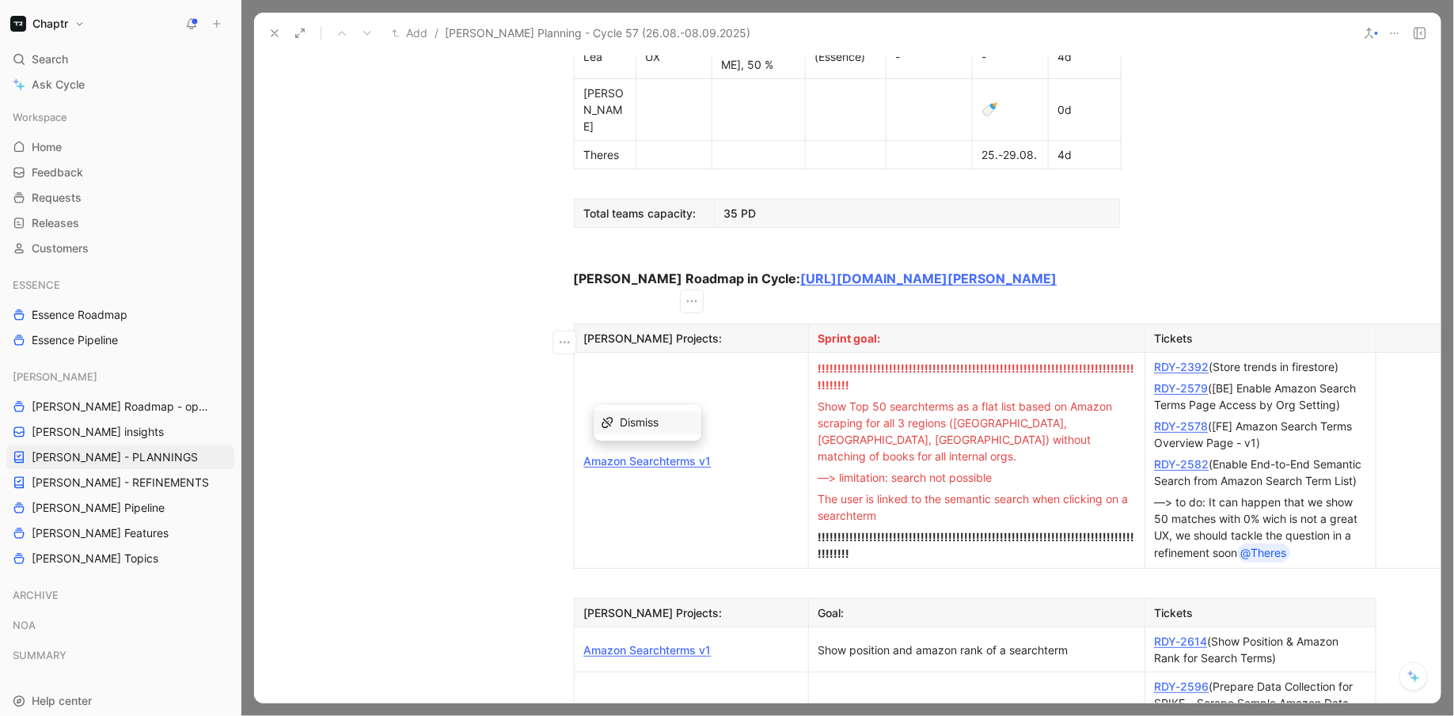
drag, startPoint x: 754, startPoint y: 340, endPoint x: 583, endPoint y: 336, distance: 170.3
click at [584, 453] on div "Amazon Searchterms v1" at bounding box center [691, 461] width 215 height 17
click at [692, 453] on div "Add Books to Project from Books Tab" at bounding box center [691, 461] width 215 height 17
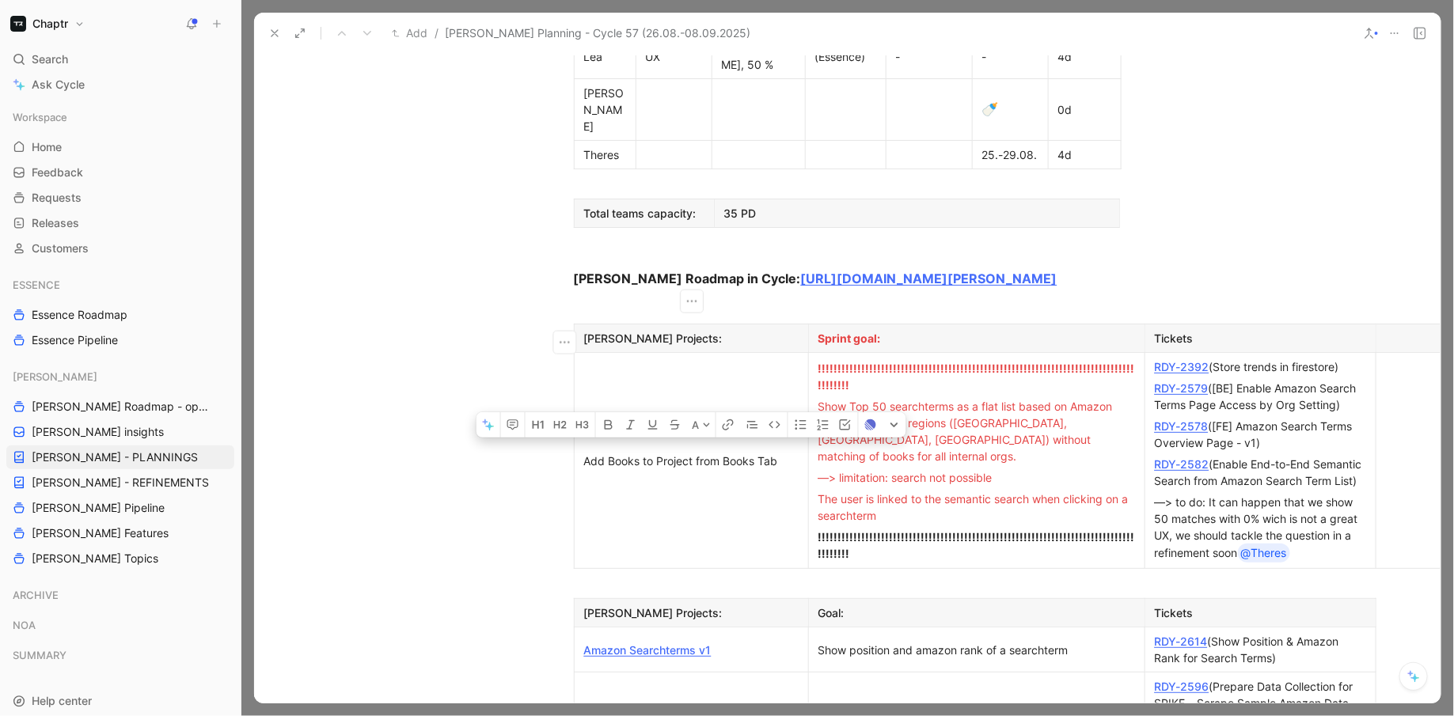
click at [667, 453] on div "Add Books to Project from Books Tab" at bounding box center [691, 461] width 215 height 17
click at [729, 388] on td "Add Books to Project from Books Tab" at bounding box center [691, 461] width 234 height 216
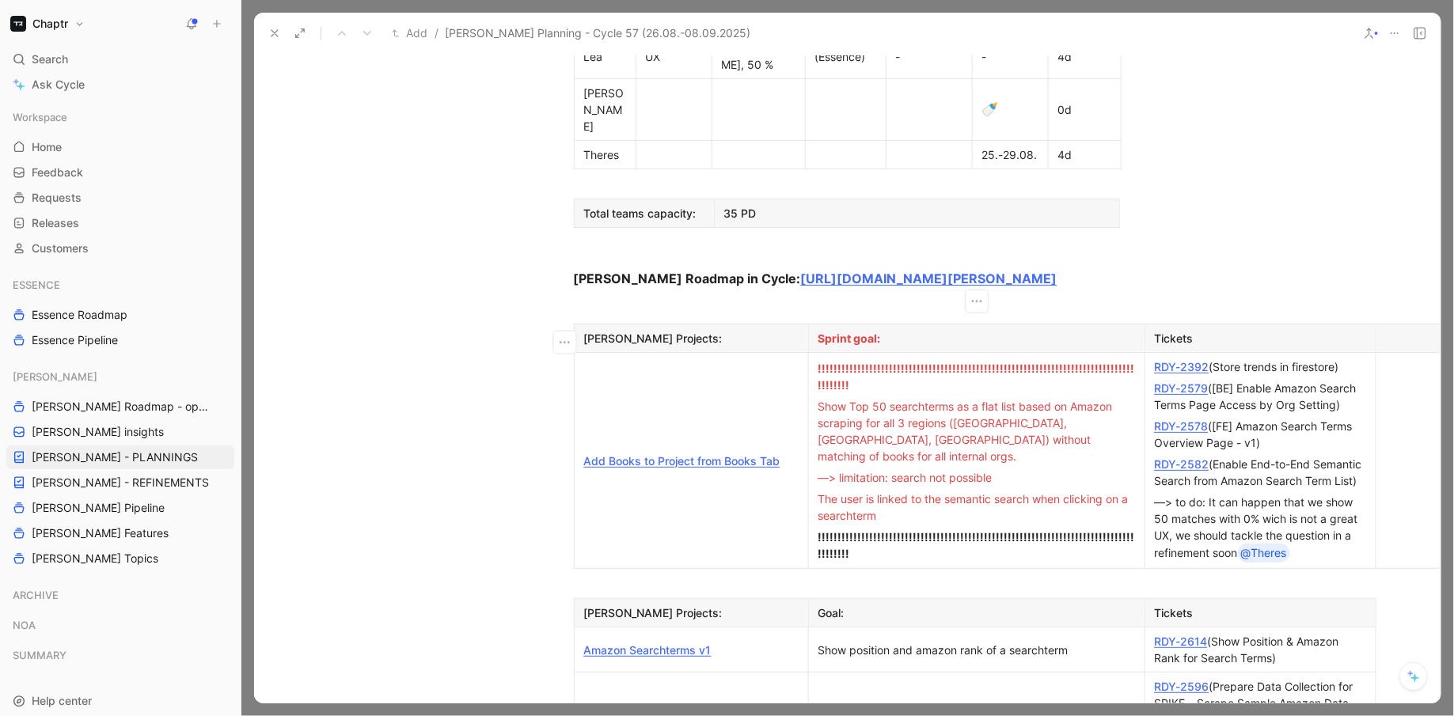
click at [940, 530] on span "!!!!!!!!!!!!!!!!!!!!!!!!!!!!!!!!!!!!!!!!!!!!!!!!!!!!!!!!!!!!!!!!!!!!!!!!!!!!!!!…" at bounding box center [977, 545] width 317 height 30
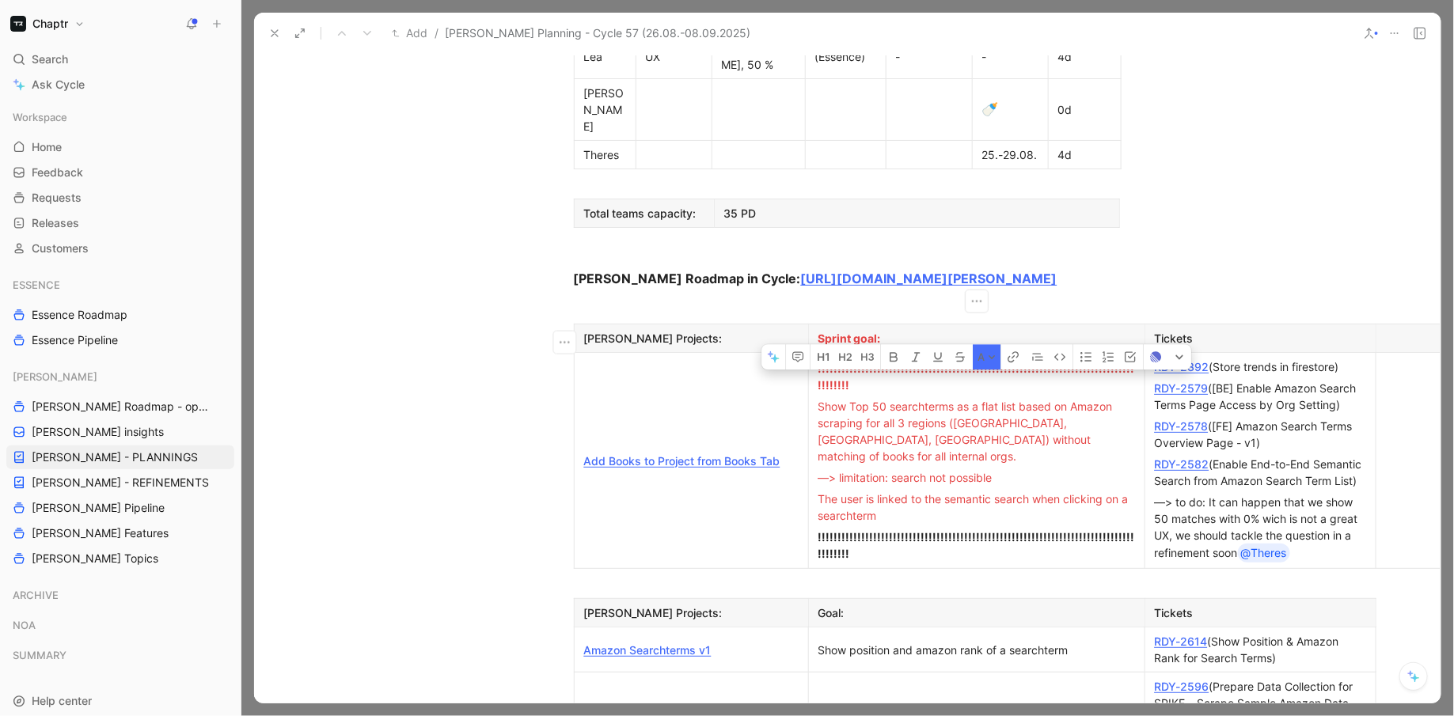
click at [940, 530] on span "!!!!!!!!!!!!!!!!!!!!!!!!!!!!!!!!!!!!!!!!!!!!!!!!!!!!!!!!!!!!!!!!!!!!!!!!!!!!!!!…" at bounding box center [977, 545] width 317 height 30
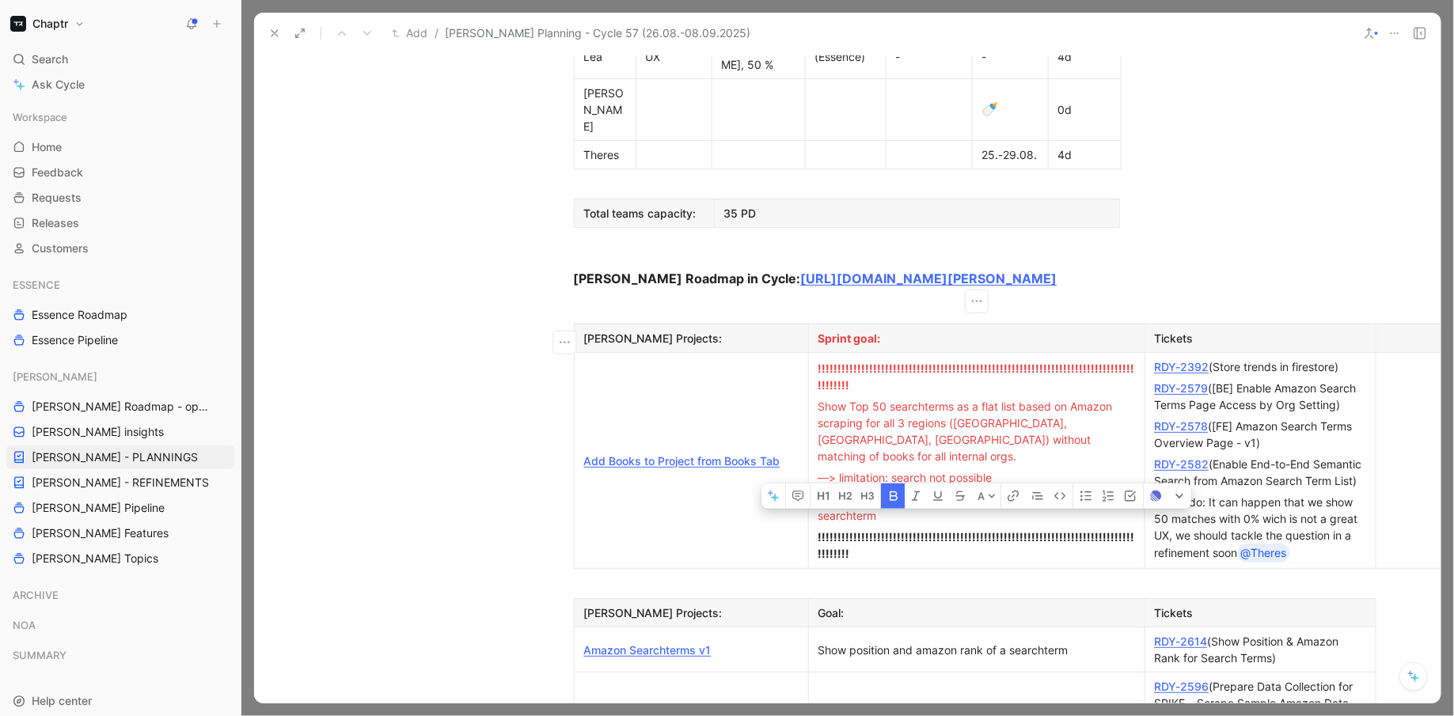
click at [940, 530] on span "!!!!!!!!!!!!!!!!!!!!!!!!!!!!!!!!!!!!!!!!!!!!!!!!!!!!!!!!!!!!!!!!!!!!!!!!!!!!!!!…" at bounding box center [977, 545] width 317 height 30
click at [982, 484] on button "A" at bounding box center [987, 496] width 28 height 25
click at [993, 515] on div "Red" at bounding box center [997, 521] width 71 height 19
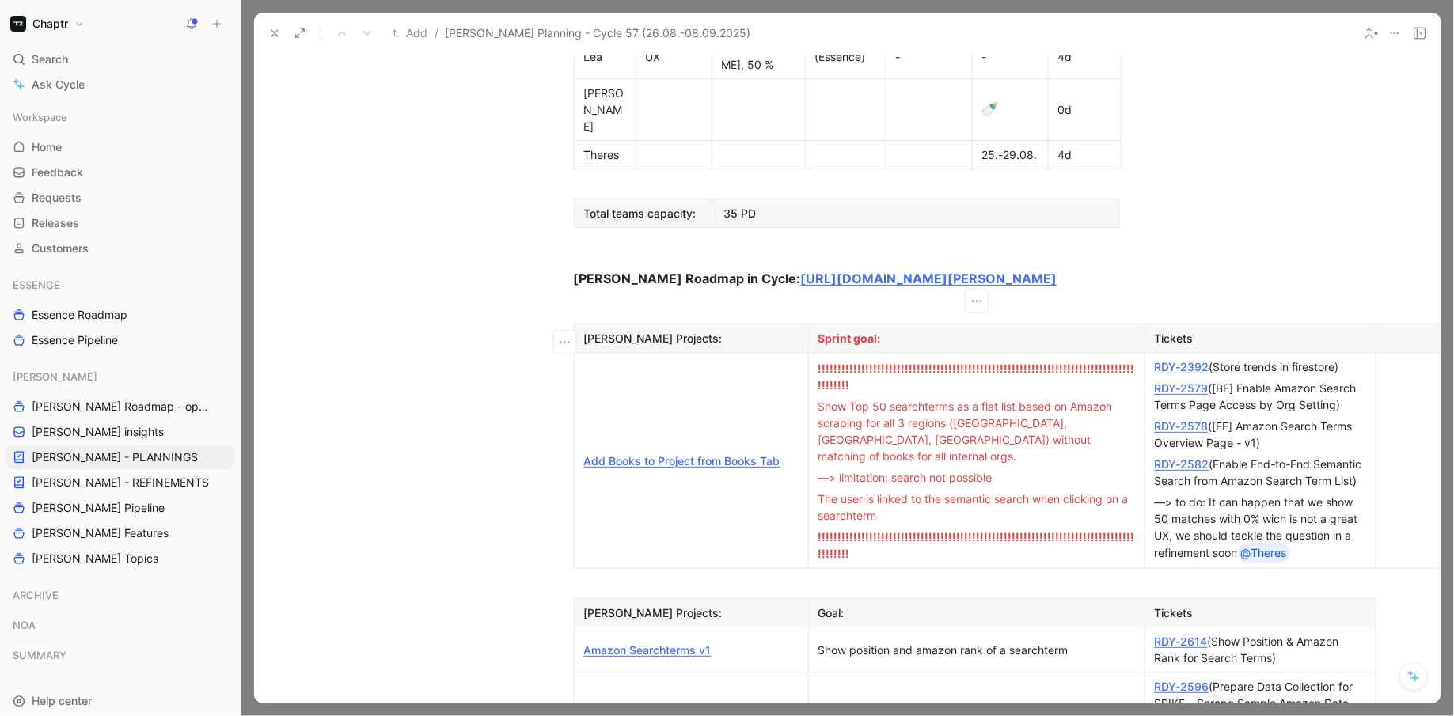
click at [979, 353] on td "!!!!!!!!!!!!!!!!!!!!!!!!!!!!!!!!!!!!!!!!!!!!!!!!!!!!!!!!!!!!!!!!!!!!!!!!!!!!!!!…" at bounding box center [976, 461] width 336 height 216
drag, startPoint x: 912, startPoint y: 392, endPoint x: 829, endPoint y: 288, distance: 132.9
click at [829, 353] on td "!!!!!!!!!!!!!!!!!!!!!!!!!!!!!!!!!!!!!!!!!!!!!!!!!!!!!!!!!!!!!!!!!!!!!!!!!!!!!!!…" at bounding box center [976, 461] width 336 height 216
click at [853, 400] on span "Show Top 50 searchterms as a flat list based on Amazon scraping for all 3 regio…" at bounding box center [968, 431] width 298 height 63
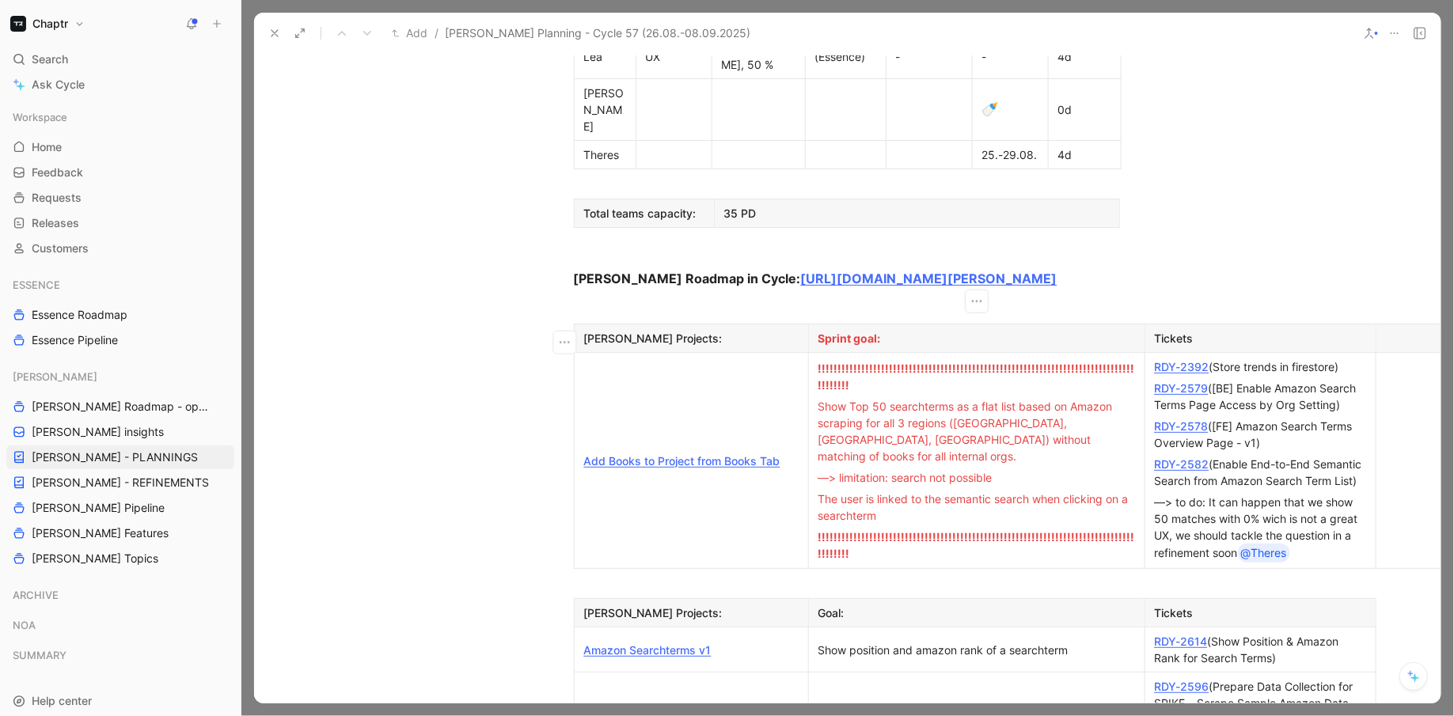
click at [853, 400] on span "Show Top 50 searchterms as a flat list based on Amazon scraping for all 3 regio…" at bounding box center [968, 431] width 298 height 63
drag, startPoint x: 889, startPoint y: 389, endPoint x: 820, endPoint y: 295, distance: 116.7
click at [820, 353] on td "!!!!!!!!!!!!!!!!!!!!!!!!!!!!!!!!!!!!!!!!!!!!!!!!!!!!!!!!!!!!!!!!!!!!!!!!!!!!!!!…" at bounding box center [976, 461] width 336 height 216
click at [820, 400] on span "Show Top 50 searchterms as a flat list based on Amazon scraping for all 3 regio…" at bounding box center [968, 431] width 298 height 63
drag, startPoint x: 819, startPoint y: 295, endPoint x: 928, endPoint y: 382, distance: 138.6
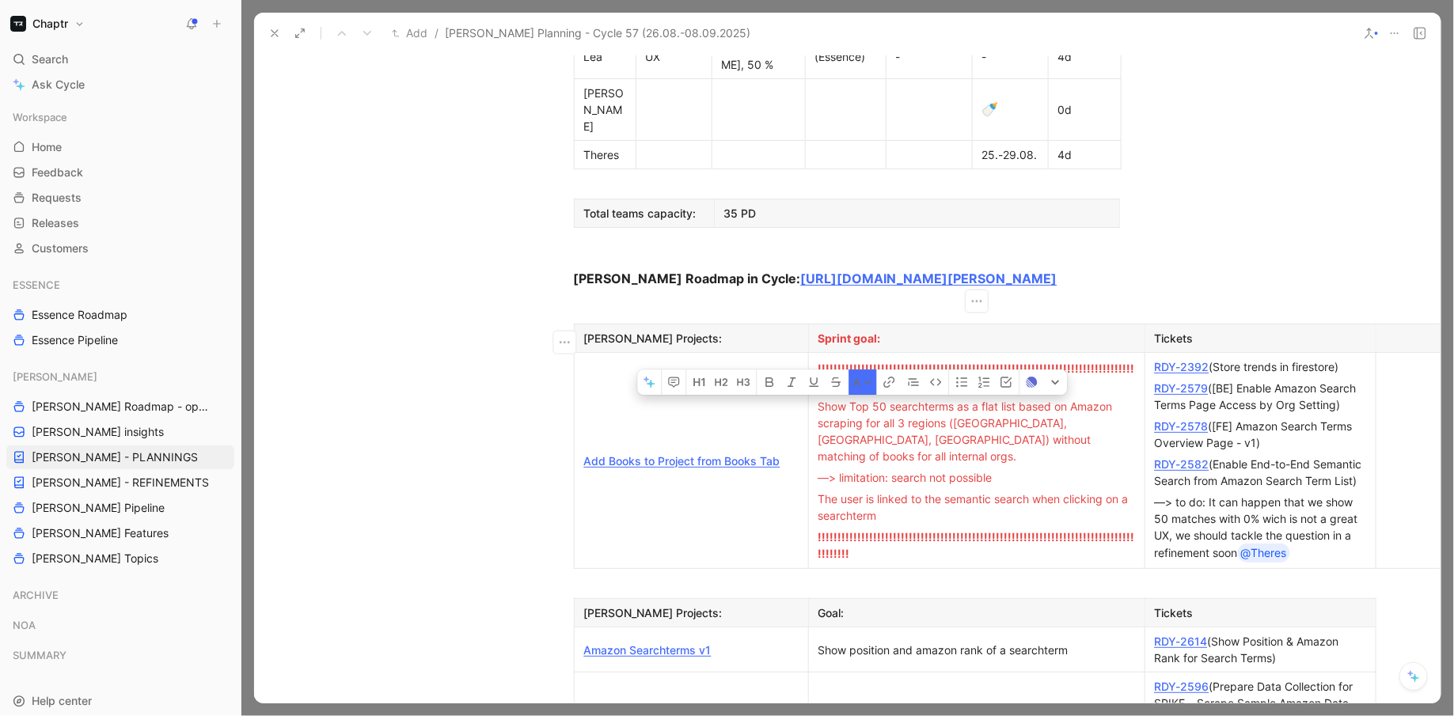
click at [928, 382] on td "!!!!!!!!!!!!!!!!!!!!!!!!!!!!!!!!!!!!!!!!!!!!!!!!!!!!!!!!!!!!!!!!!!!!!!!!!!!!!!!…" at bounding box center [976, 461] width 336 height 216
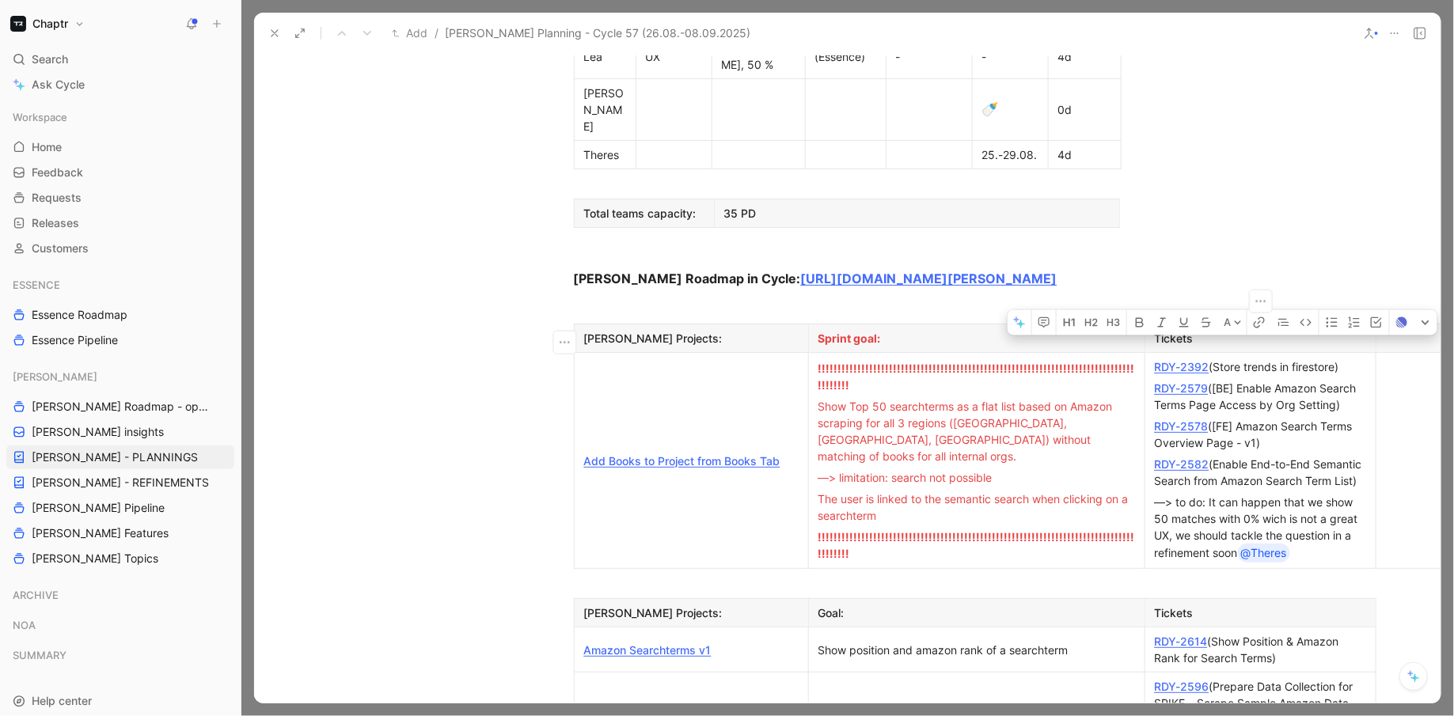
drag, startPoint x: 1303, startPoint y: 440, endPoint x: 1214, endPoint y: 233, distance: 225.9
click at [1214, 353] on td "RDY-2392 (Store trends in firestore) RDY-2579 ([BE] Enable Amazon Search Terms …" at bounding box center [1260, 461] width 231 height 216
click at [1216, 359] on div "RDY-2392 (Store trends in firestore)" at bounding box center [1260, 367] width 211 height 17
drag, startPoint x: 1216, startPoint y: 237, endPoint x: 1311, endPoint y: 442, distance: 226.0
click at [1311, 442] on td "RDY-2392 (Store trends in firestore) RDY-2579 ([BE] Enable Amazon Search Terms …" at bounding box center [1260, 461] width 231 height 216
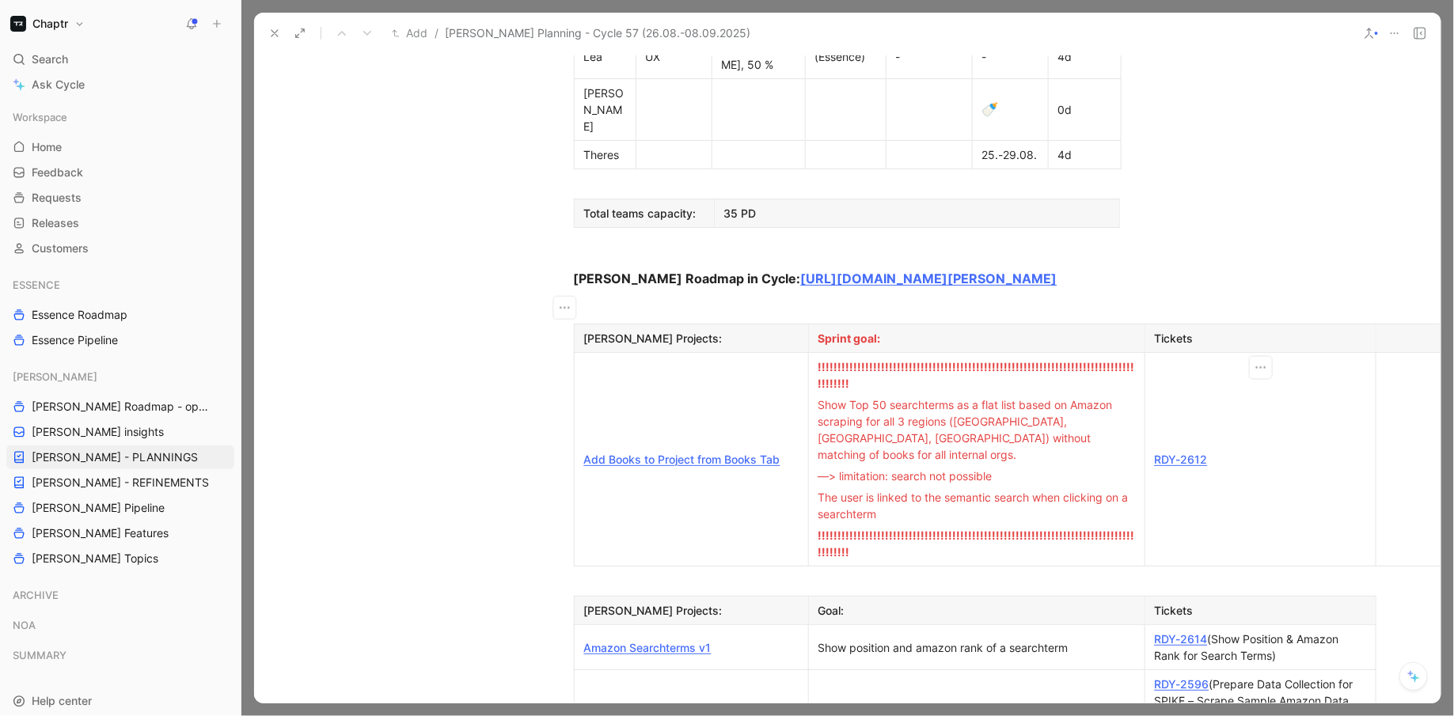
click at [1175, 453] on link "RDY-2612" at bounding box center [1181, 459] width 53 height 13
drag, startPoint x: 1208, startPoint y: 309, endPoint x: 1149, endPoint y: 309, distance: 59.4
click at [1149, 449] on p "RDY-2612" at bounding box center [1261, 459] width 224 height 21
click at [1184, 449] on span "Dismiss" at bounding box center [1172, 455] width 39 height 13
click at [1222, 451] on div "RDY-2612" at bounding box center [1260, 459] width 211 height 17
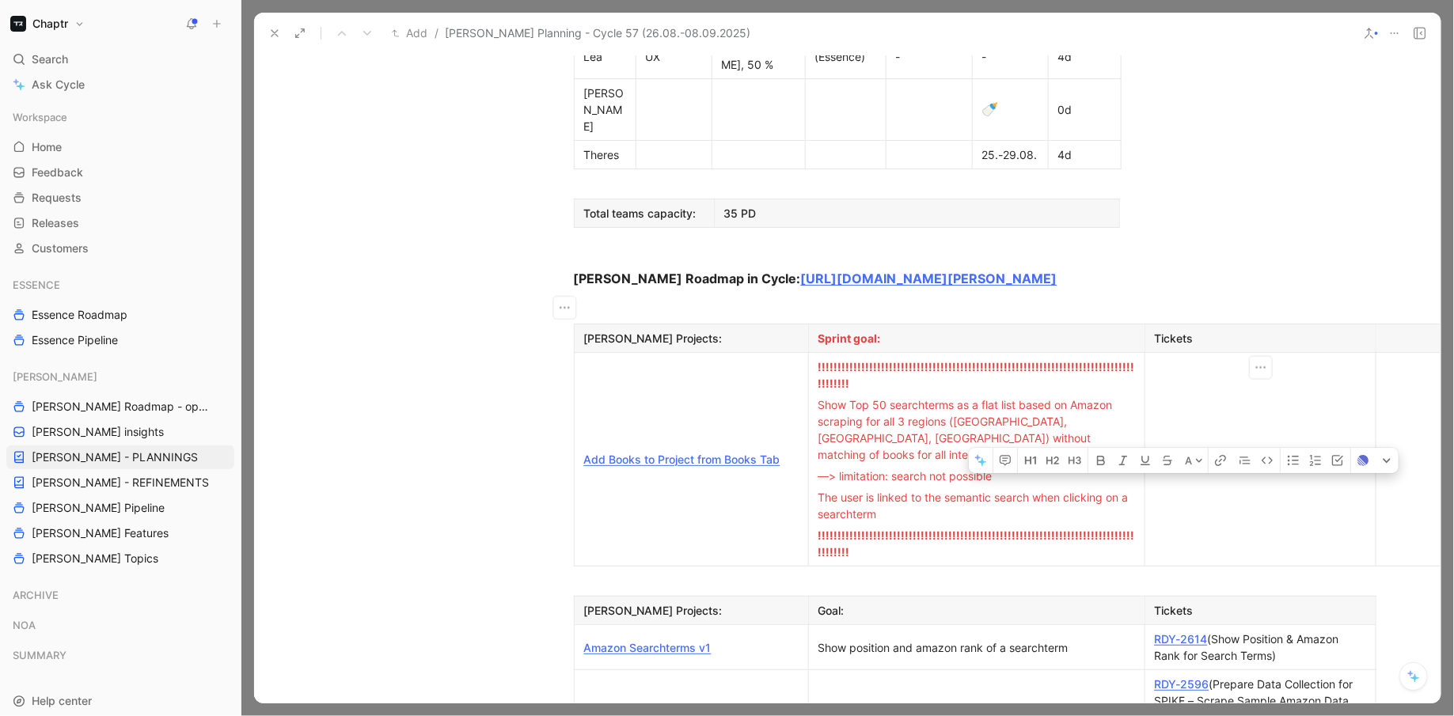
drag, startPoint x: 1206, startPoint y: 310, endPoint x: 1165, endPoint y: 308, distance: 40.4
click at [1165, 451] on div "RDY-2612" at bounding box center [1260, 459] width 211 height 17
click at [1209, 451] on div "RDY-2612" at bounding box center [1260, 459] width 211 height 17
click at [1169, 451] on div "RDY-2612 ()" at bounding box center [1260, 459] width 211 height 17
drag, startPoint x: 1204, startPoint y: 304, endPoint x: 1145, endPoint y: 301, distance: 59.5
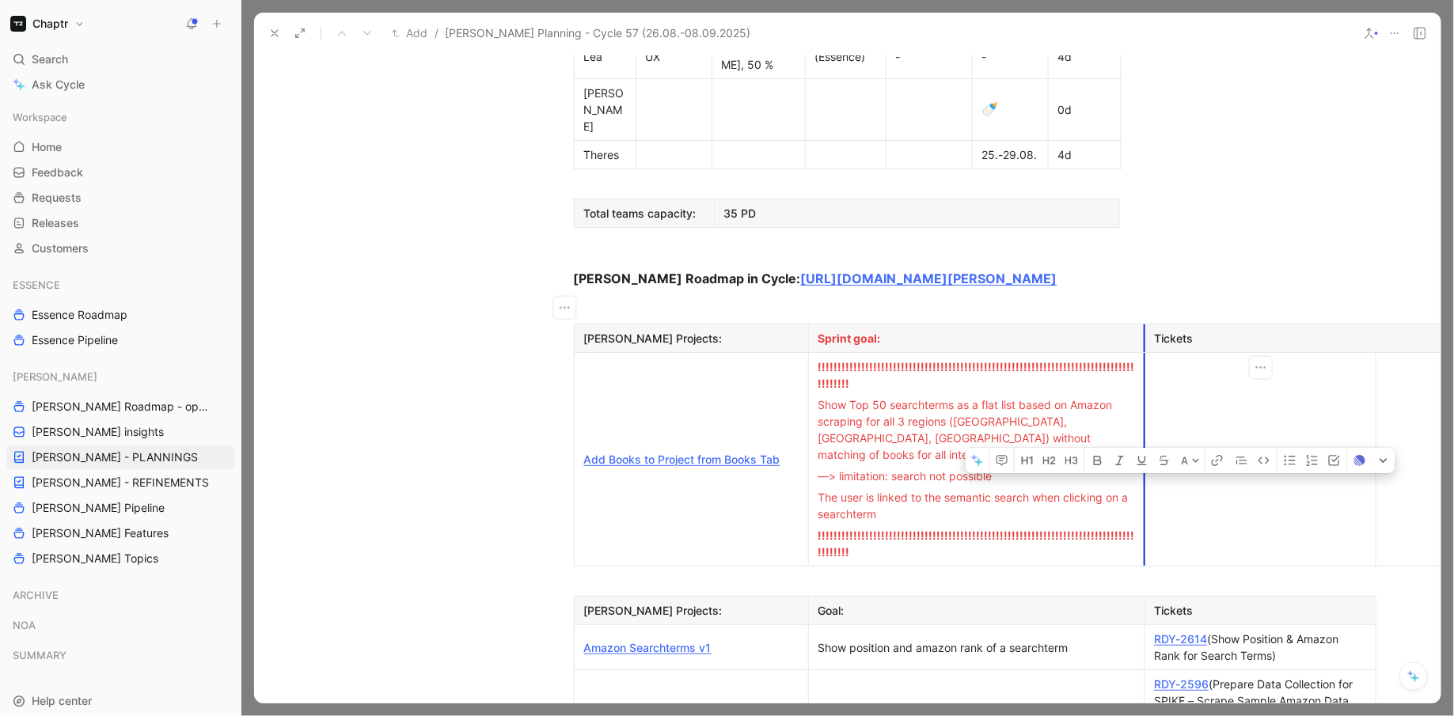
click at [1145, 353] on td "RDY-2612 ()" at bounding box center [1260, 460] width 231 height 214
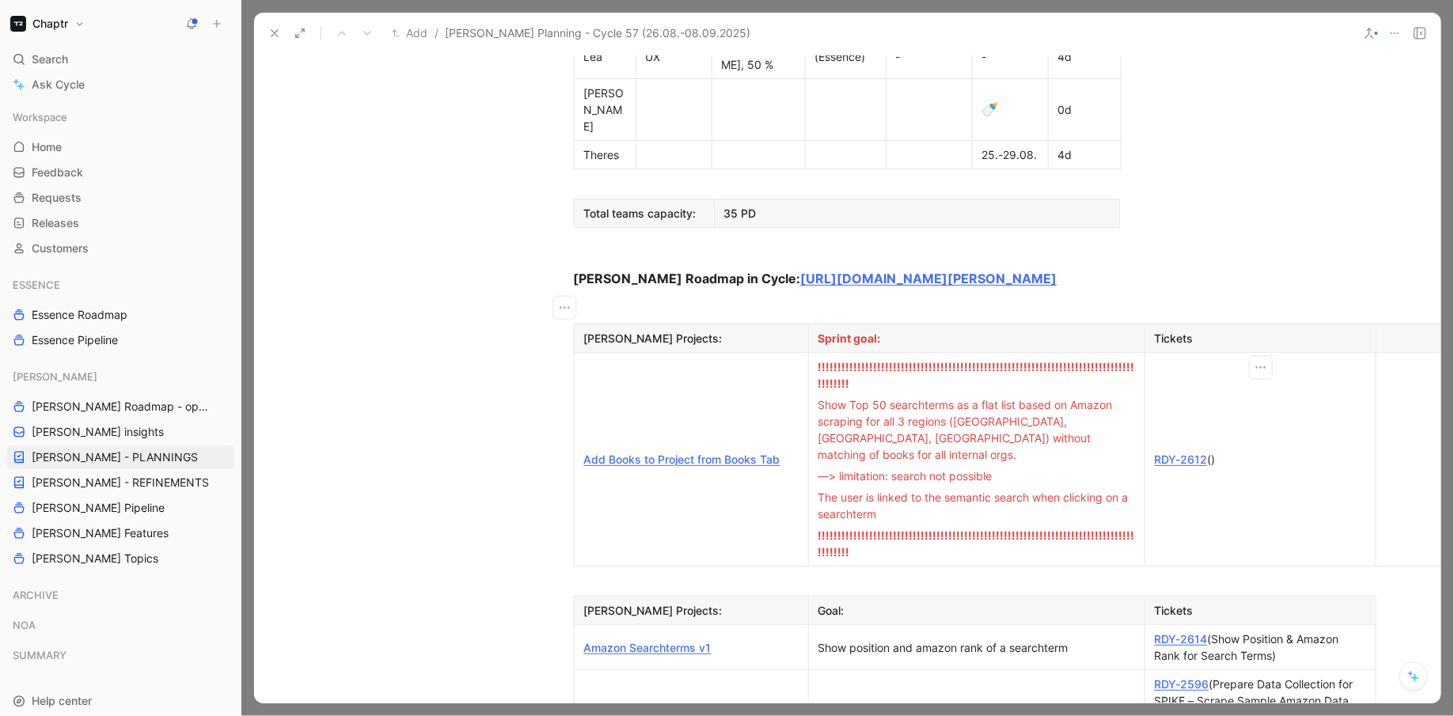
click at [1225, 451] on div "RDY-2612 ()" at bounding box center [1260, 459] width 211 height 17
click at [1213, 451] on div "RDY-2612 ()" at bounding box center [1260, 459] width 211 height 17
click at [1284, 435] on div "RDY-2612 ([FE] Rename "Create New Project" button to "Take Action" with dropdow…" at bounding box center [1260, 460] width 211 height 50
drag, startPoint x: 1206, startPoint y: 310, endPoint x: 1214, endPoint y: 283, distance: 29.0
click at [1214, 424] on div "RDY-2612 ([FE] Rename "Create New Project" button to "Take Action" with dropdow…" at bounding box center [1260, 449] width 211 height 50
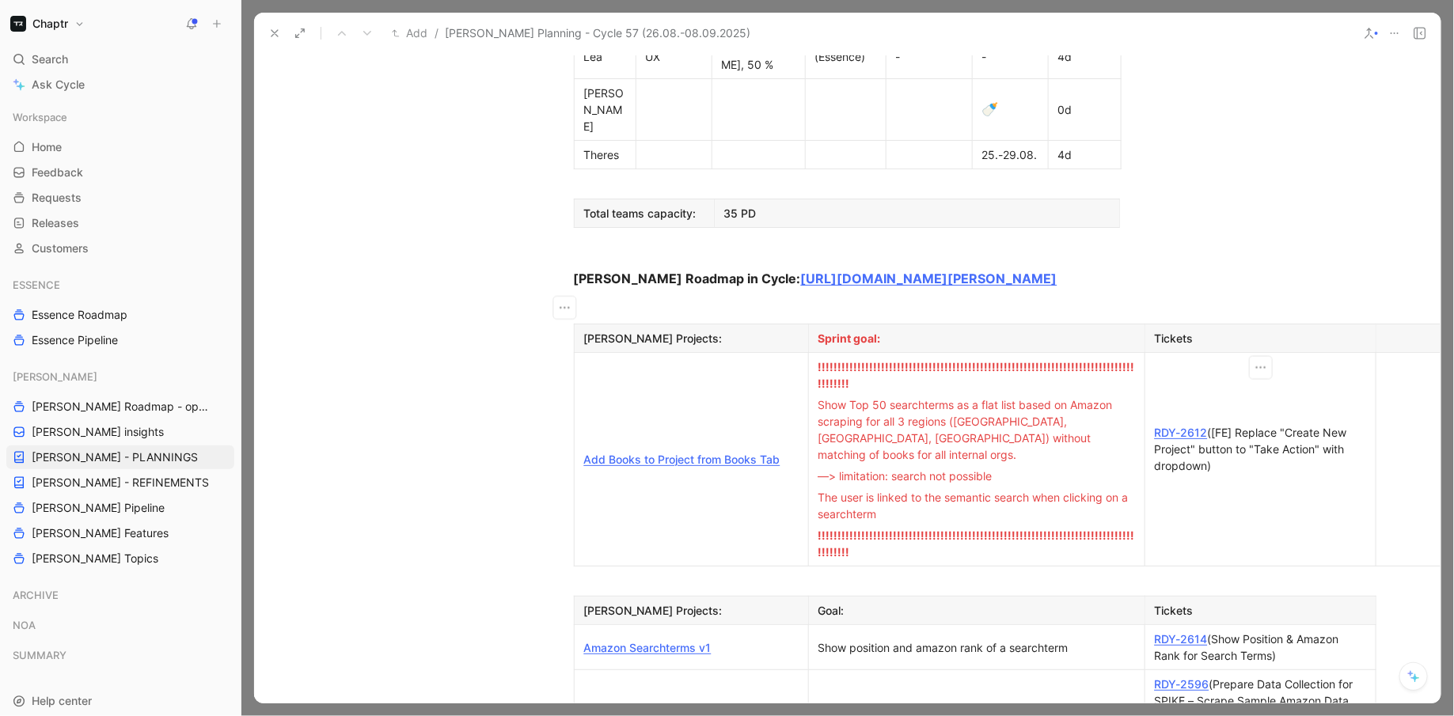
click at [1234, 424] on div "RDY-2612 ([FE] Replace "Create New Project" button to "Take Action" with dropdo…" at bounding box center [1260, 449] width 211 height 50
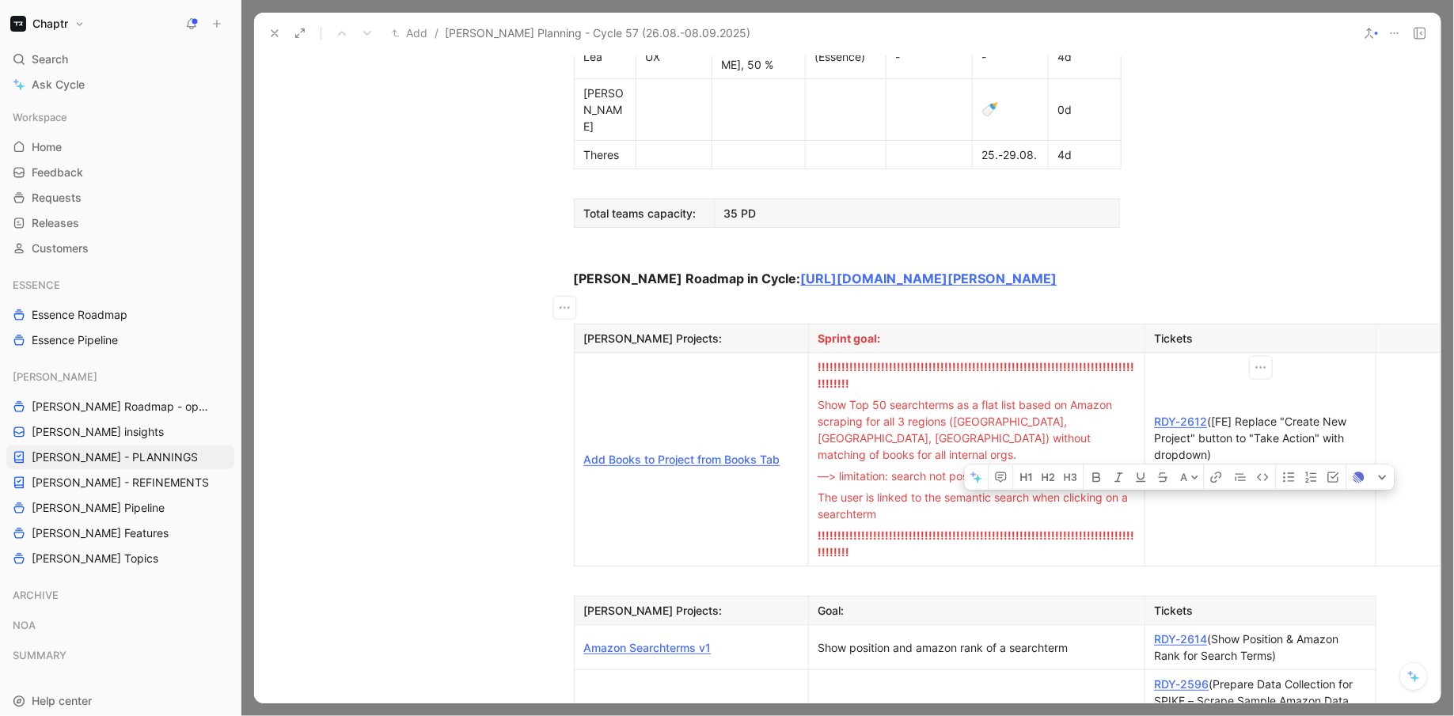
drag, startPoint x: 1205, startPoint y: 321, endPoint x: 1154, endPoint y: 321, distance: 50.7
click at [1155, 468] on div "RDY-2611 ()" at bounding box center [1260, 476] width 211 height 17
click at [1244, 489] on div at bounding box center [1260, 497] width 211 height 17
click at [1212, 468] on div "RDY-2611 ()" at bounding box center [1260, 476] width 211 height 17
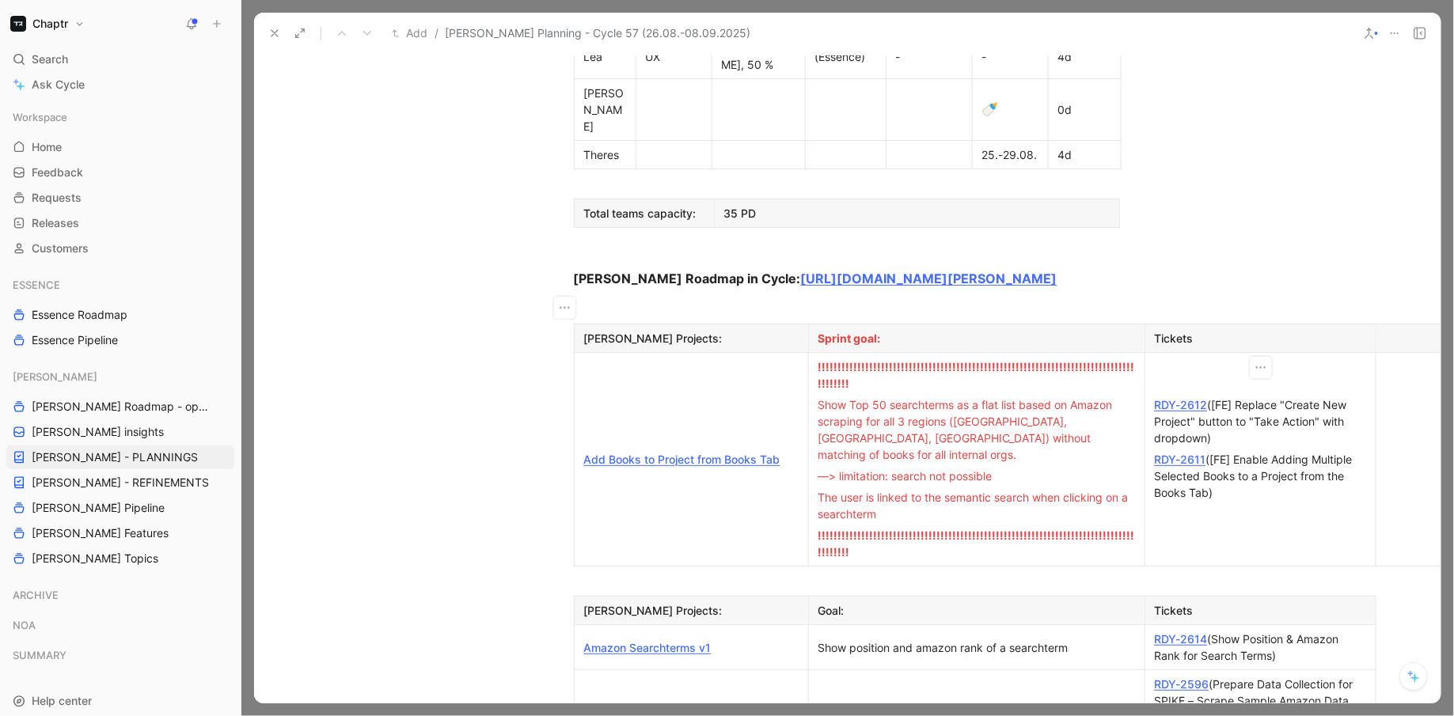
click at [1264, 451] on div "RDY-2611 ([FE] Enable Adding Multiple Selected Books to a Project from the Book…" at bounding box center [1260, 476] width 211 height 50
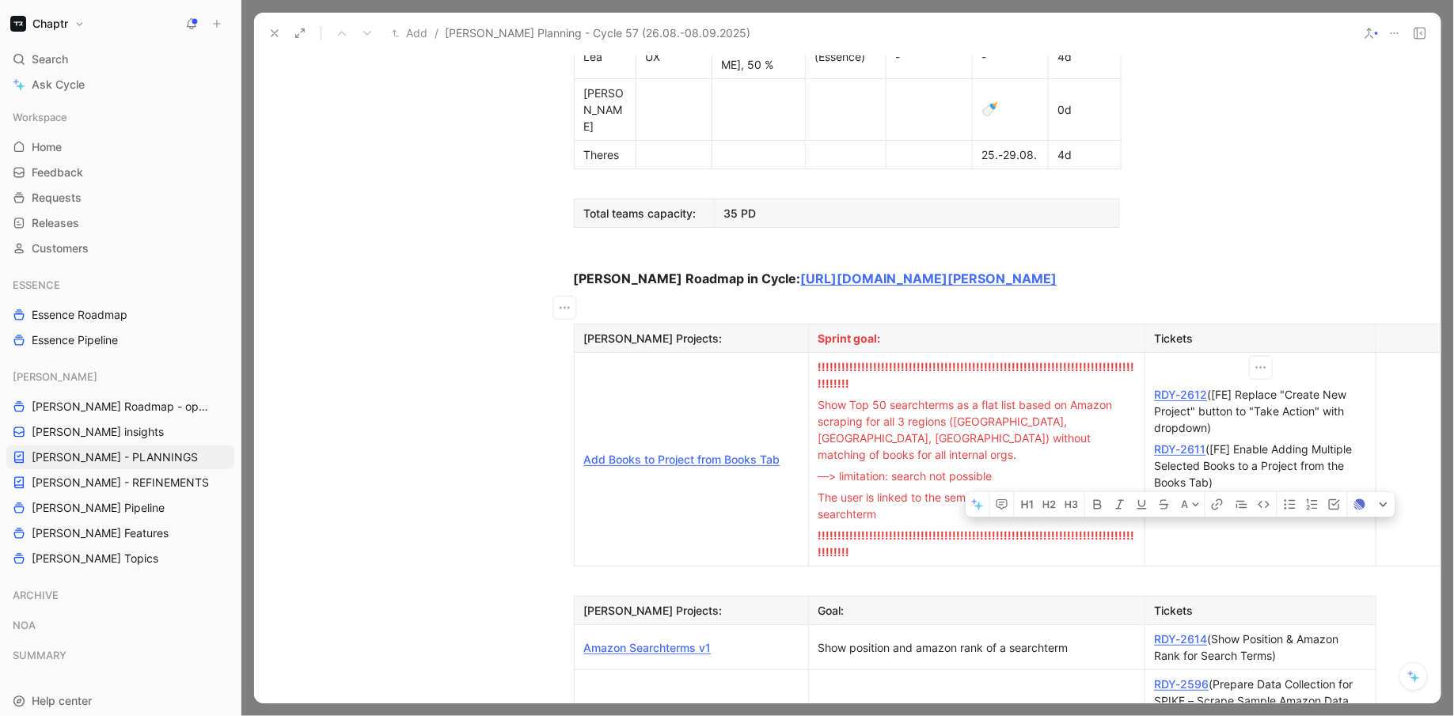
drag, startPoint x: 1206, startPoint y: 348, endPoint x: 1154, endPoint y: 346, distance: 51.5
click at [1155, 496] on div "RDY-2613 ()" at bounding box center [1260, 504] width 211 height 17
click at [1220, 496] on div "RDY-2613 ()" at bounding box center [1260, 504] width 211 height 17
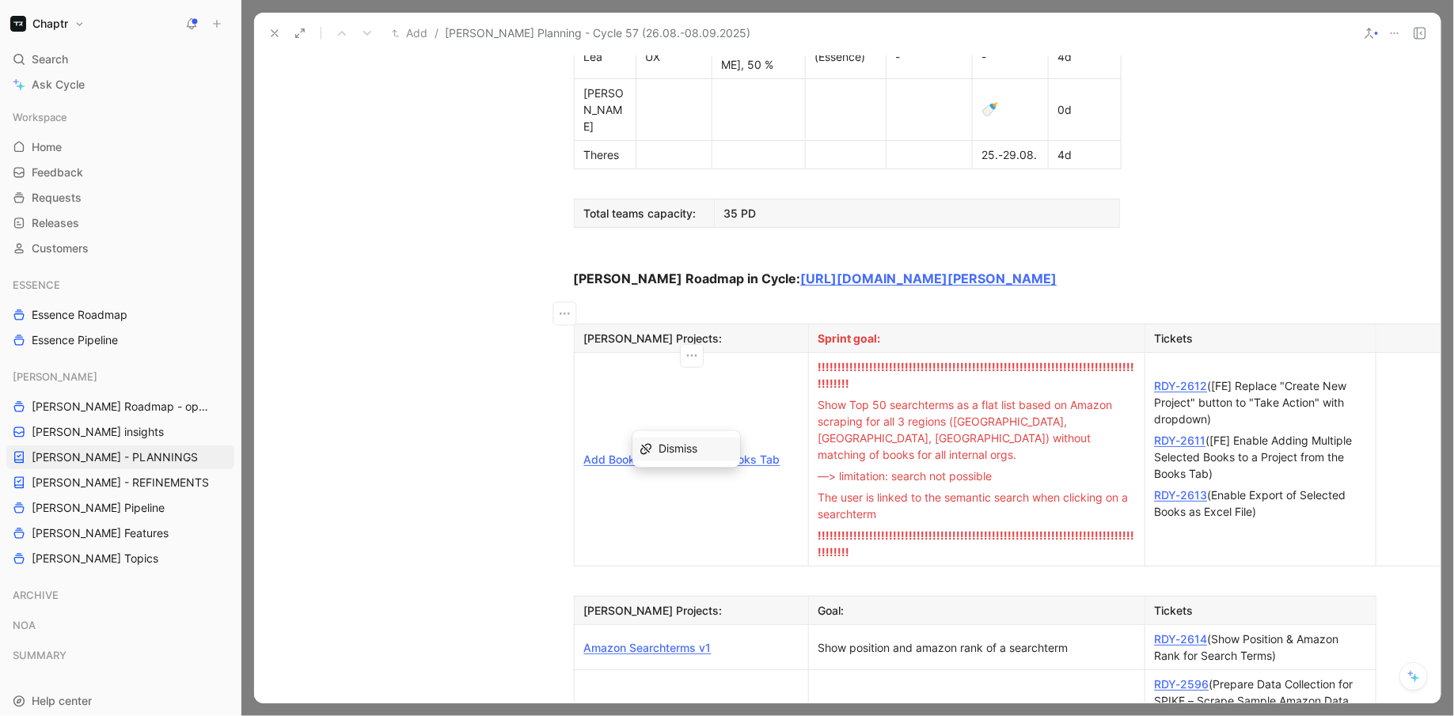
drag, startPoint x: 780, startPoint y: 310, endPoint x: 591, endPoint y: 315, distance: 188.5
click at [591, 453] on link "Add Books to Project from Books Tab" at bounding box center [682, 459] width 196 height 13
click at [684, 440] on div "Dismiss" at bounding box center [696, 449] width 74 height 19
click at [780, 451] on div "A dd Books to Project from Books Tab" at bounding box center [691, 459] width 215 height 17
drag, startPoint x: 782, startPoint y: 314, endPoint x: 594, endPoint y: 312, distance: 188.4
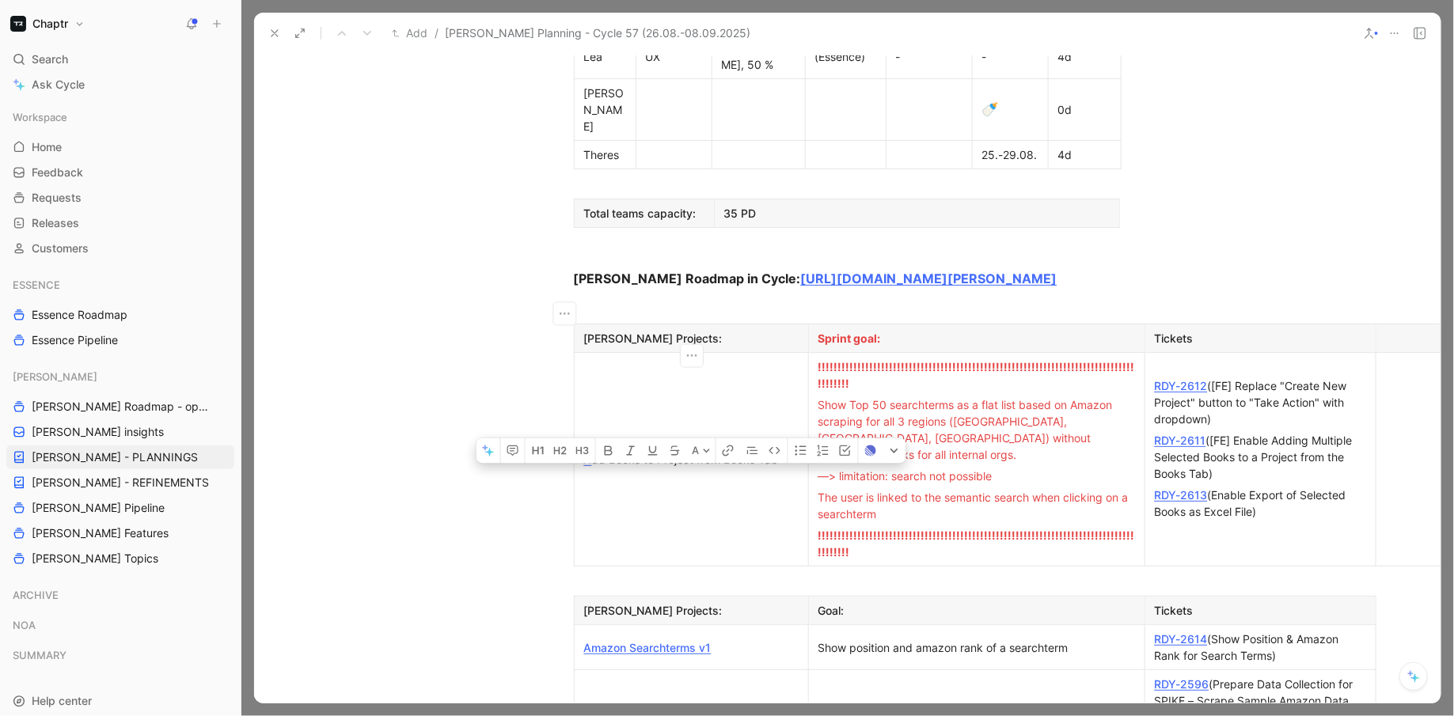
click at [594, 451] on div "A dd Books to Project from Books Tab" at bounding box center [691, 459] width 215 height 17
drag, startPoint x: 786, startPoint y: 309, endPoint x: 587, endPoint y: 307, distance: 199.5
click at [585, 451] on div "Manage selected books in books tab" at bounding box center [691, 459] width 215 height 17
click at [929, 398] on span "Show Top 50 searchterms as a flat list based on Amazon scraping for all 3 regio…" at bounding box center [968, 429] width 298 height 63
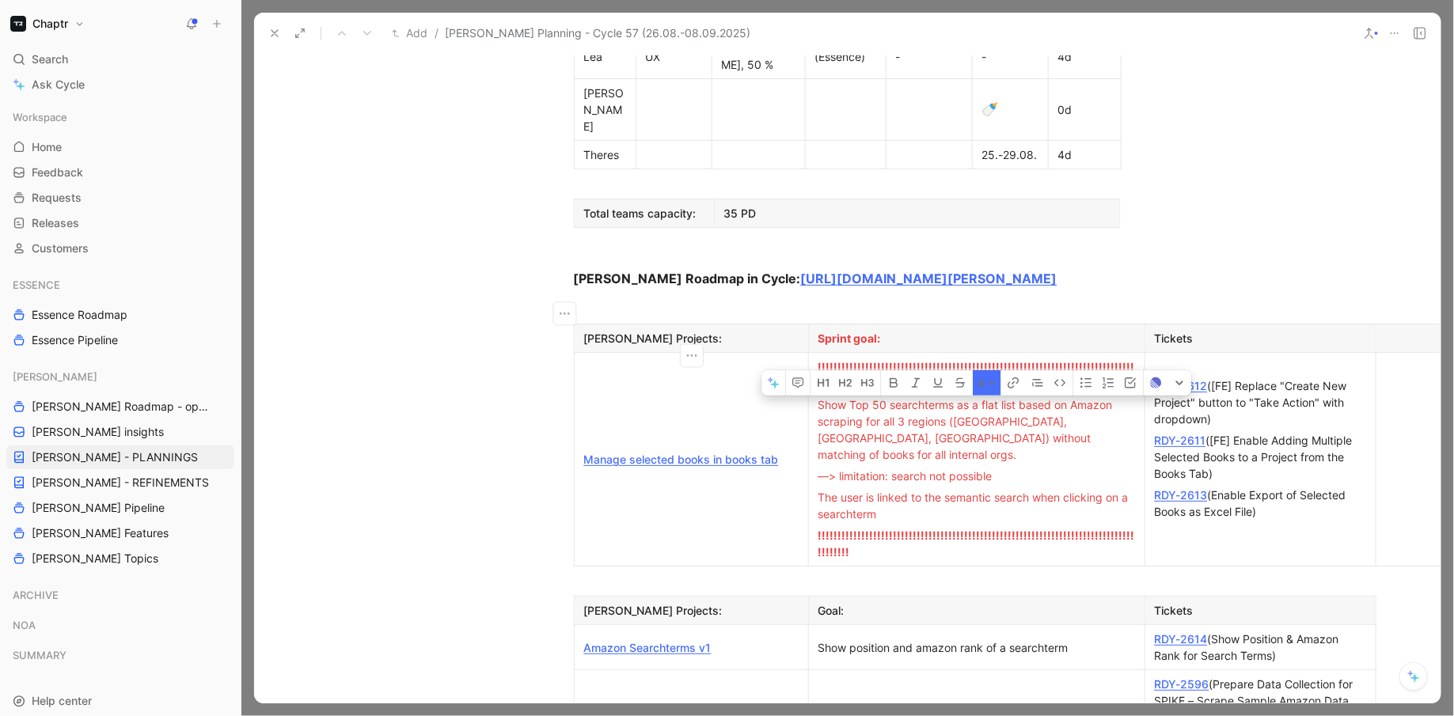
drag, startPoint x: 892, startPoint y: 355, endPoint x: 815, endPoint y: 272, distance: 113.2
click at [815, 353] on td "!!!!!!!!!!!!!!!!!!!!!!!!!!!!!!!!!!!!!!!!!!!!!!!!!!!!!!!!!!!!!!!!!!!!!!!!!!!!!!!…" at bounding box center [976, 460] width 336 height 214
click at [817, 394] on p "Show Top 50 searchterms as a flat list based on Amazon scraping for all 3 regio…" at bounding box center [976, 429] width 329 height 71
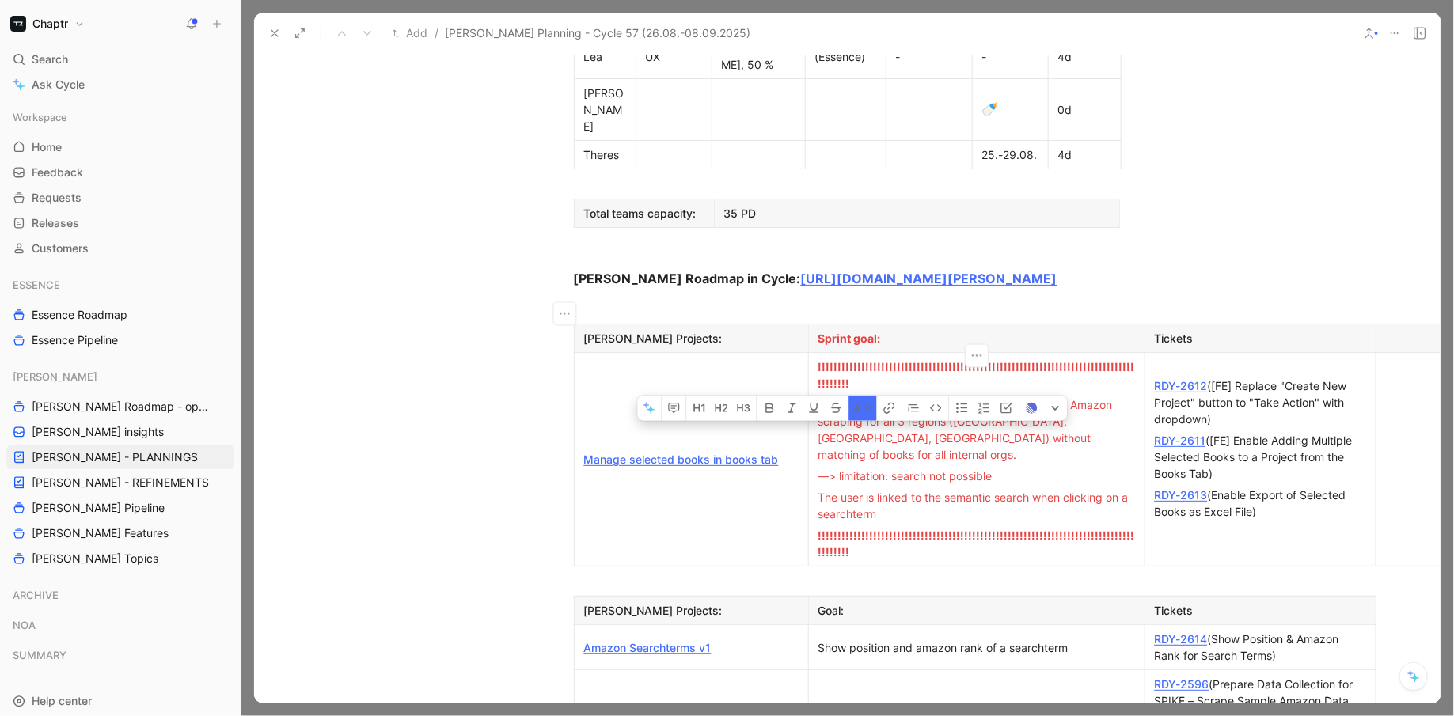
drag, startPoint x: 817, startPoint y: 270, endPoint x: 893, endPoint y: 358, distance: 116.2
click at [893, 358] on td "!!!!!!!!!!!!!!!!!!!!!!!!!!!!!!!!!!!!!!!!!!!!!!!!!!!!!!!!!!!!!!!!!!!!!!!!!!!!!!!…" at bounding box center [976, 460] width 336 height 214
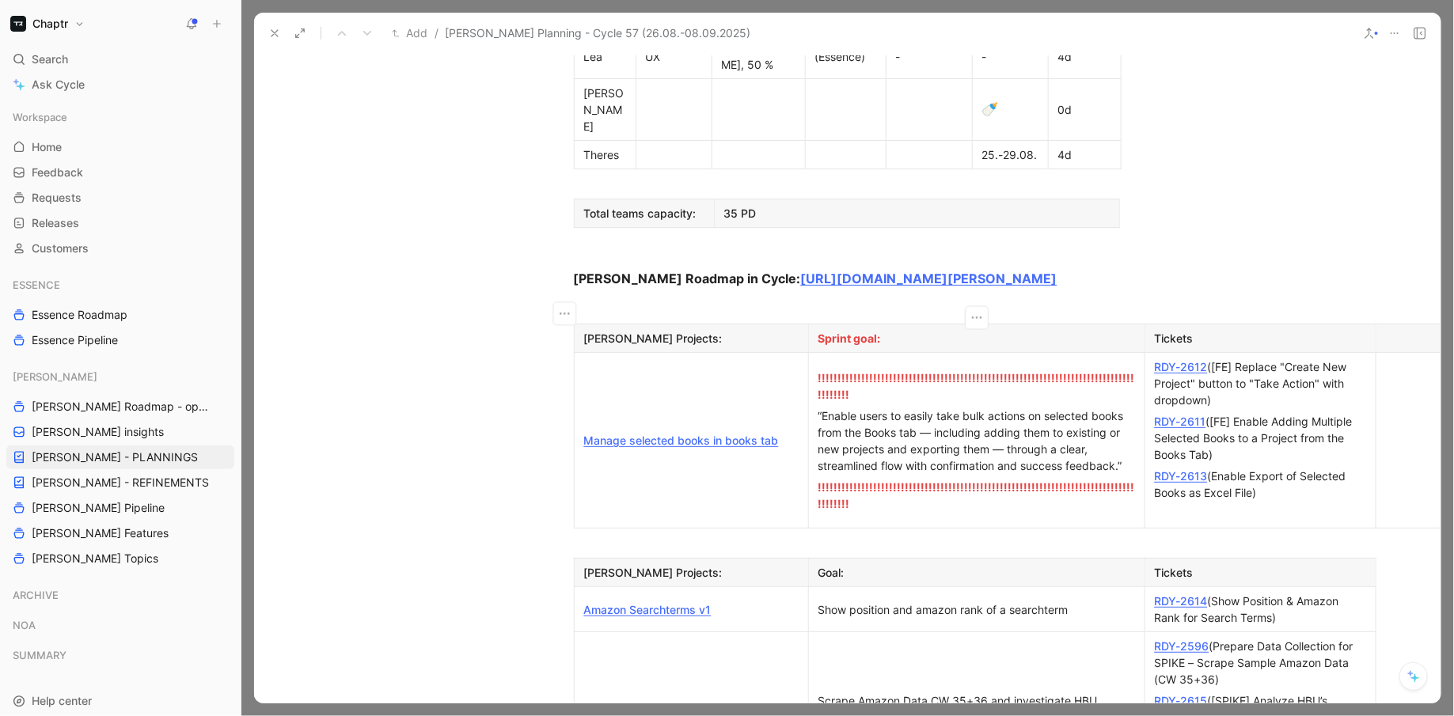
click at [823, 408] on div "“Enable users to easily take bulk actions on selected books from the Books tab …" at bounding box center [977, 441] width 317 height 66
click at [929, 408] on div "Enable users to easily take bulk actions on selected books from the Books tab —…" at bounding box center [977, 441] width 317 height 66
click at [1012, 408] on div "Enable users to easily take bulk actions on selected books from the Books tab i…" at bounding box center [977, 441] width 317 height 66
drag, startPoint x: 1005, startPoint y: 321, endPoint x: 995, endPoint y: 319, distance: 9.8
click at [995, 408] on div "Enable users to easily take bulk actions on selected books from the Books tab i…" at bounding box center [977, 441] width 317 height 66
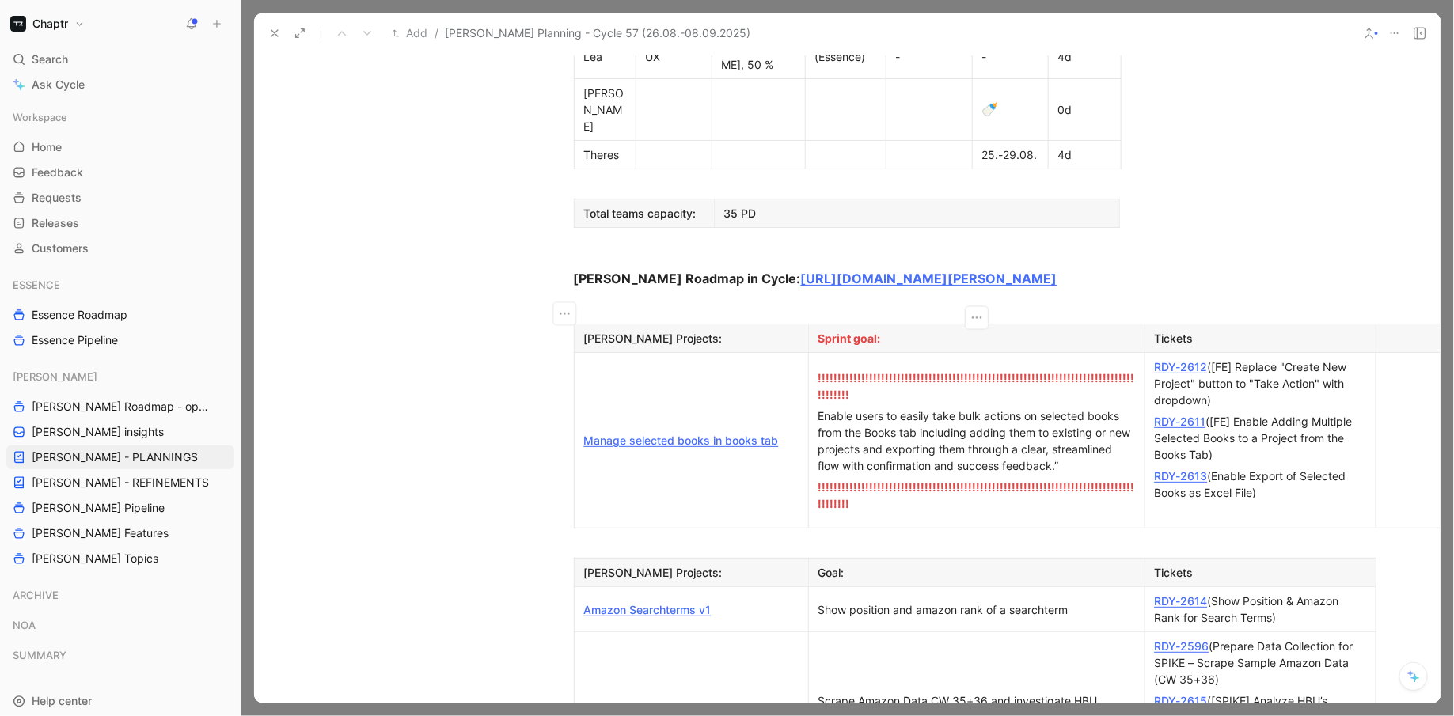
click at [1135, 405] on p "Enable users to easily take bulk actions on selected books from the Books tab i…" at bounding box center [976, 440] width 329 height 71
click at [1120, 408] on div "Enable users to easily take bulk actions on selected books from the Books tab i…" at bounding box center [977, 441] width 317 height 66
drag, startPoint x: 1123, startPoint y: 336, endPoint x: 821, endPoint y: 283, distance: 307.0
click at [821, 408] on div "Enable users to easily take bulk actions on selected books from the Books tab i…" at bounding box center [977, 441] width 317 height 66
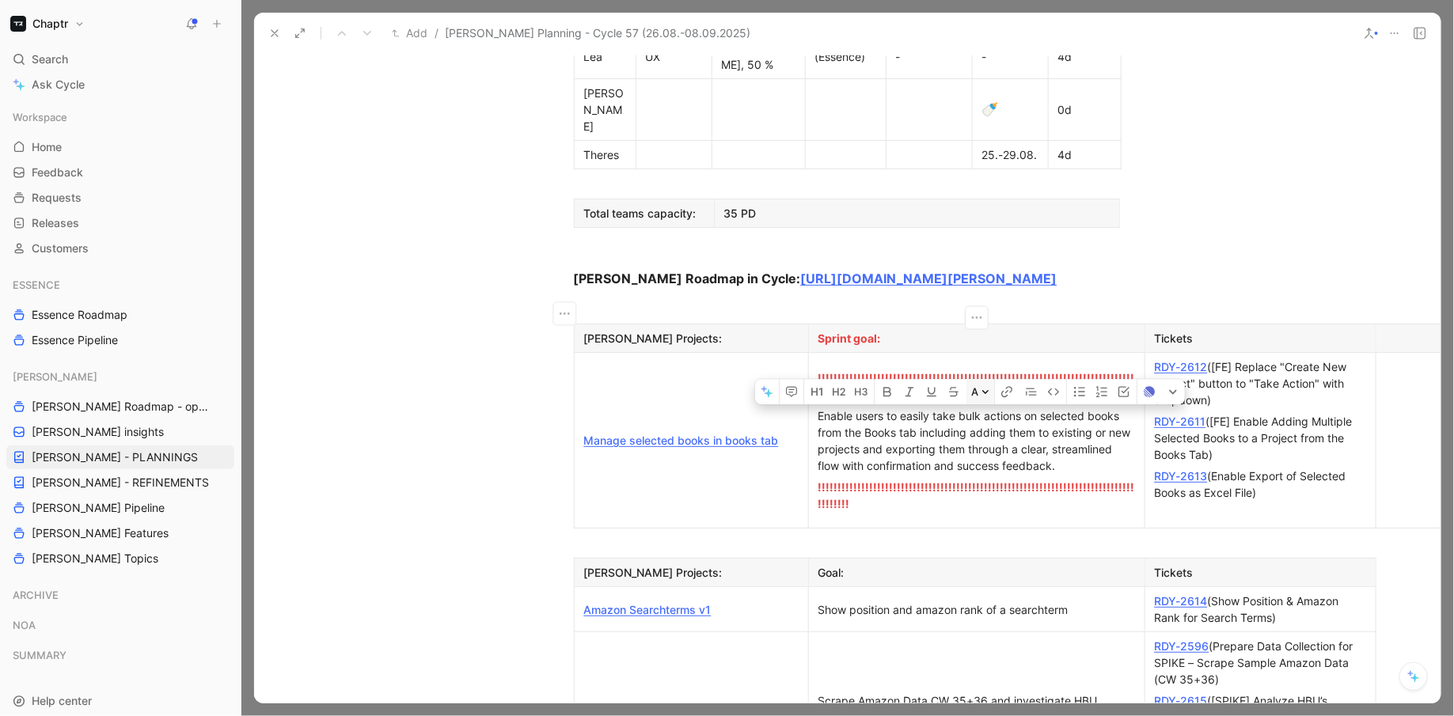
click at [972, 380] on button "A" at bounding box center [981, 392] width 28 height 25
click at [982, 403] on div "Red" at bounding box center [991, 401] width 71 height 19
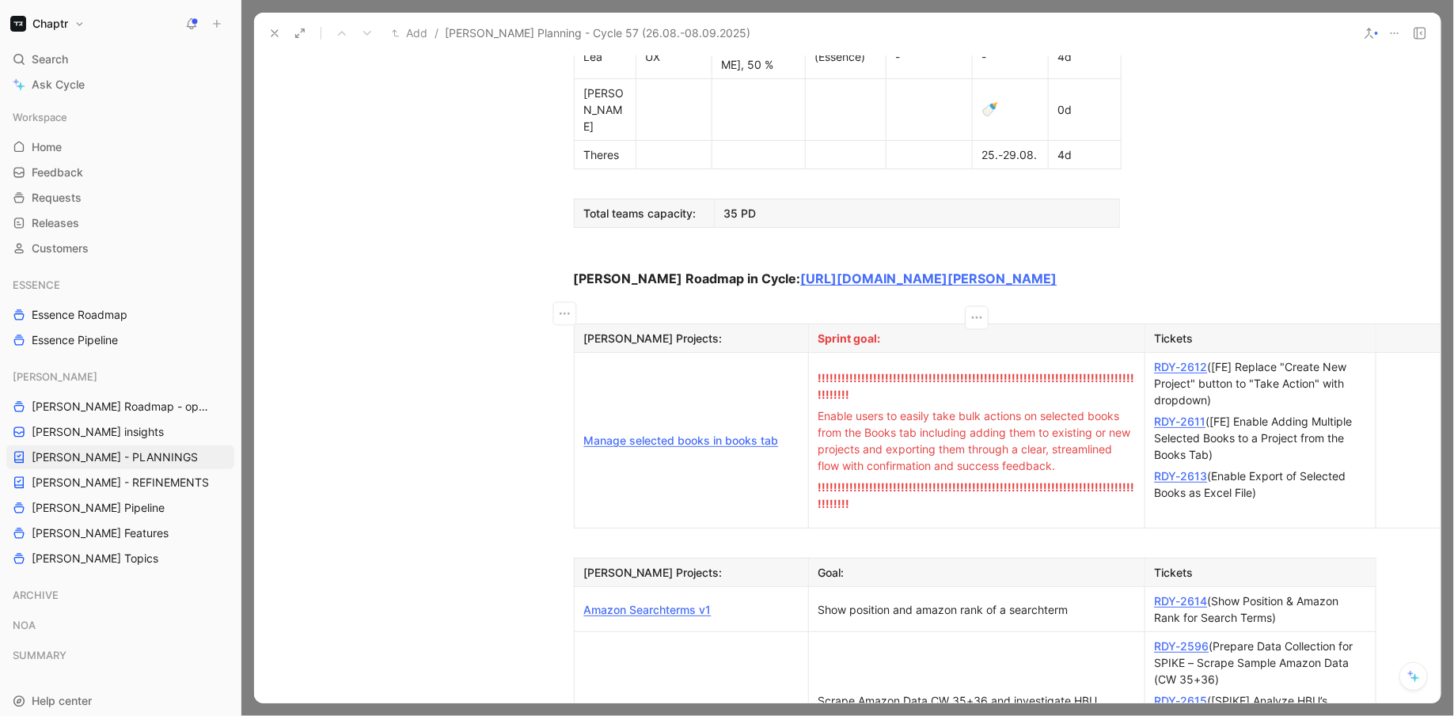
click at [982, 530] on p at bounding box center [848, 543] width 608 height 26
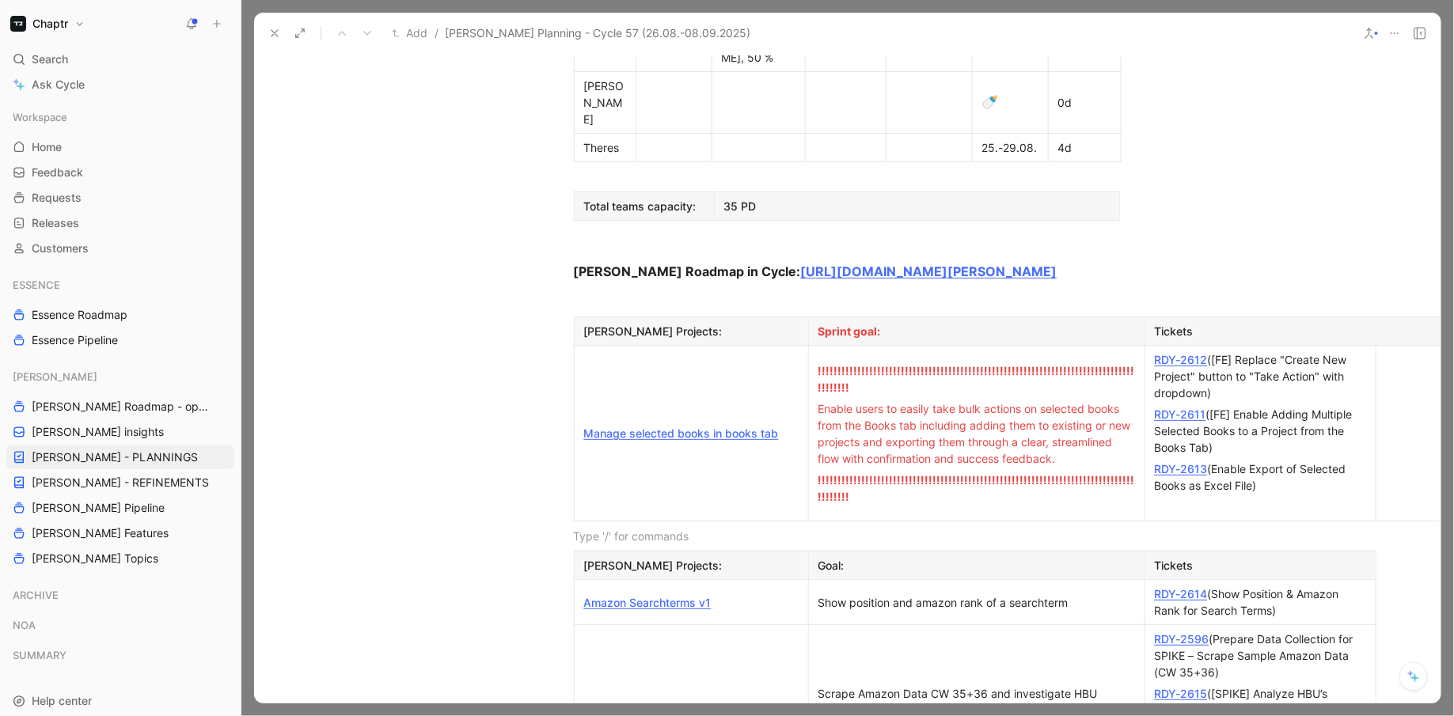
scroll to position [1043, 0]
click at [1187, 405] on link "RDY-2611" at bounding box center [1180, 411] width 51 height 13
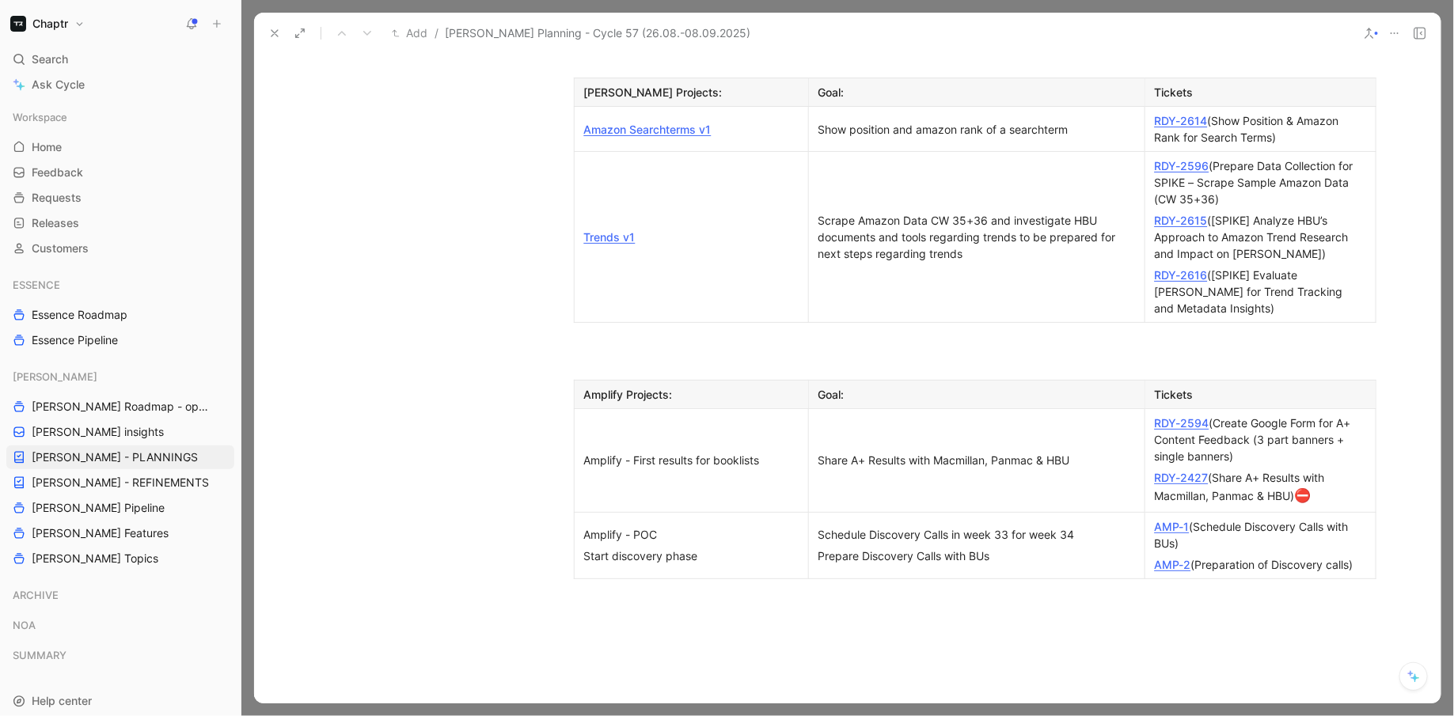
scroll to position [1514, 0]
click at [1363, 557] on div "AMP-2 (Preparation of Discovery calls)" at bounding box center [1260, 565] width 211 height 17
drag, startPoint x: 1325, startPoint y: 370, endPoint x: 1167, endPoint y: 280, distance: 182.2
click at [1167, 410] on td "RDY-2594 (Create Google Form for A+ Content Feedback (3 part banners + single b…" at bounding box center [1260, 462] width 231 height 104
click at [1267, 519] on div "AMP-1 (Schedule Discovery Calls with BUs)" at bounding box center [1260, 535] width 211 height 33
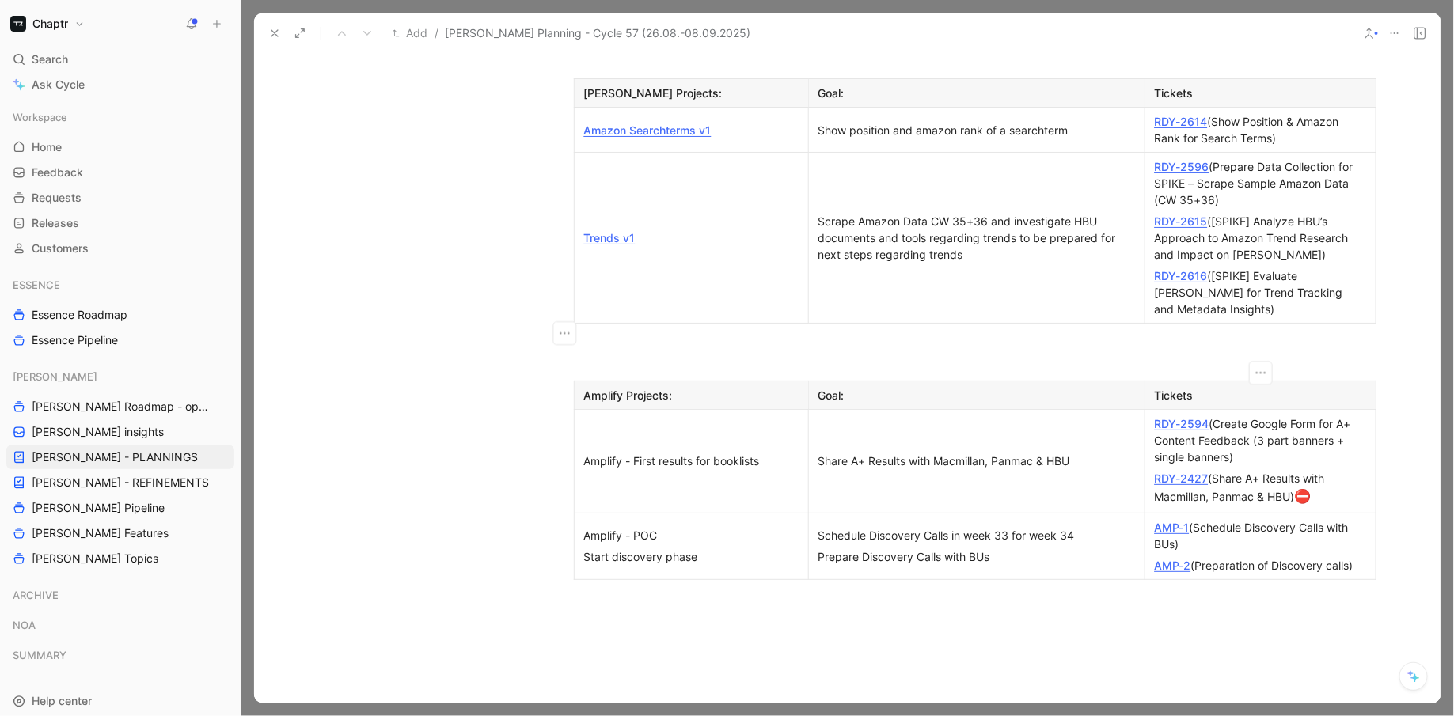
click at [1328, 470] on div "RDY-2427 (Share A+ Results with Macmillan, Panmac & HBU) ⛔" at bounding box center [1260, 488] width 211 height 37
click at [1224, 519] on div "AMP-1 (Schedule Discovery Calls with BUs)" at bounding box center [1260, 535] width 211 height 33
drag, startPoint x: 1105, startPoint y: 403, endPoint x: 1001, endPoint y: 399, distance: 104.6
click at [1001, 527] on div "Schedule Discovery Calls in week 33 for week 34" at bounding box center [977, 535] width 317 height 17
click at [1062, 527] on div "Schedule Discovery Calls in week 35" at bounding box center [977, 535] width 317 height 17
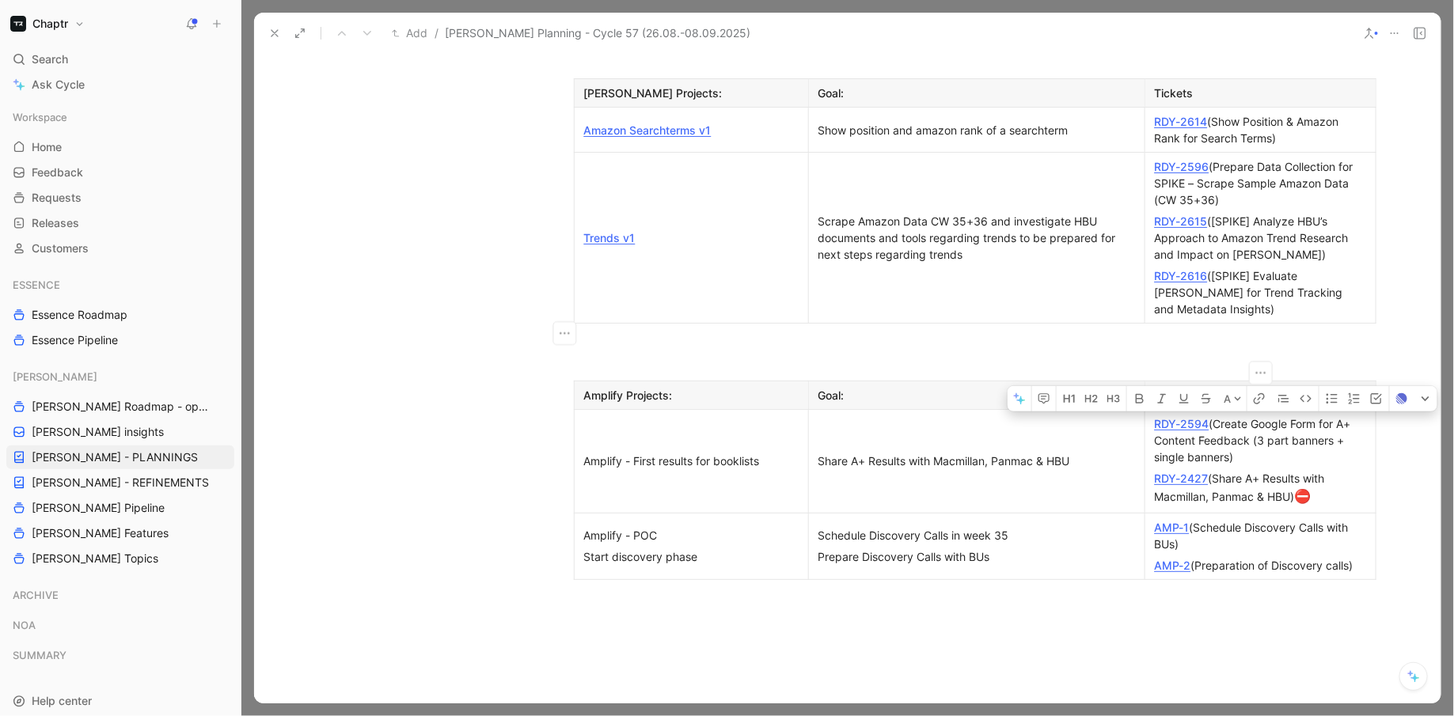
drag, startPoint x: 1332, startPoint y: 354, endPoint x: 1203, endPoint y: 281, distance: 148.9
click at [1203, 410] on td "RDY-2594 (Create Google Form for A+ Content Feedback (3 part banners + single b…" at bounding box center [1260, 462] width 231 height 104
click at [1269, 416] on div "RDY-2594 (Create Google Form for A+ Content Feedback (3 part banners + single b…" at bounding box center [1260, 441] width 211 height 50
drag, startPoint x: 1328, startPoint y: 369, endPoint x: 1156, endPoint y: 291, distance: 189.5
click at [1156, 410] on td "RDY-2594 (Create Google Form for A+ Content Feedback (3 part banners + single b…" at bounding box center [1260, 462] width 231 height 104
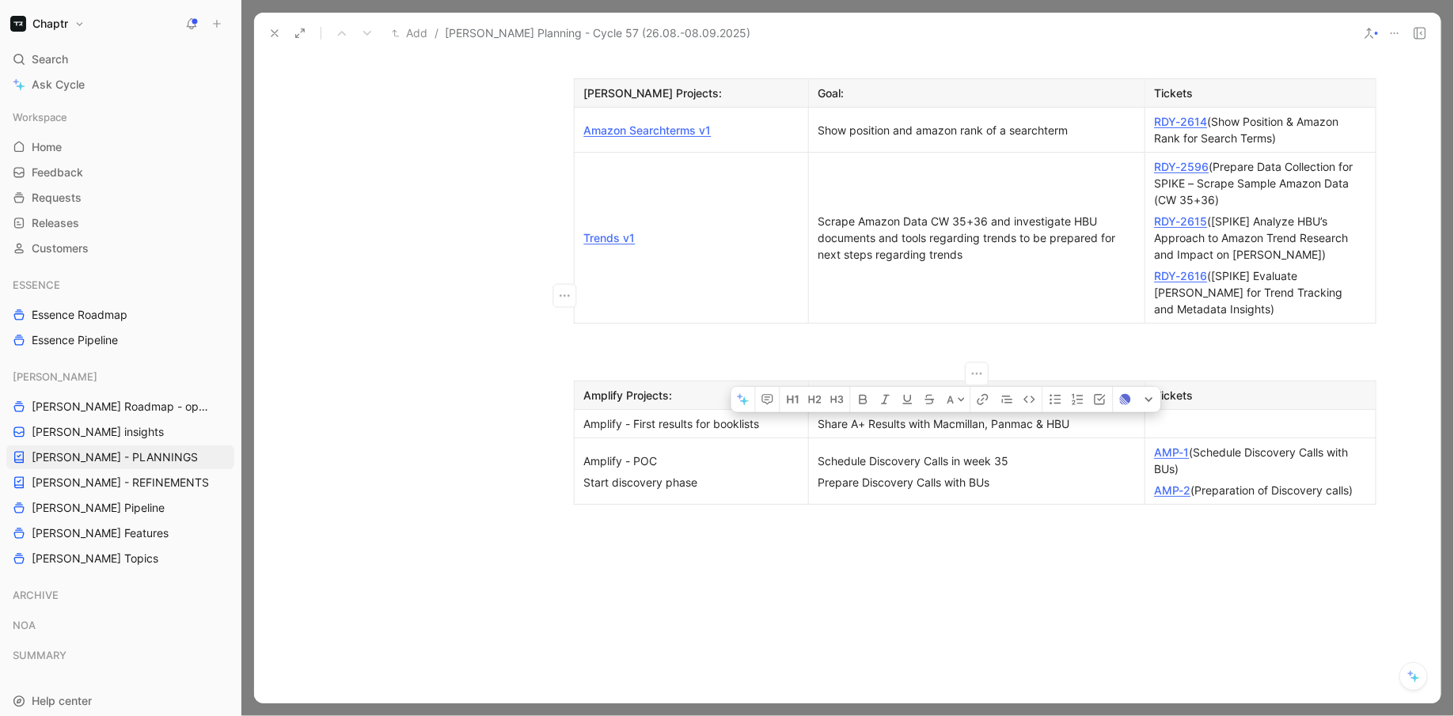
drag, startPoint x: 822, startPoint y: 295, endPoint x: 1076, endPoint y: 298, distance: 254.1
click at [1076, 416] on div "Share A+ Results with Macmillan, Panmac & HBU" at bounding box center [977, 424] width 317 height 17
click at [819, 416] on div "Feedback to A+results" at bounding box center [977, 424] width 317 height 17
click at [941, 416] on div "Collect Feedback to A+results" at bounding box center [977, 424] width 317 height 17
click at [1029, 416] on div "Collect Feedback to A+ results" at bounding box center [977, 424] width 317 height 17
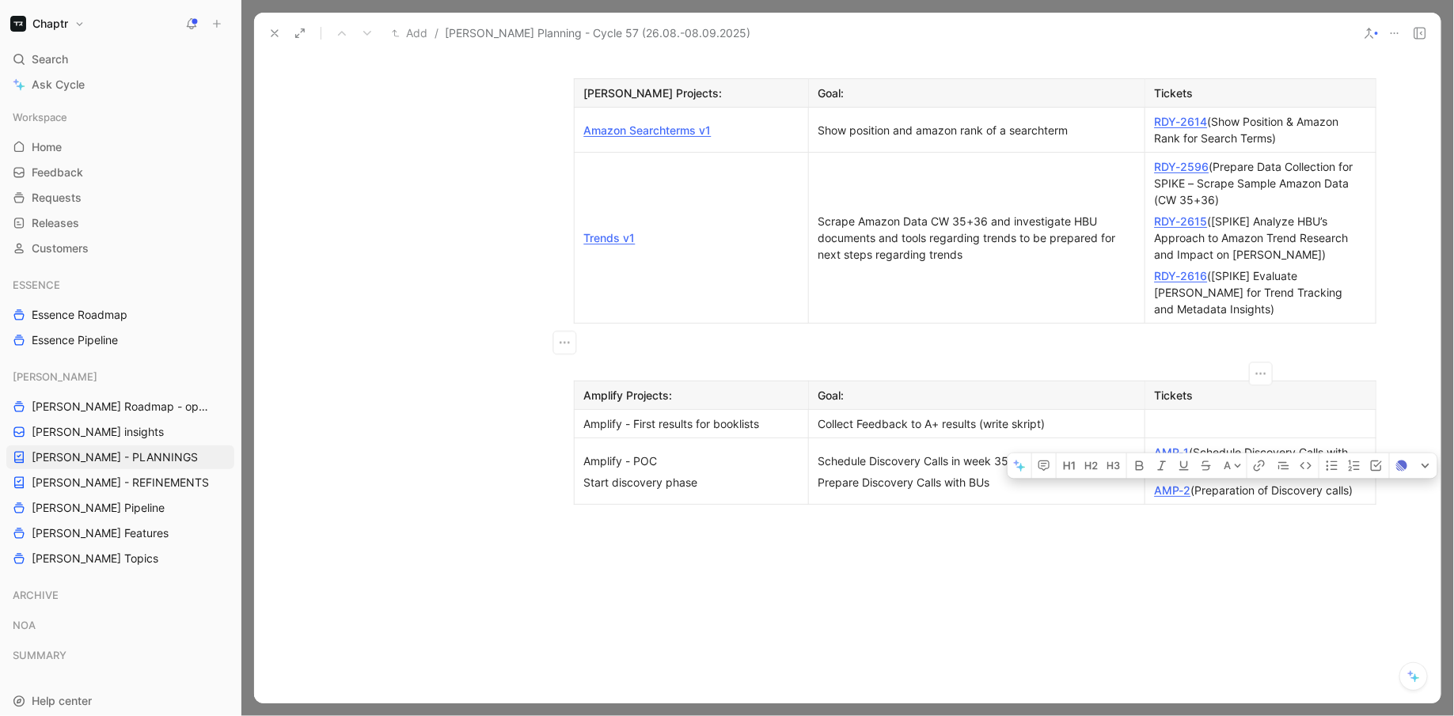
drag, startPoint x: 1361, startPoint y: 359, endPoint x: 1164, endPoint y: 359, distance: 197.1
click at [1164, 482] on div "AMP-2 (Preparation of Discovery calls)" at bounding box center [1260, 490] width 211 height 17
click at [1134, 573] on div at bounding box center [847, 680] width 1187 height 215
click at [1161, 416] on div at bounding box center [1260, 424] width 211 height 17
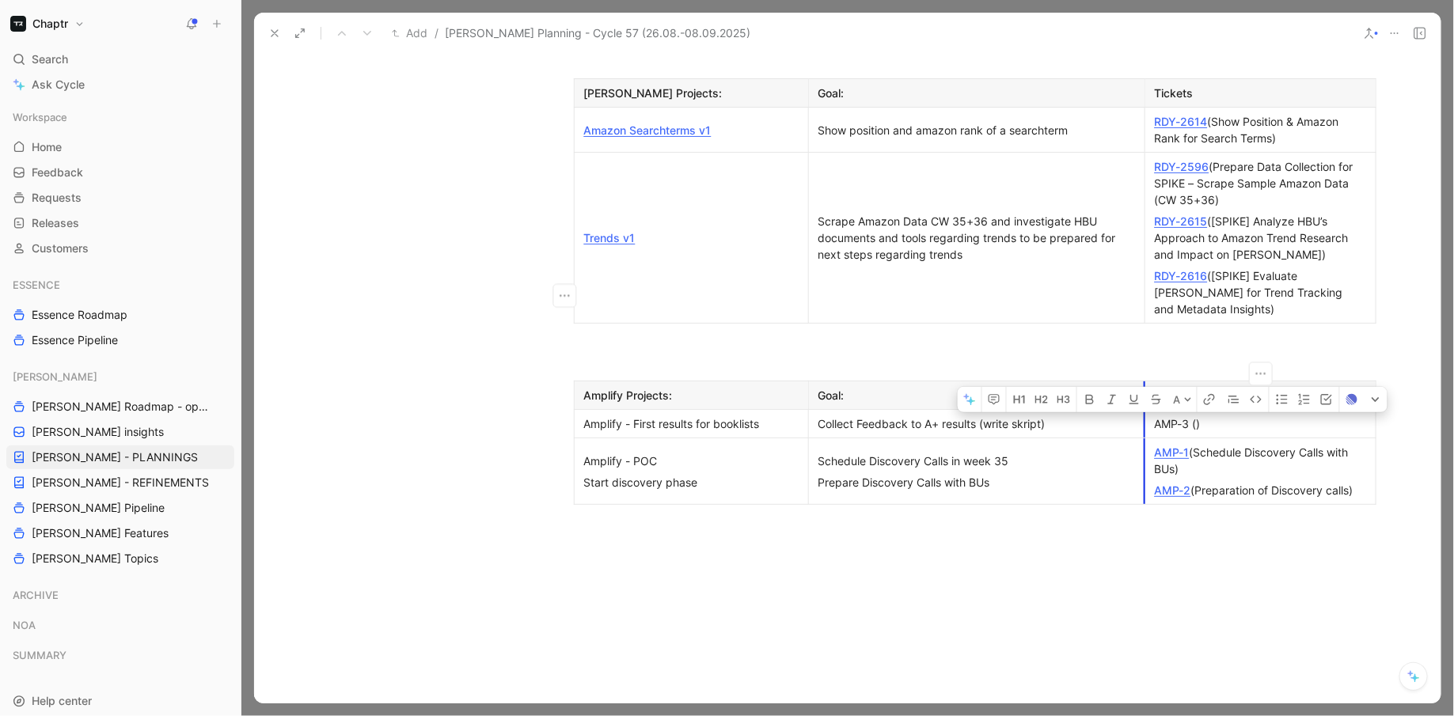
drag, startPoint x: 1191, startPoint y: 291, endPoint x: 1149, endPoint y: 289, distance: 42.0
click at [1149, 413] on p "AMP-3 ()" at bounding box center [1261, 423] width 224 height 21
click at [1199, 416] on div "AMP-3 ()" at bounding box center [1260, 424] width 211 height 17
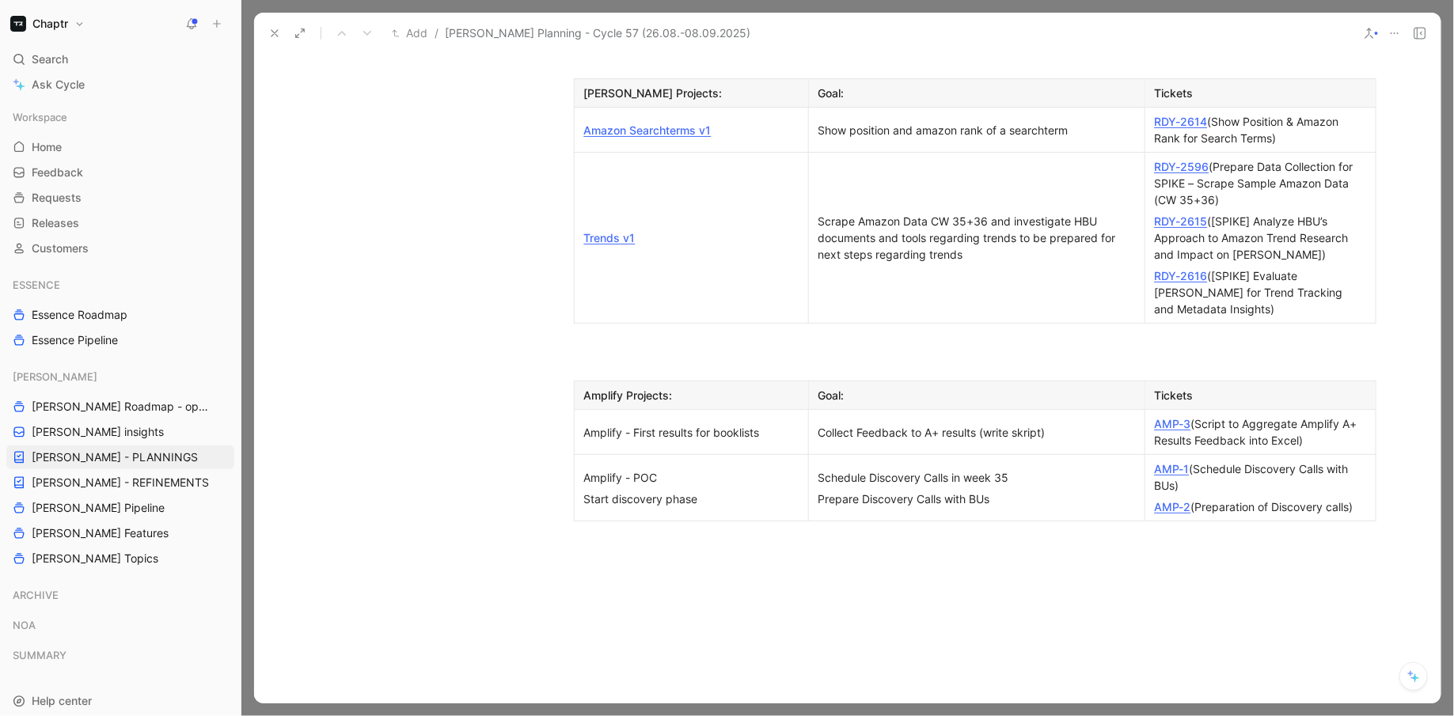
click at [798, 590] on div at bounding box center [847, 697] width 1187 height 215
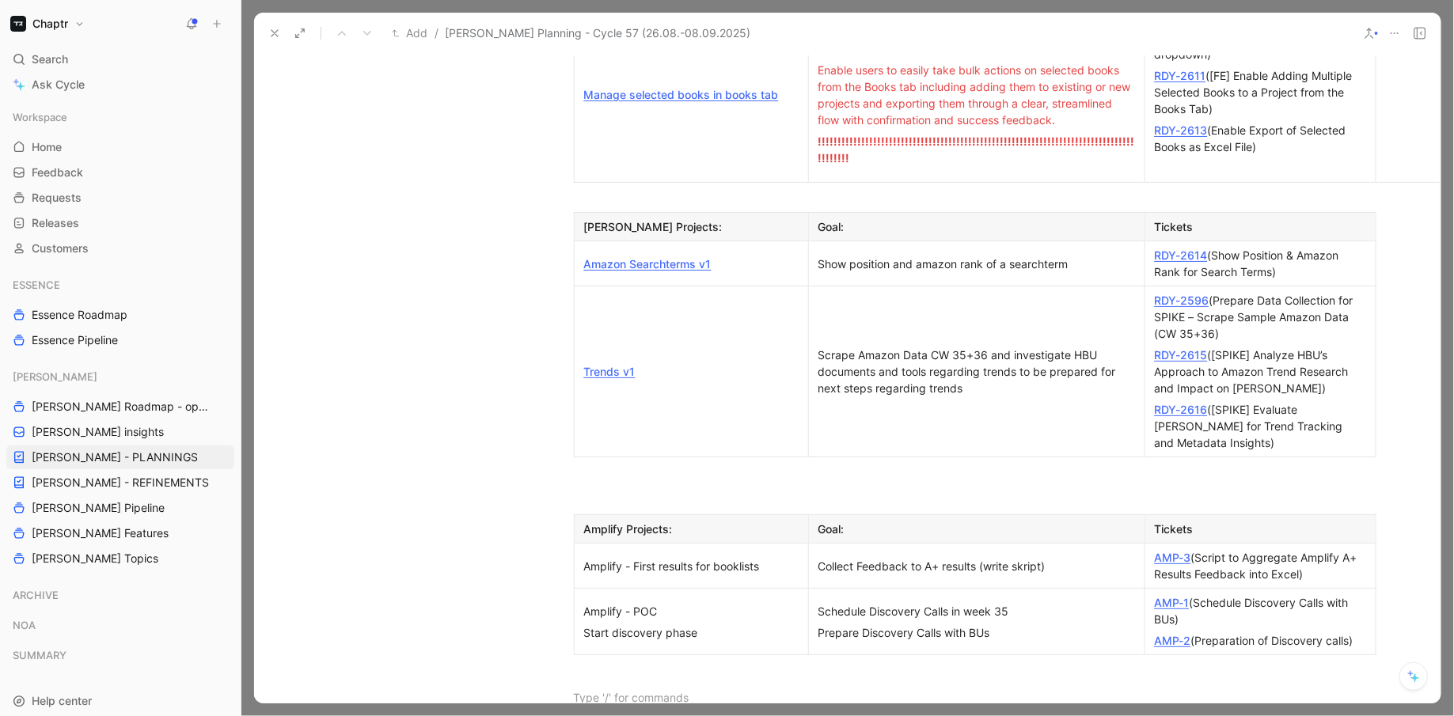
scroll to position [1379, 0]
drag, startPoint x: 1302, startPoint y: 448, endPoint x: 1200, endPoint y: 425, distance: 104.7
click at [1200, 550] on div "AMP-3 (Script to Aggregate Amplify A+ Results Feedback into Excel)" at bounding box center [1260, 566] width 211 height 33
copy div "Script to Aggregate Amplify A+ Results Feedback into Excel"
click at [886, 559] on div "Collect Feedback to A+ results (write skript)" at bounding box center [977, 567] width 317 height 17
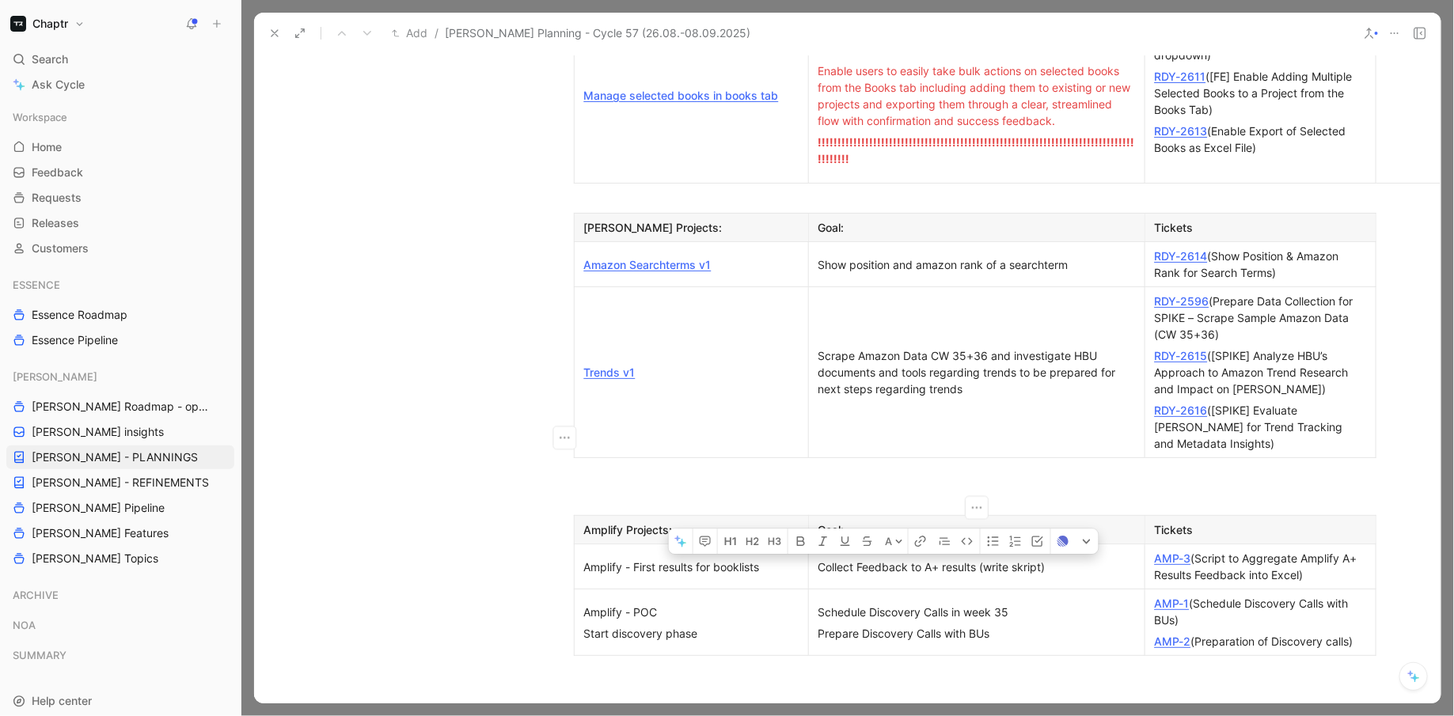
click at [886, 559] on div "Collect Feedback to A+ results (write skript)" at bounding box center [977, 567] width 317 height 17
click at [868, 625] on div "Prepare Discovery Calls with BUs" at bounding box center [977, 633] width 317 height 17
click at [854, 604] on div "Schedule Discovery Calls in week 35" at bounding box center [977, 612] width 317 height 17
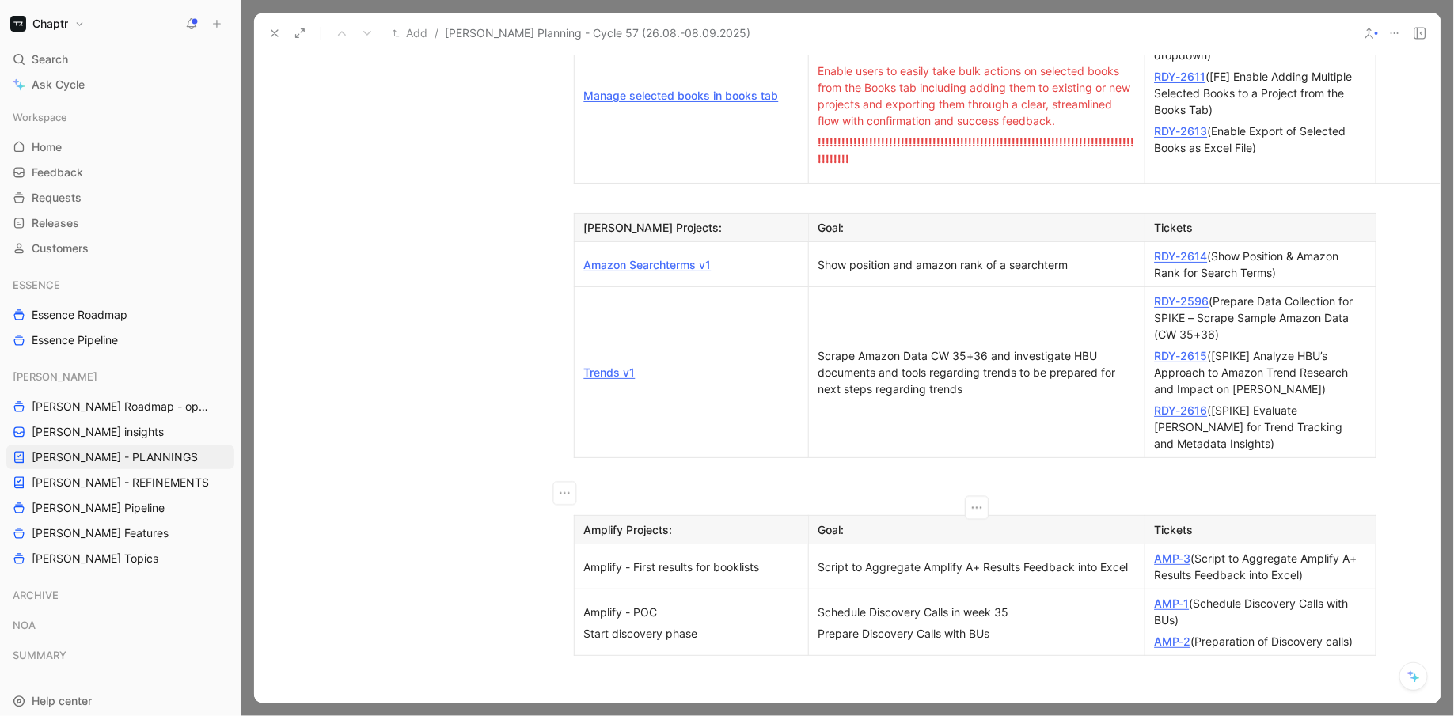
click at [1127, 559] on div "Script to Aggregate Amplify A+ Results Feedback into Excel" at bounding box center [977, 567] width 317 height 17
click at [1181, 552] on link "AMP-3" at bounding box center [1173, 558] width 36 height 13
click at [1332, 550] on div "AMP-3 (Script to Aggregate Amplify A+ Results Feedback into Excel)" at bounding box center [1260, 566] width 211 height 33
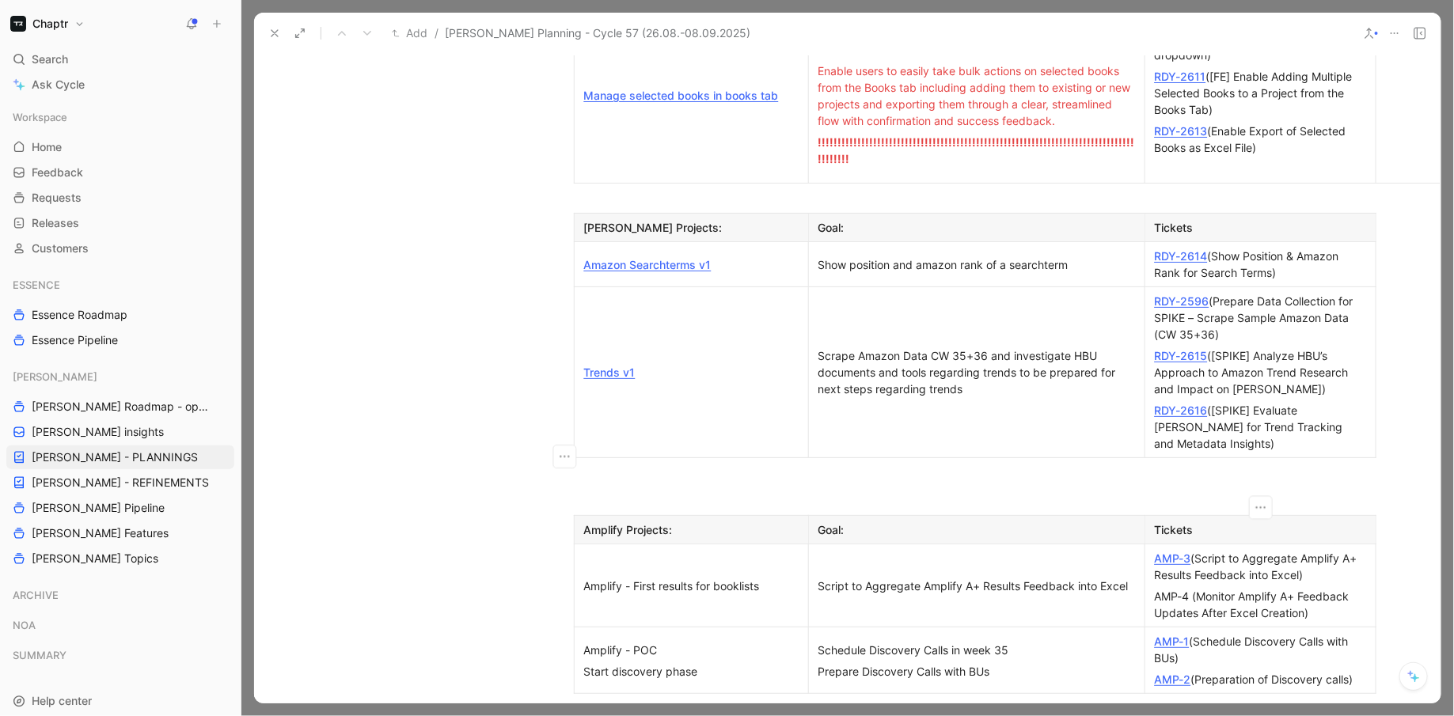
click at [1194, 588] on div "AMP-4 (Monitor Amplify A+ Feedback Updates After Excel Creation)" at bounding box center [1260, 604] width 211 height 33
drag, startPoint x: 1190, startPoint y: 463, endPoint x: 1157, endPoint y: 463, distance: 32.5
click at [1157, 588] on div "AMP-4 (Monitor Amplify A+ Feedback Updates After Excel Creation)" at bounding box center [1260, 604] width 211 height 33
click at [1047, 545] on td "Script to Aggregate Amplify A+ Results Feedback into Excel" at bounding box center [976, 586] width 336 height 83
click at [853, 578] on div "Script to Aggregate Amplify A+ Results Feedback into Excel" at bounding box center [977, 586] width 317 height 17
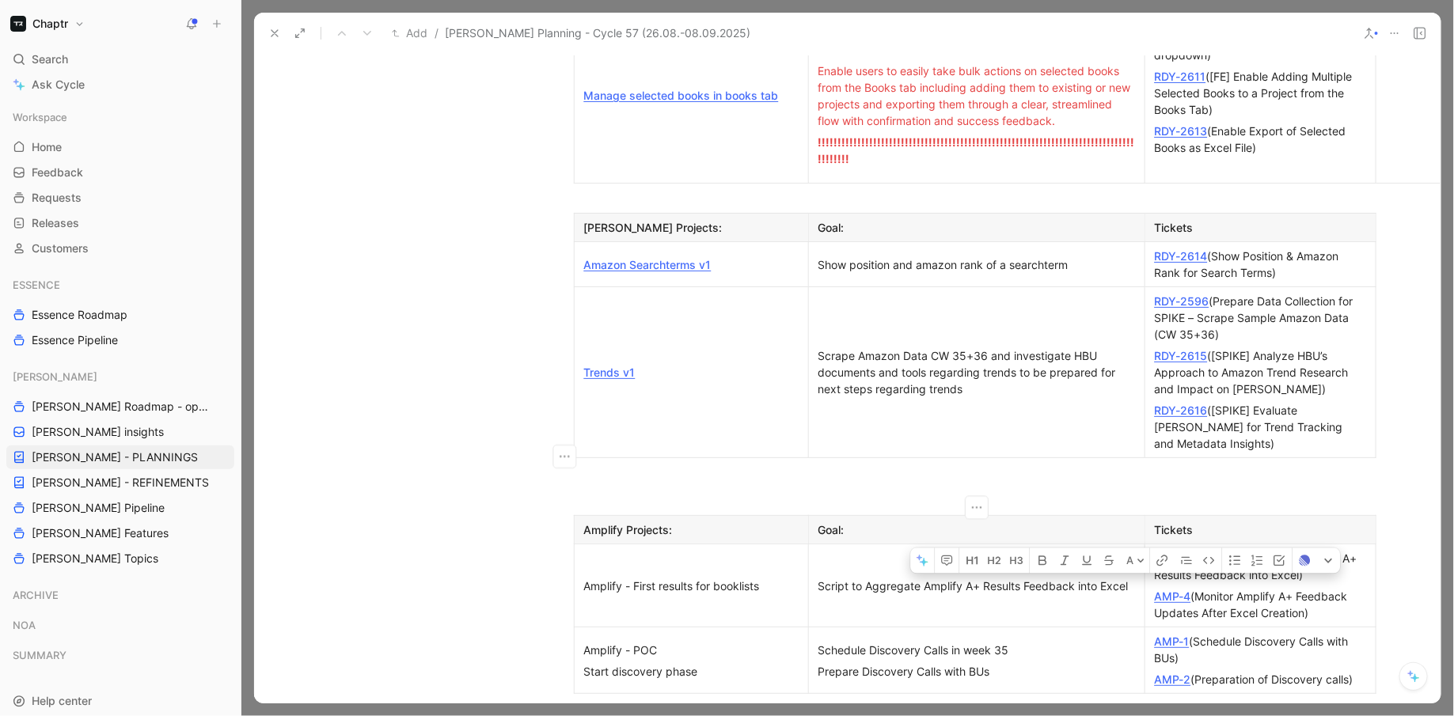
drag, startPoint x: 1130, startPoint y: 457, endPoint x: 1117, endPoint y: 457, distance: 13.5
click at [1117, 578] on div "Script to Aggregate Amplify A+ Results Feedback into Excel" at bounding box center [977, 586] width 317 height 17
click at [1121, 578] on div "Script to Aggregate Amplify A+ Results Feedback into Excel" at bounding box center [977, 586] width 317 height 17
click at [1150, 548] on p "AMP-3 (Script to Aggregate Amplify A+ Results Feedback into Excel)" at bounding box center [1261, 567] width 224 height 38
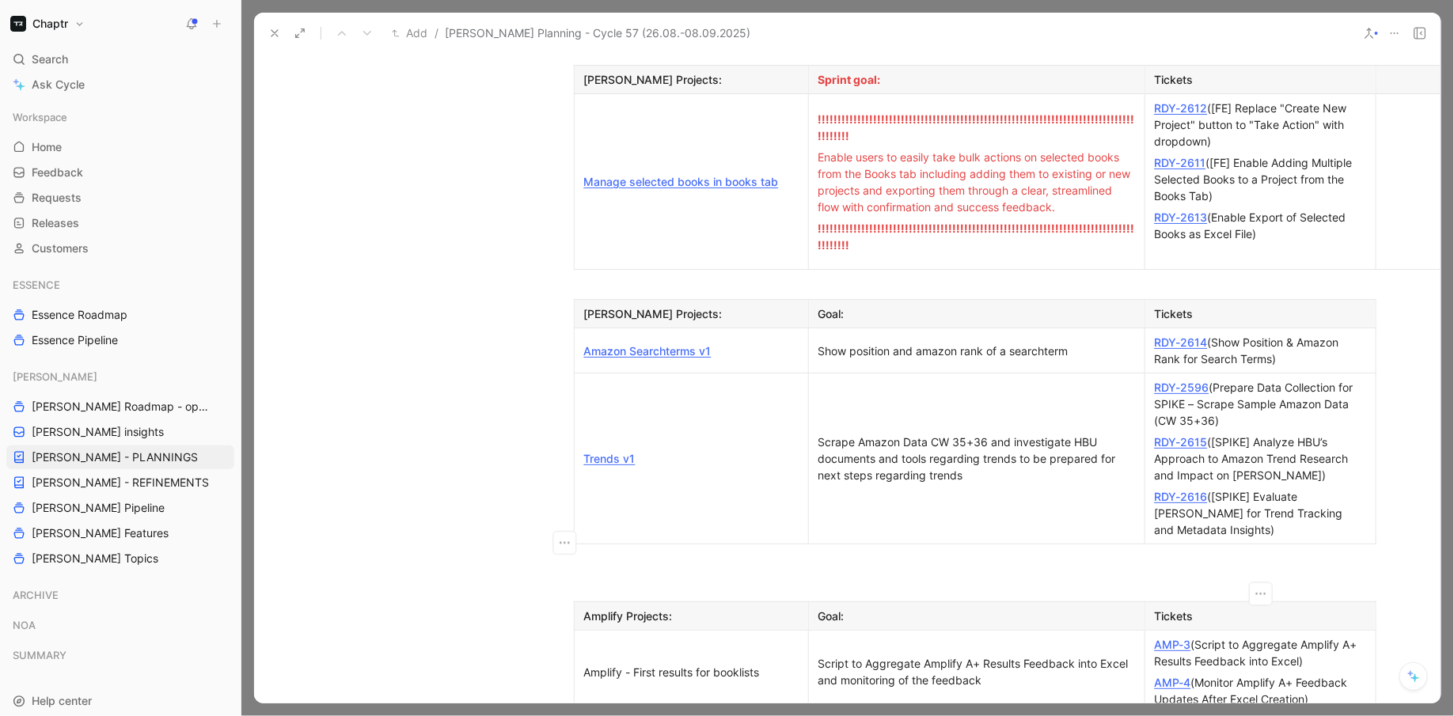
scroll to position [1288, 0]
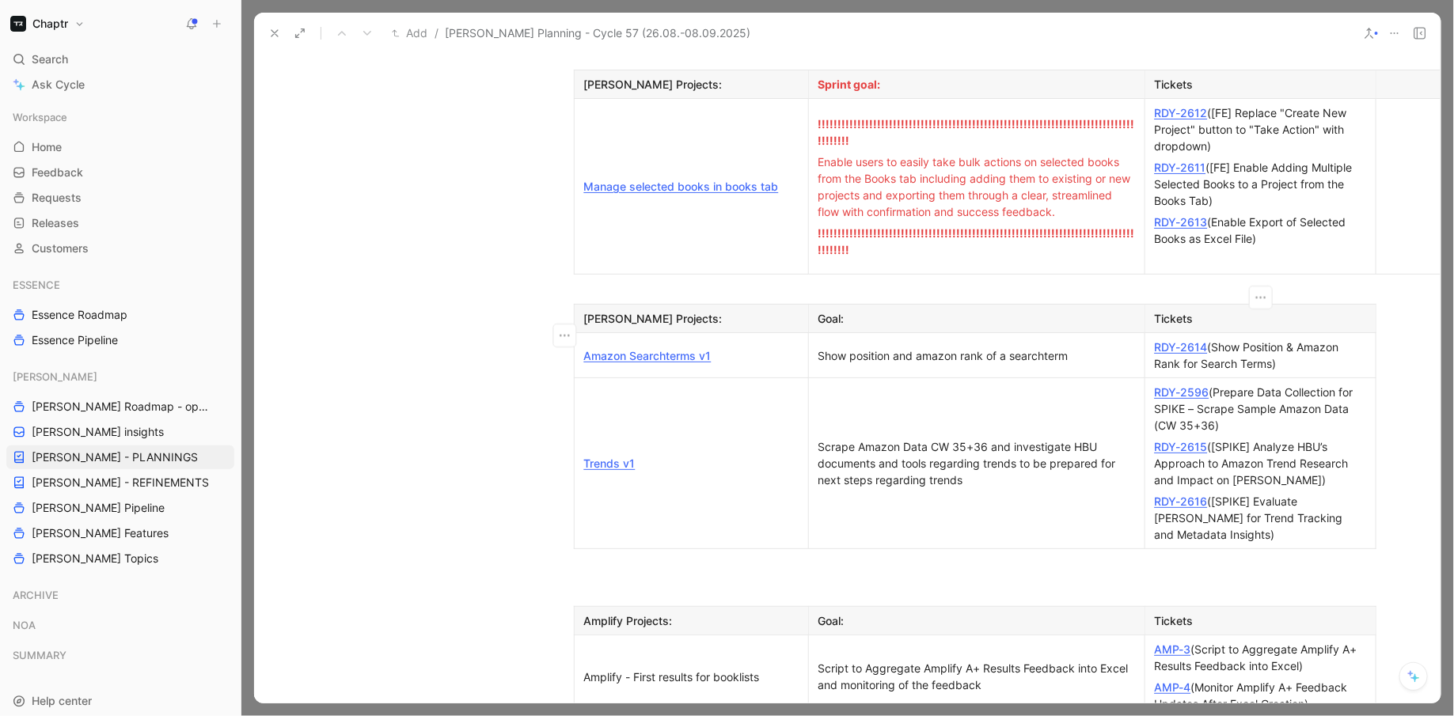
click at [1206, 493] on div "RDY-2616 ([[PERSON_NAME]] Evaluate [PERSON_NAME] for Trend Tracking and Metadat…" at bounding box center [1260, 518] width 211 height 50
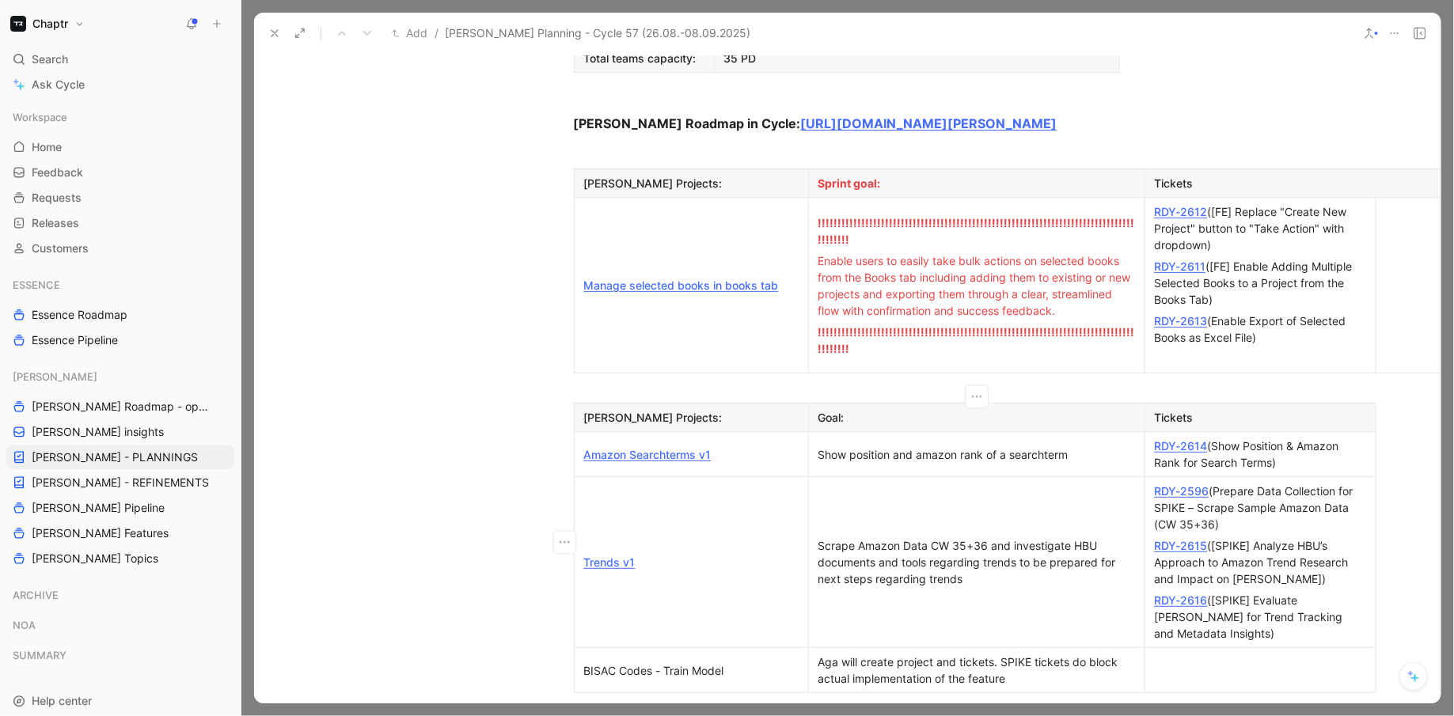
scroll to position [1191, 0]
click at [847, 535] on div "Scrape Amazon Data CW 35+36 and investigate HBU documents and tools regarding t…" at bounding box center [977, 560] width 317 height 50
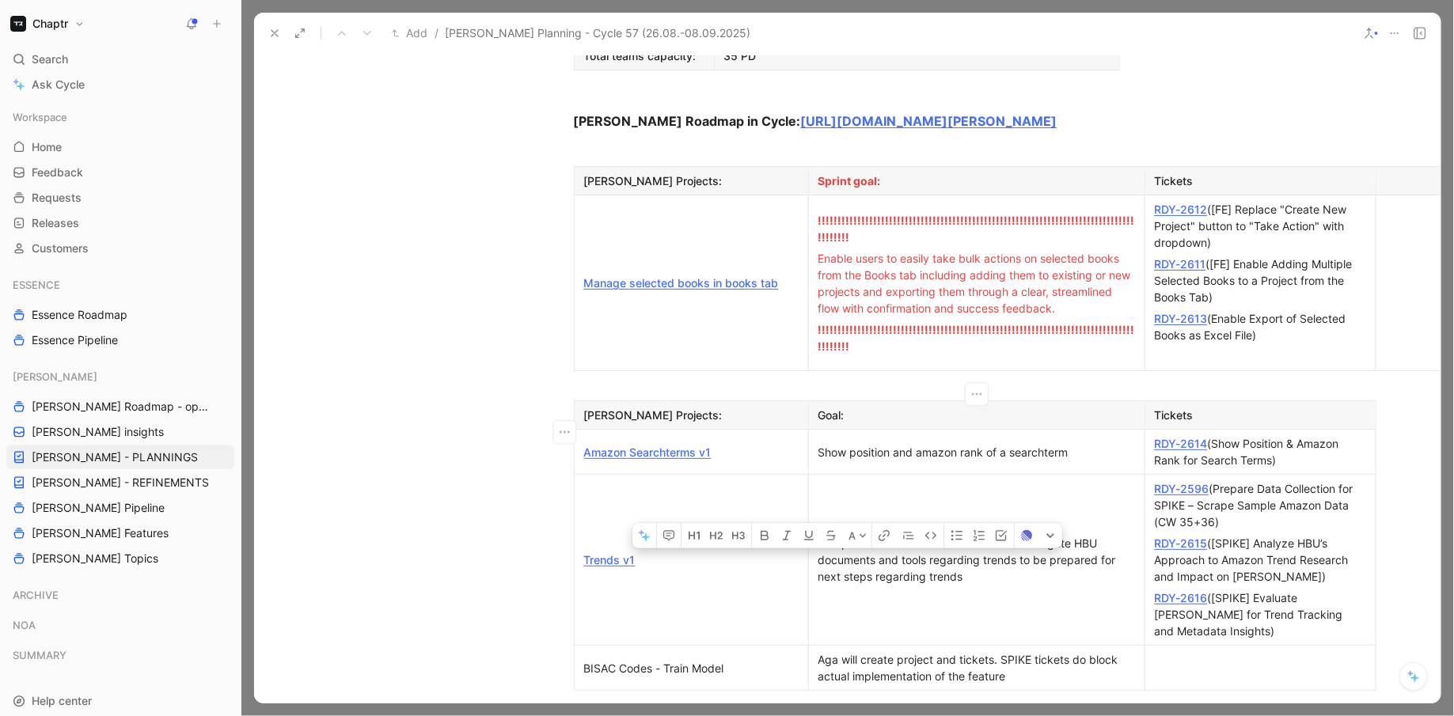
click at [847, 535] on div "Scrape Amazon Data CW 35+36 and investigate HBU documents and tools regarding t…" at bounding box center [977, 560] width 317 height 50
click at [1013, 535] on div "Scrape Amazon Data CW 35+36 and investigate HBU documents and tools regarding t…" at bounding box center [977, 560] width 317 height 50
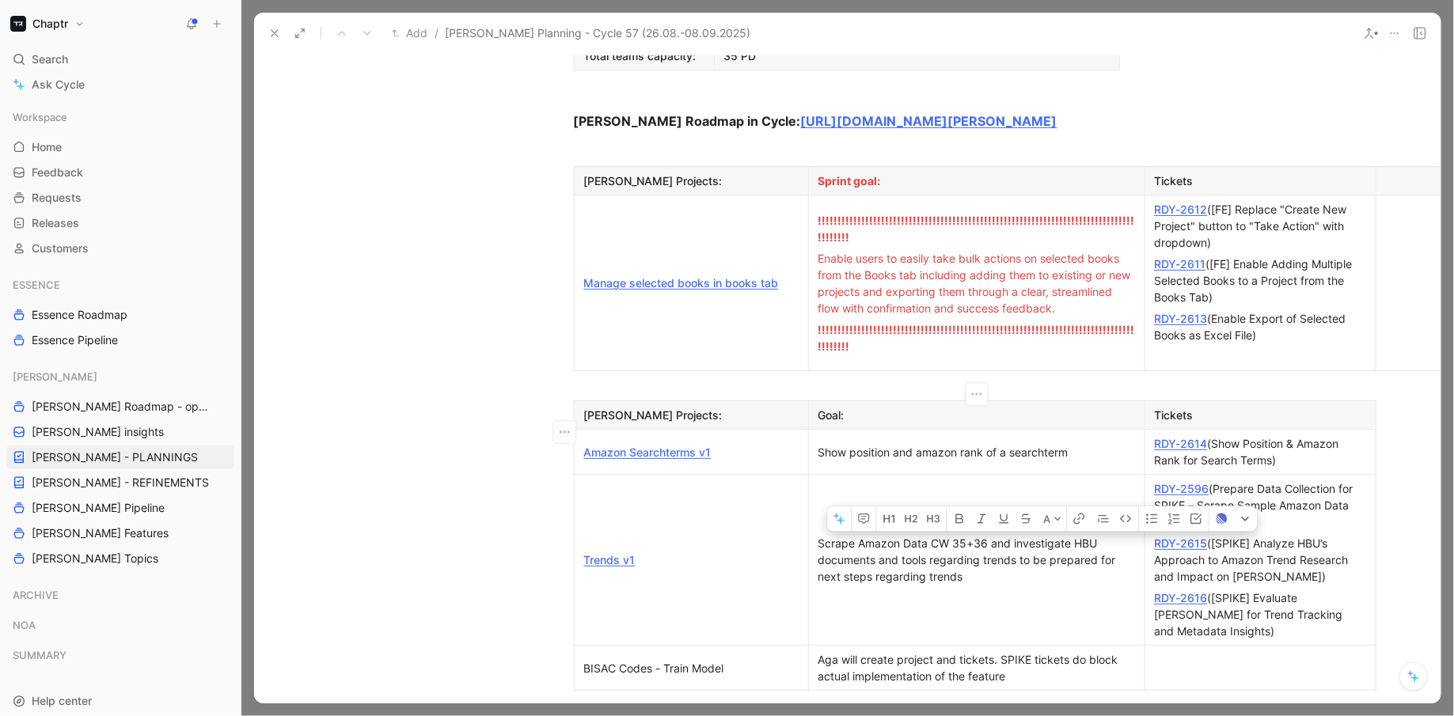
click at [1013, 535] on div "Scrape Amazon Data CW 35+36 and investigate HBU documents and tools regarding t…" at bounding box center [977, 560] width 317 height 50
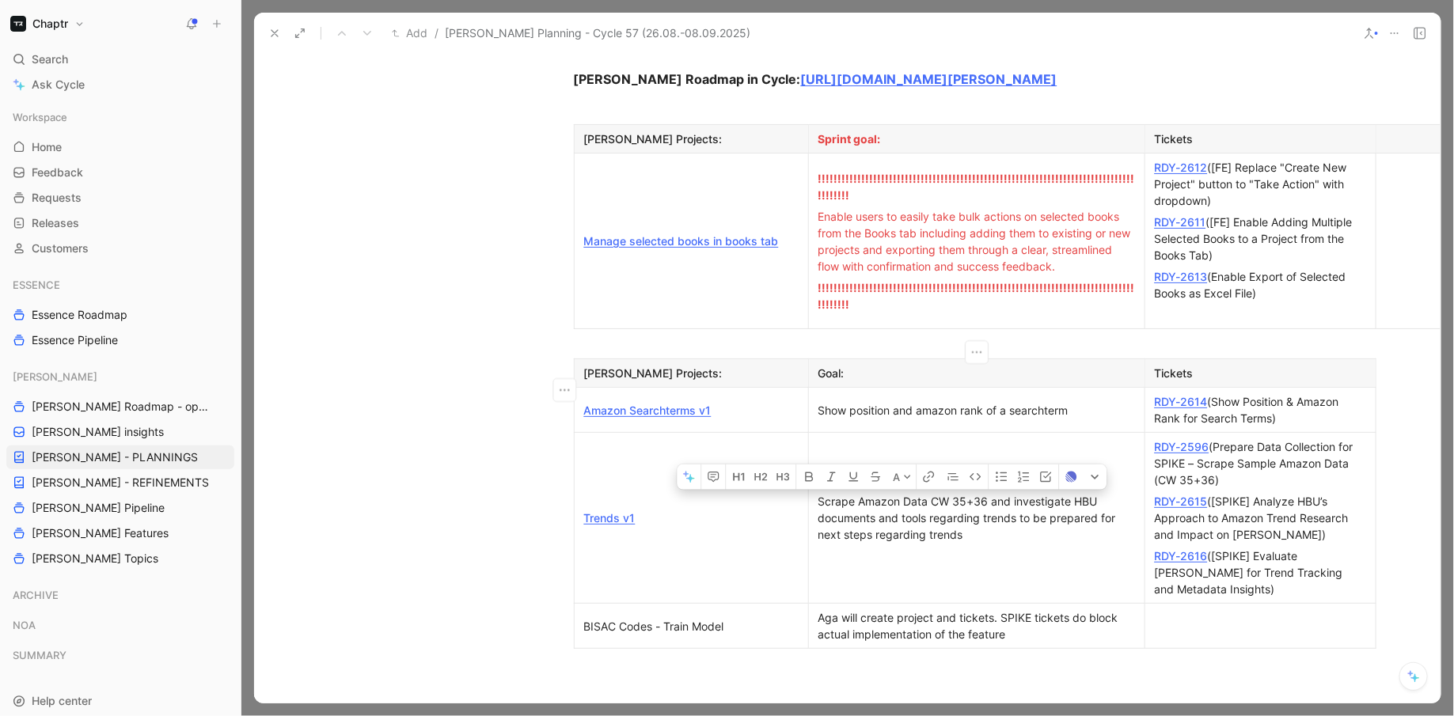
scroll to position [1184, 0]
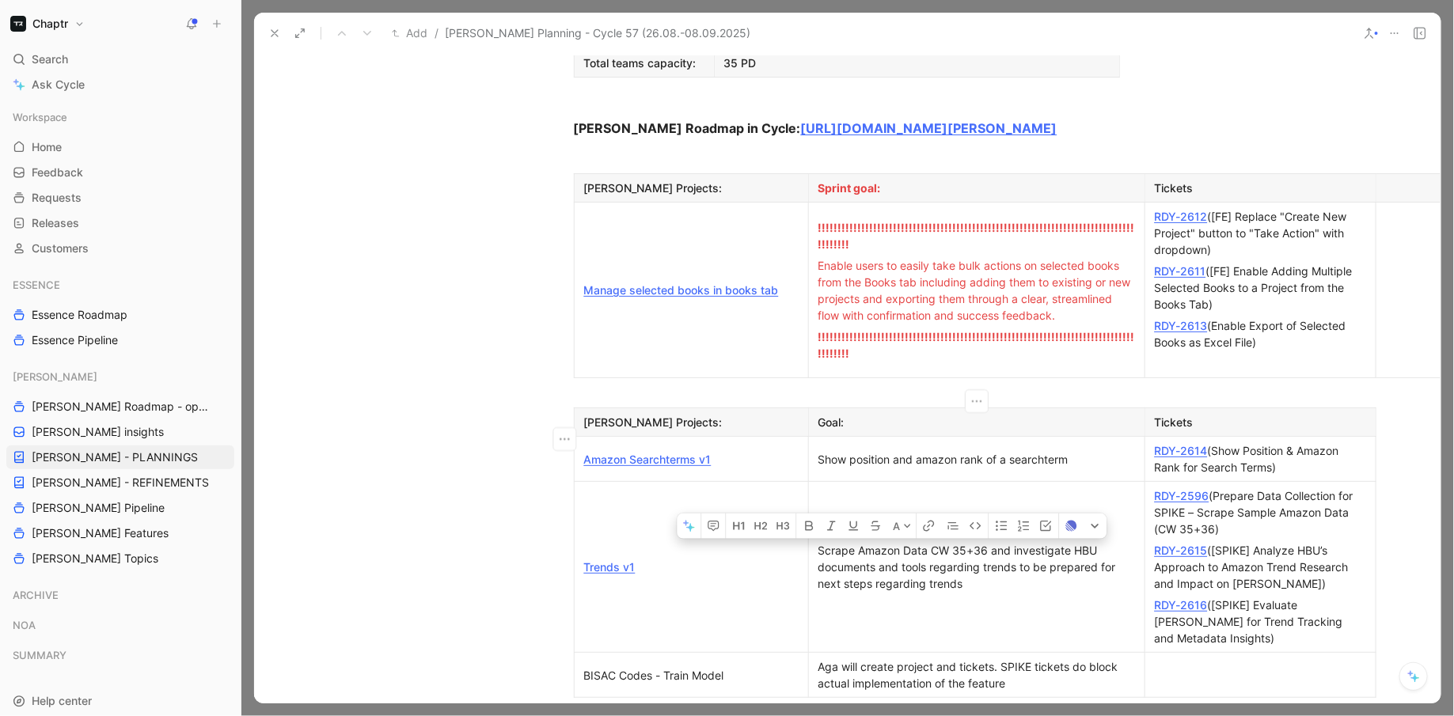
click at [869, 449] on p "Show position and amazon rank of a searchterm" at bounding box center [976, 459] width 329 height 21
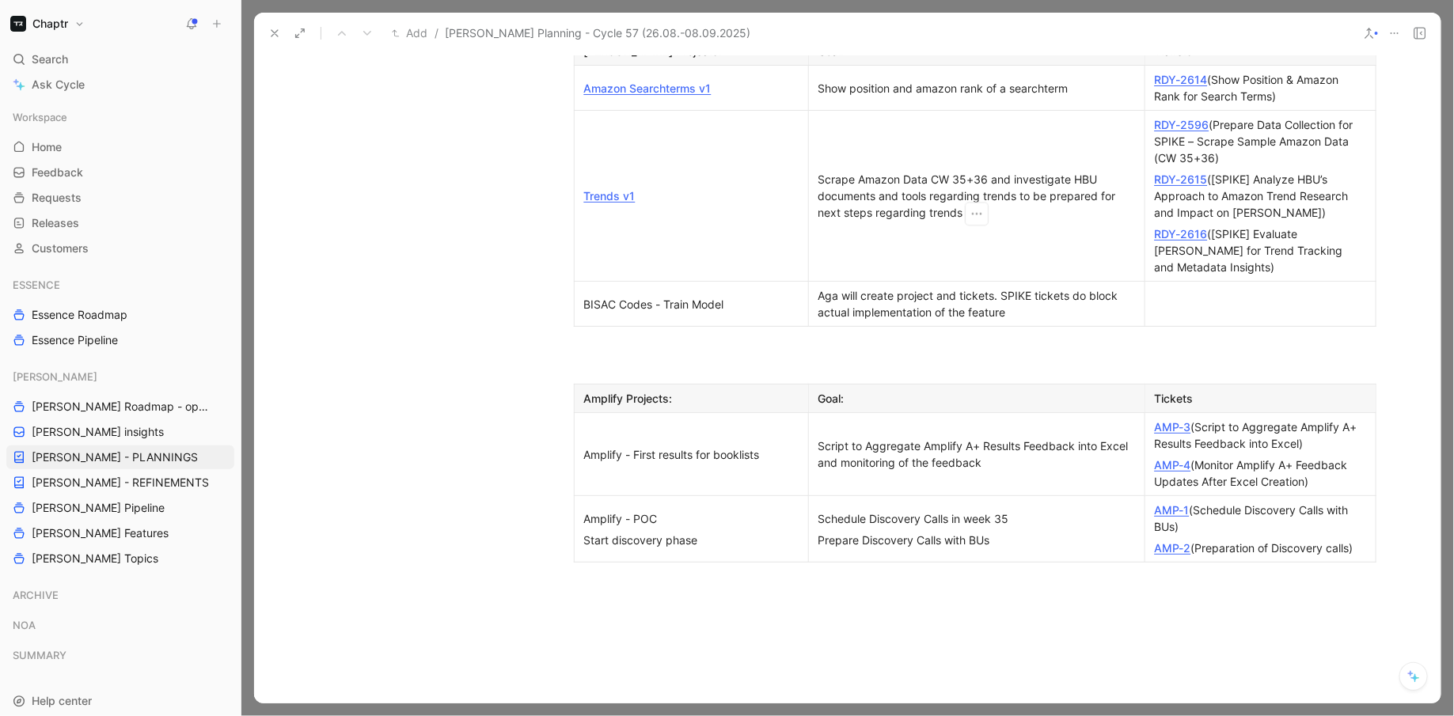
scroll to position [1557, 0]
drag, startPoint x: 868, startPoint y: 313, endPoint x: 817, endPoint y: 313, distance: 51.5
click at [817, 434] on p "Script to Aggregate Amplify A+ Results Feedback into Excel and monitoring of th…" at bounding box center [976, 453] width 329 height 38
drag, startPoint x: 982, startPoint y: 329, endPoint x: 817, endPoint y: 311, distance: 166.5
click at [816, 434] on p "Aggregate Amplify A+ Results Feedback into Excel and monitoring of the feedback" at bounding box center [976, 453] width 329 height 38
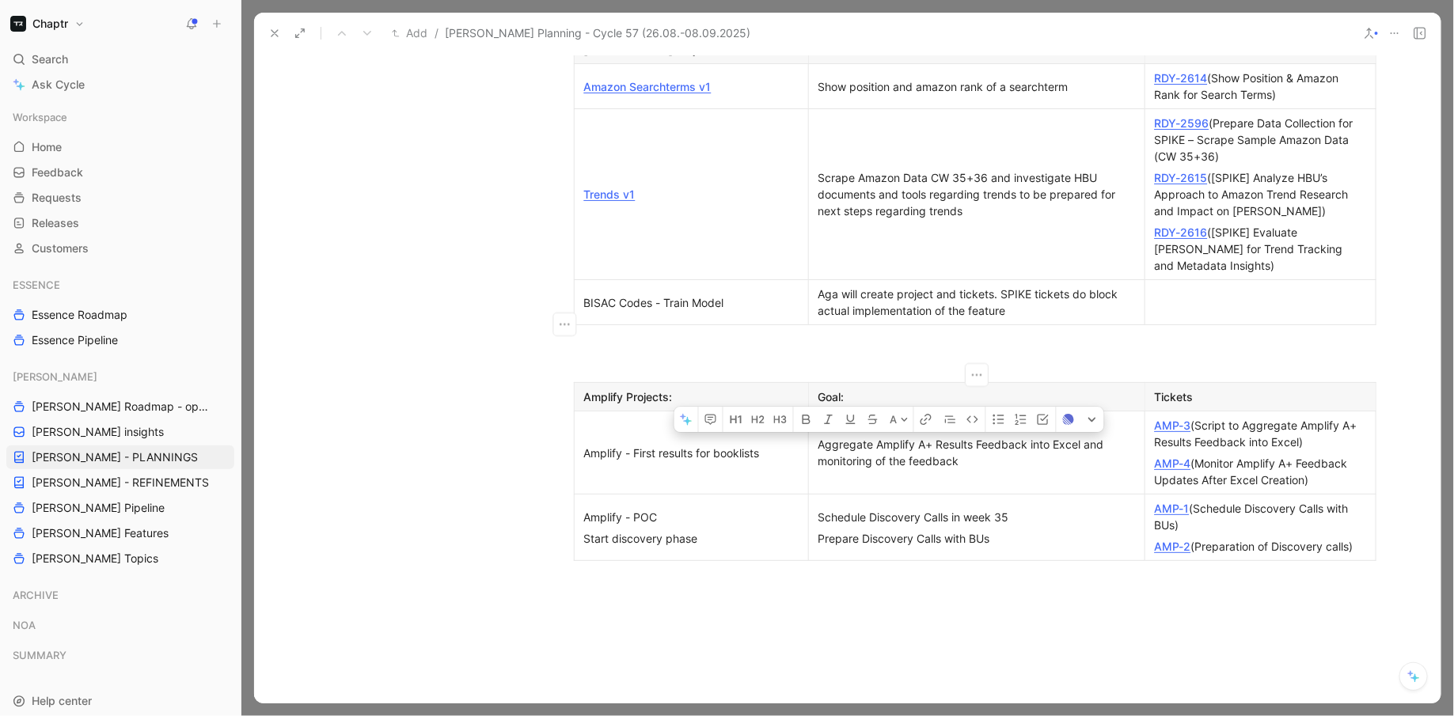
click at [905, 434] on p "Aggregate Amplify A+ Results Feedback into Excel and monitoring of the feedback" at bounding box center [976, 453] width 329 height 38
click at [868, 436] on div "Aggregate Amplify A+ Results Feedback into Excel and monitoring of the feedback" at bounding box center [977, 452] width 317 height 33
click at [877, 436] on div "Aggregate Amplify A+ Results Feedback into Excel and monitoring of the feedback" at bounding box center [977, 452] width 317 height 33
drag, startPoint x: 1043, startPoint y: 311, endPoint x: 1005, endPoint y: 309, distance: 38.1
click at [1005, 436] on div "Aggregate and monitor Amplify A+ Results Feedback into Excel and monitoring of …" at bounding box center [977, 452] width 317 height 33
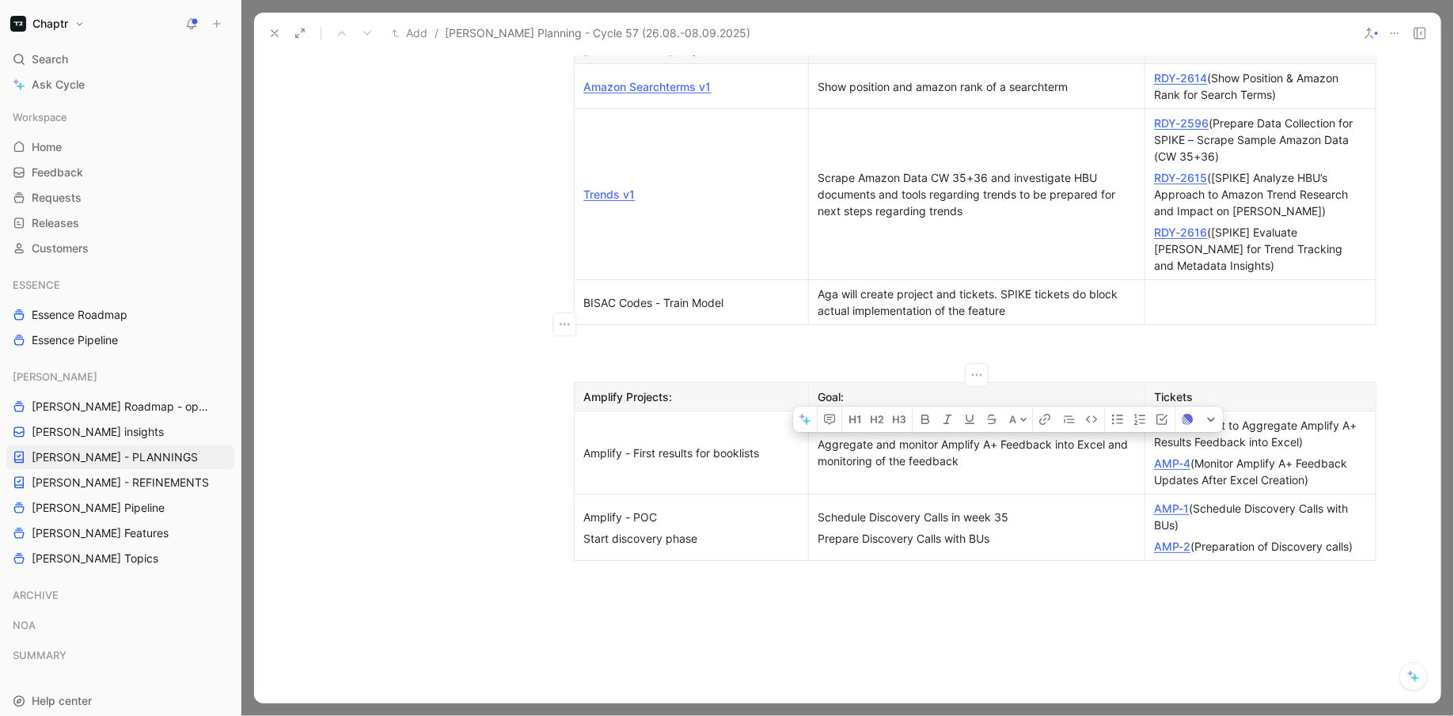
drag, startPoint x: 1057, startPoint y: 313, endPoint x: 1091, endPoint y: 347, distance: 47.6
click at [1091, 412] on td "Aggregate and monitor Amplify A+ Feedback into Excel and monitoring of the feed…" at bounding box center [976, 453] width 336 height 83
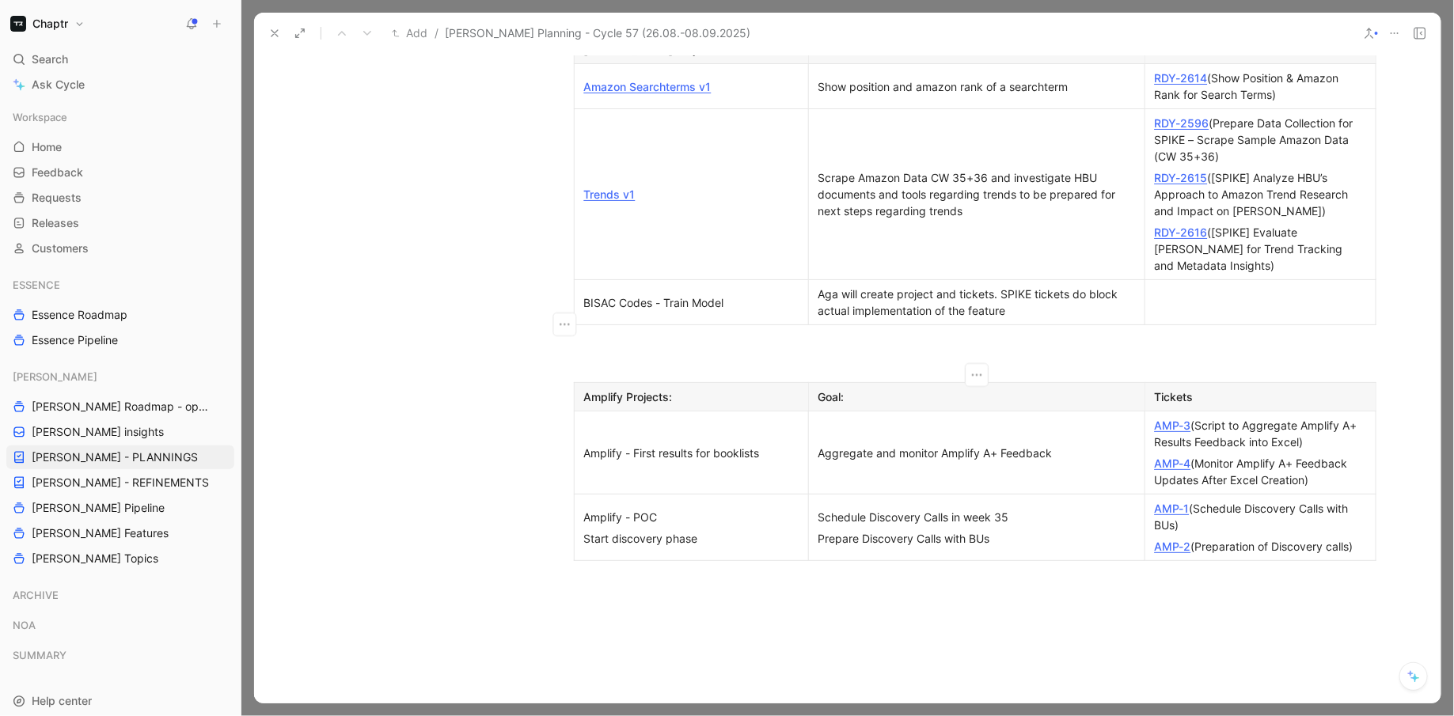
click at [901, 445] on div "Aggregate and monitor Amplify A+ Feedback" at bounding box center [977, 453] width 317 height 17
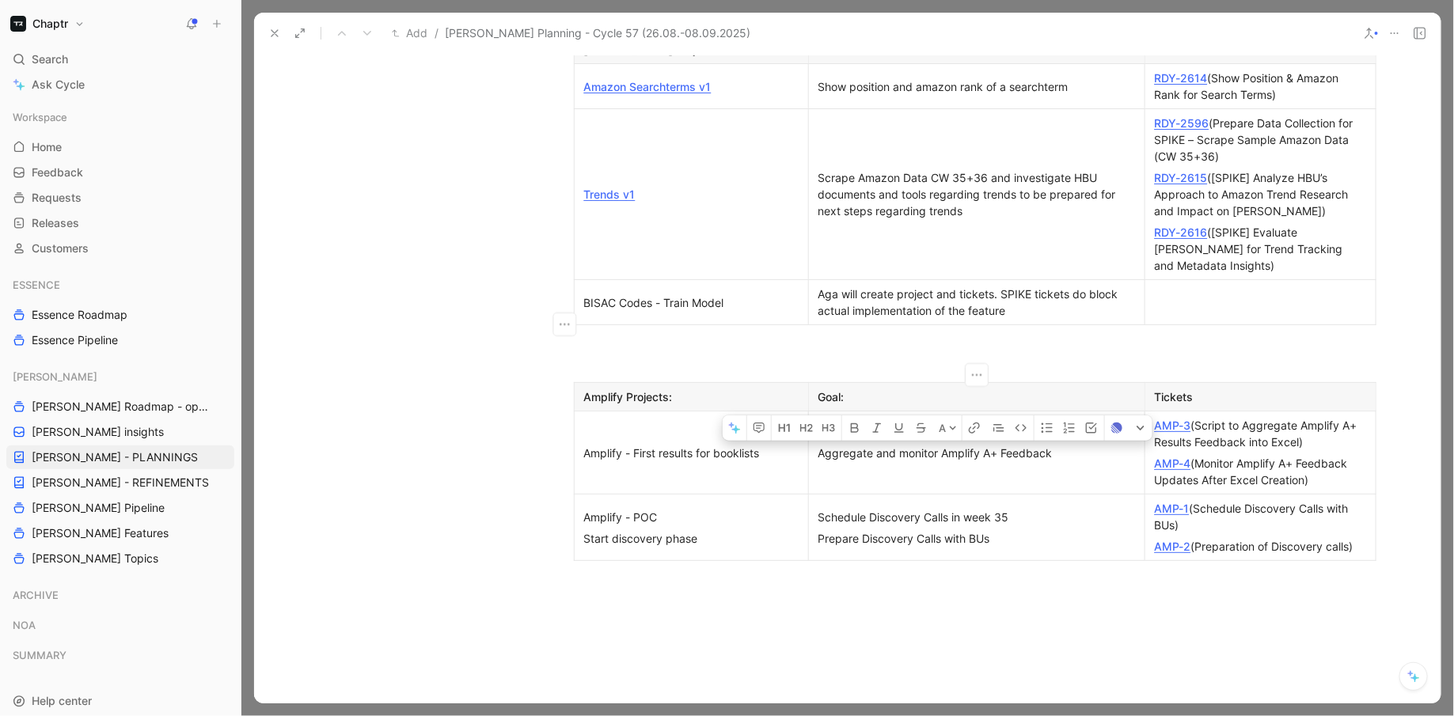
click at [901, 445] on div "Aggregate and monitor Amplify A+ Feedback" at bounding box center [977, 453] width 317 height 17
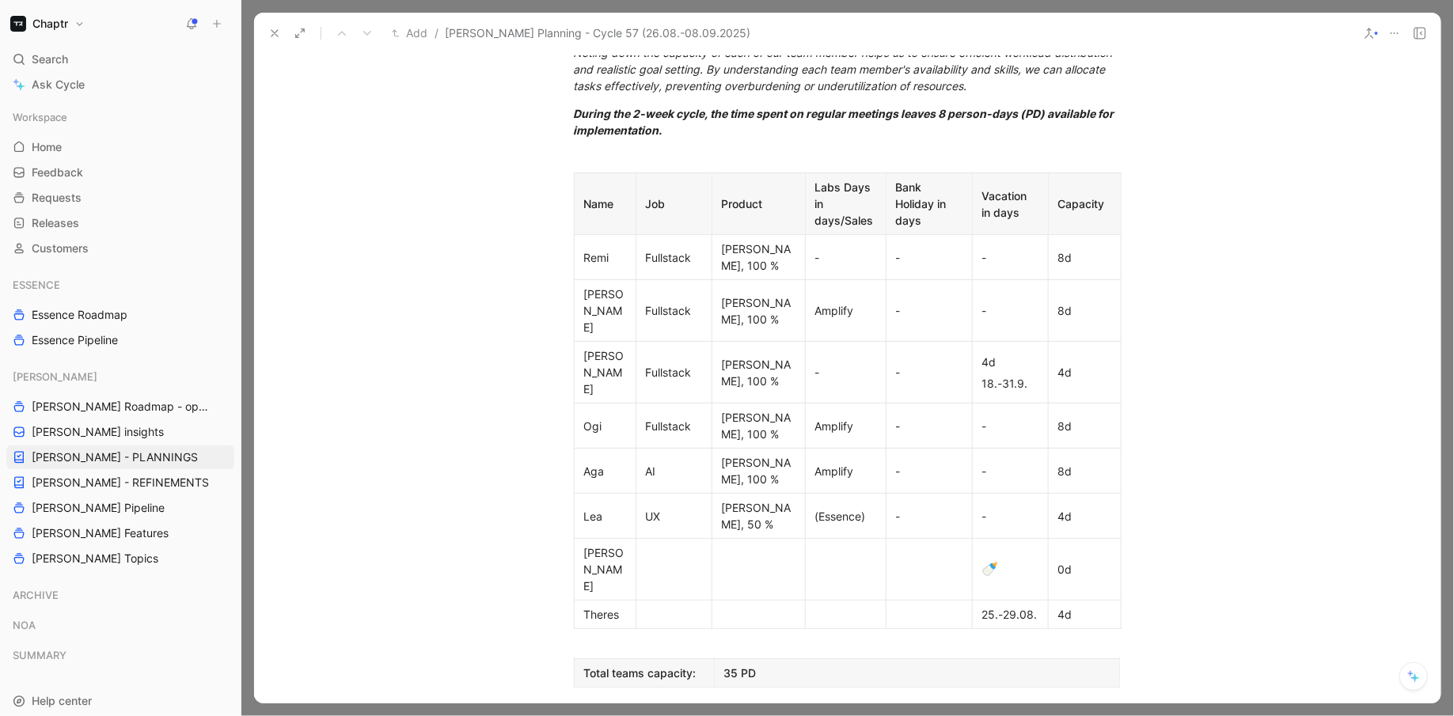
scroll to position [291, 0]
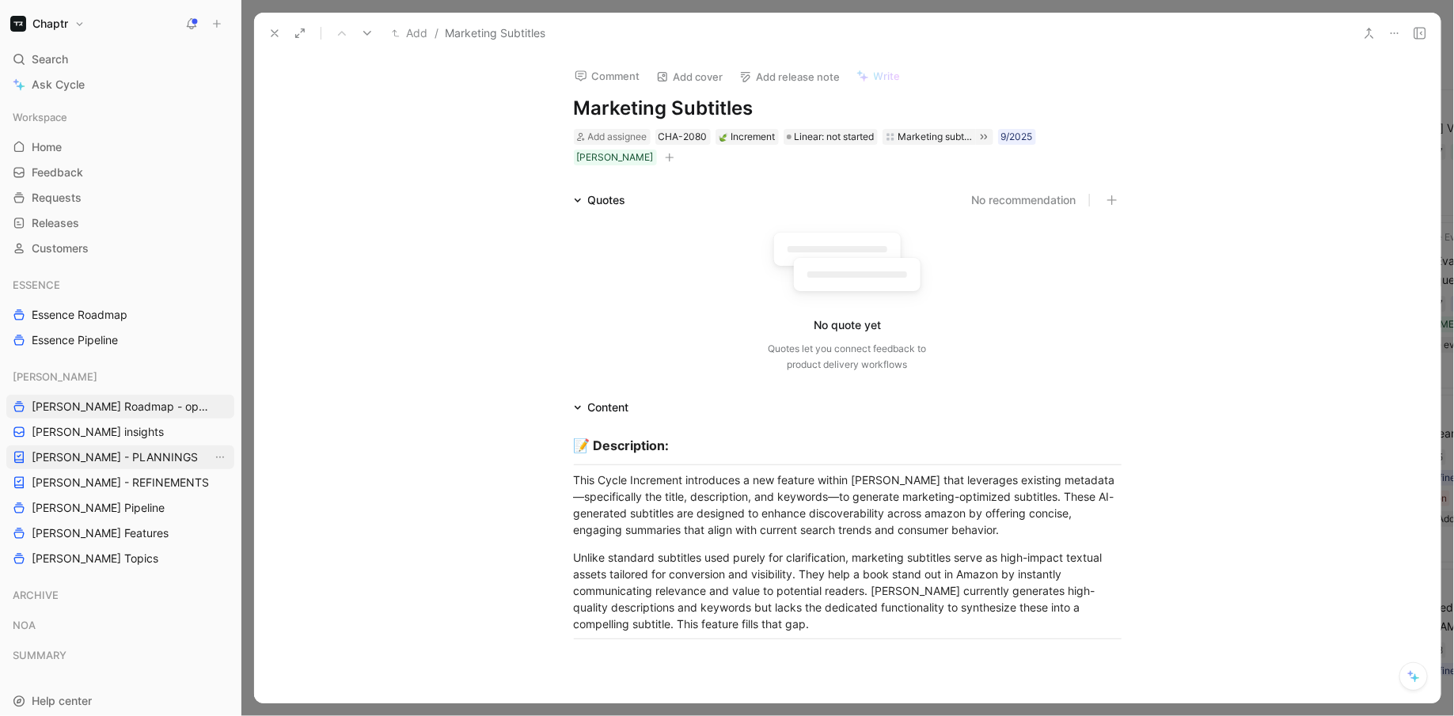
click at [114, 455] on span "[PERSON_NAME] - PLANNINGS" at bounding box center [115, 458] width 166 height 16
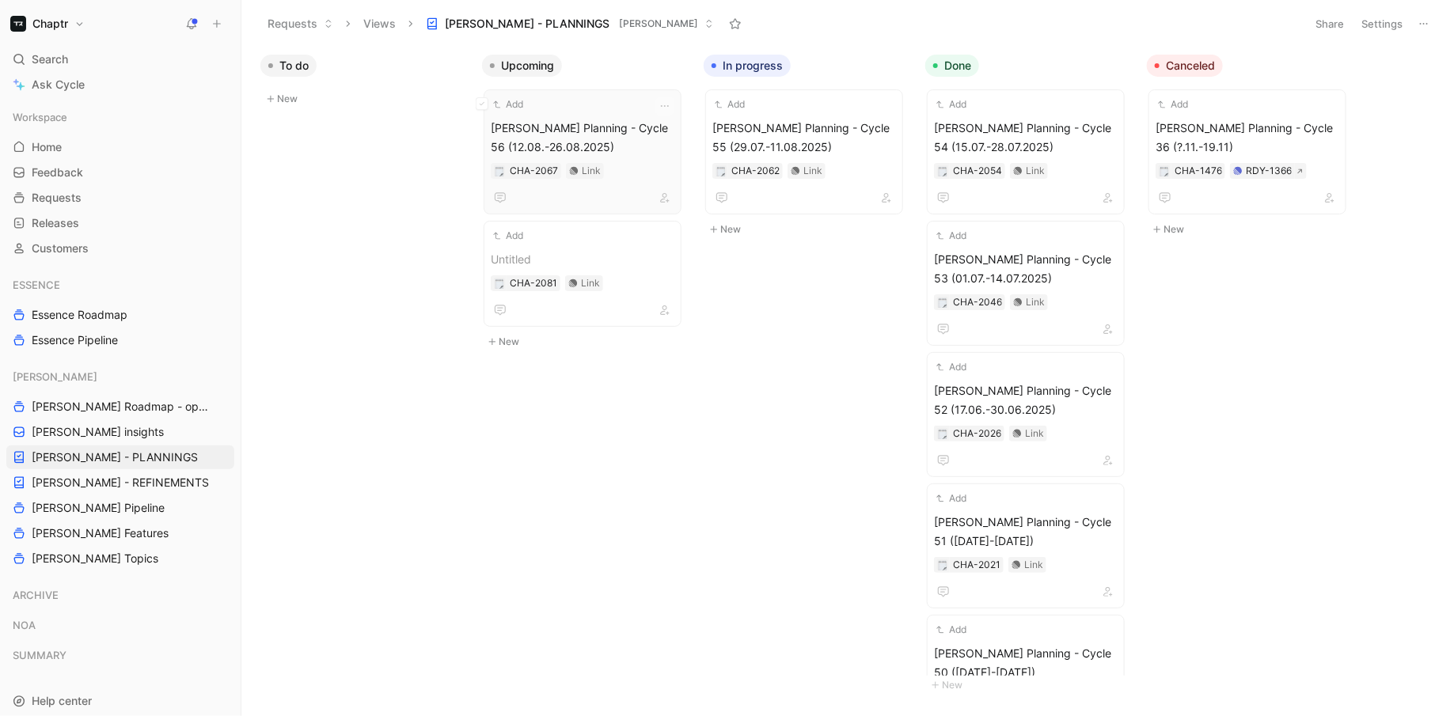
click at [636, 132] on span "[PERSON_NAME] Planning - Cycle 56 (12.08.-26.08.2025)" at bounding box center [583, 138] width 184 height 38
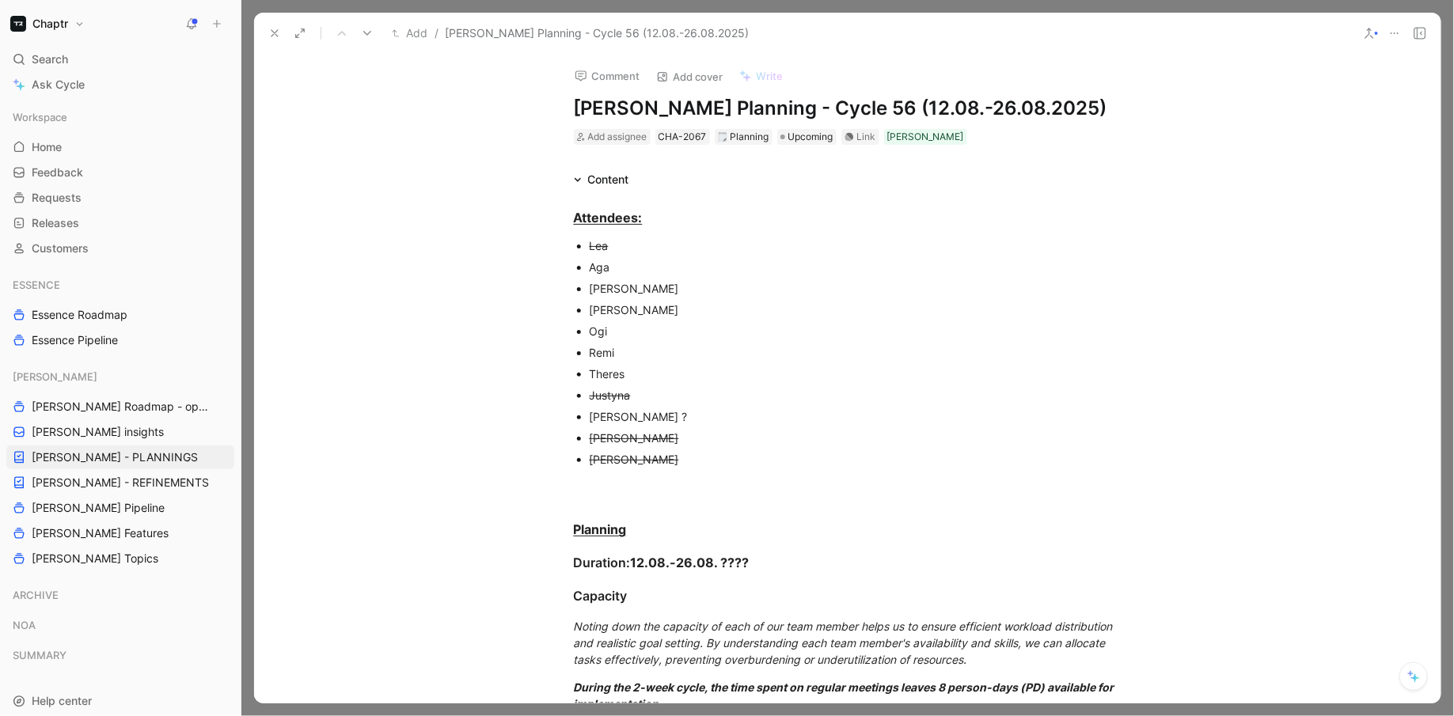
click at [636, 108] on h1 "[PERSON_NAME] Planning - Cycle 56 (12.08.-26.08.2025)" at bounding box center [848, 108] width 548 height 25
copy h1 "[PERSON_NAME] Planning - Cycle 56 (12.08.-26.08.2025)"
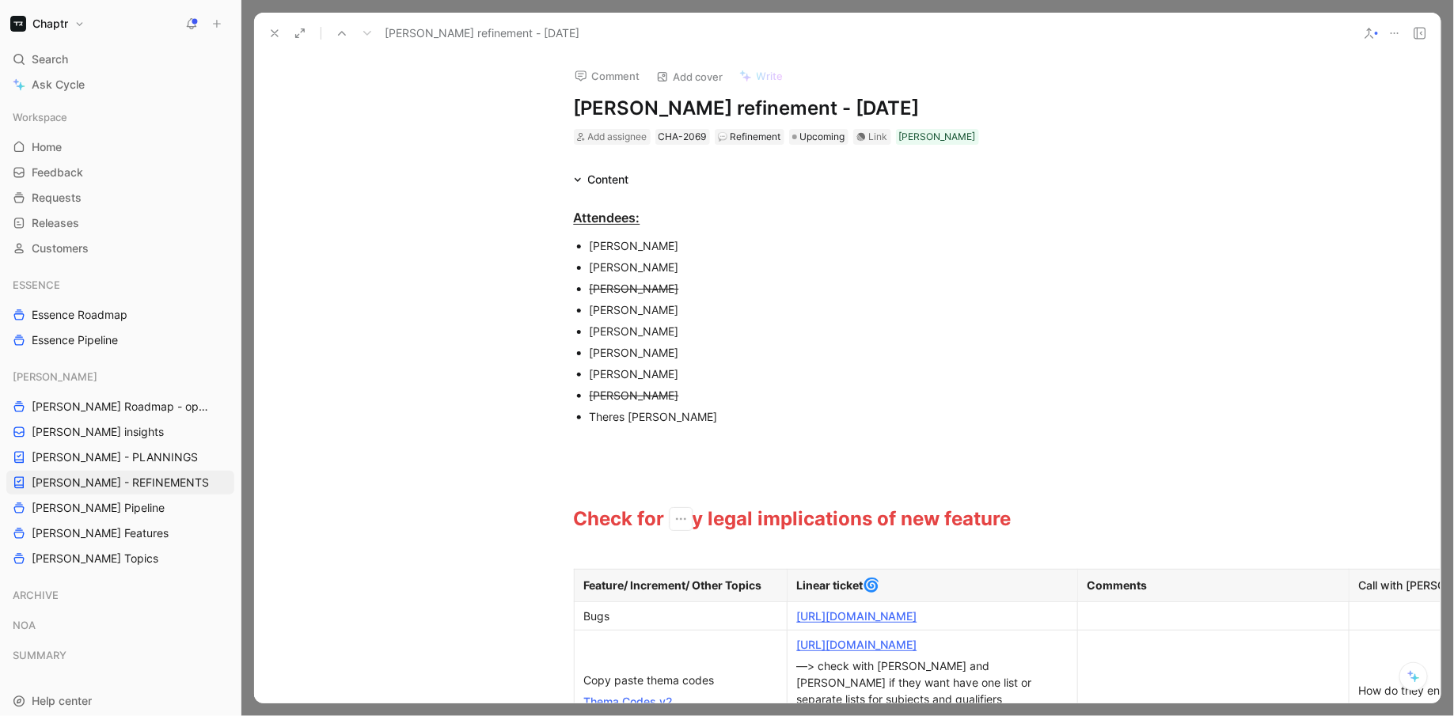
scroll to position [938, 179]
